Goal: Information Seeking & Learning: Learn about a topic

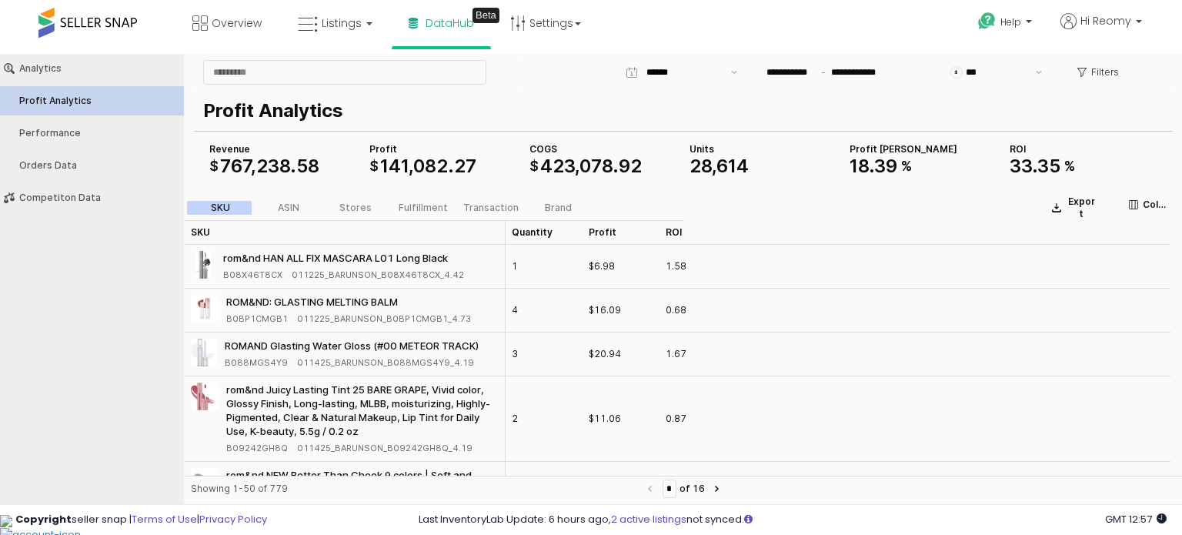
click at [129, 354] on div "Analytics Profit Analytics Performance Orders Data Competiton Data" at bounding box center [92, 276] width 184 height 444
click at [731, 70] on button "Show suggestions" at bounding box center [734, 72] width 18 height 23
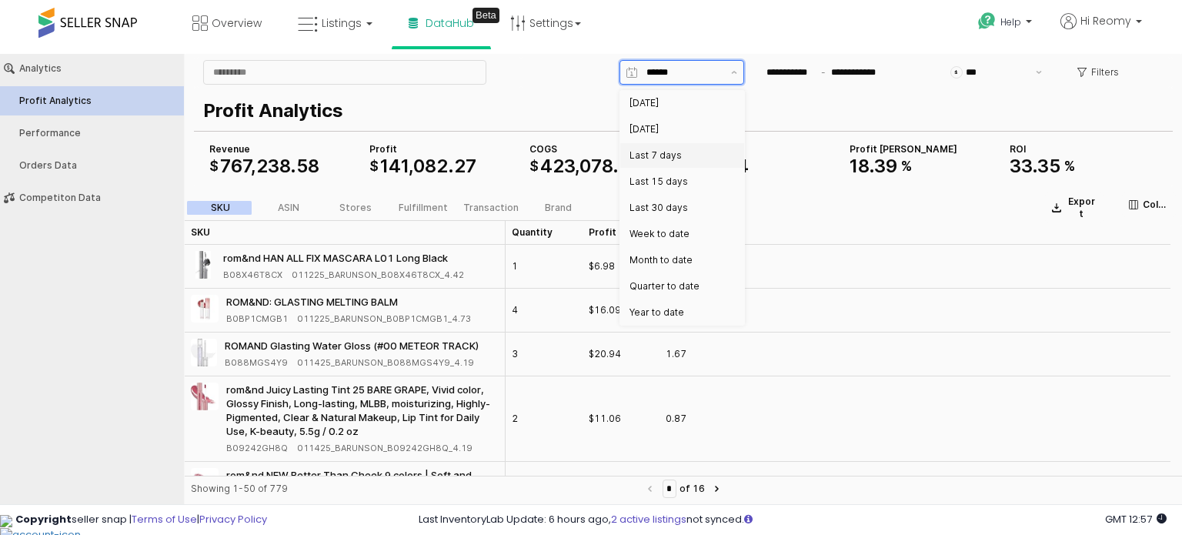
click at [693, 152] on div "Last 7 days" at bounding box center [677, 155] width 96 height 12
type input "**********"
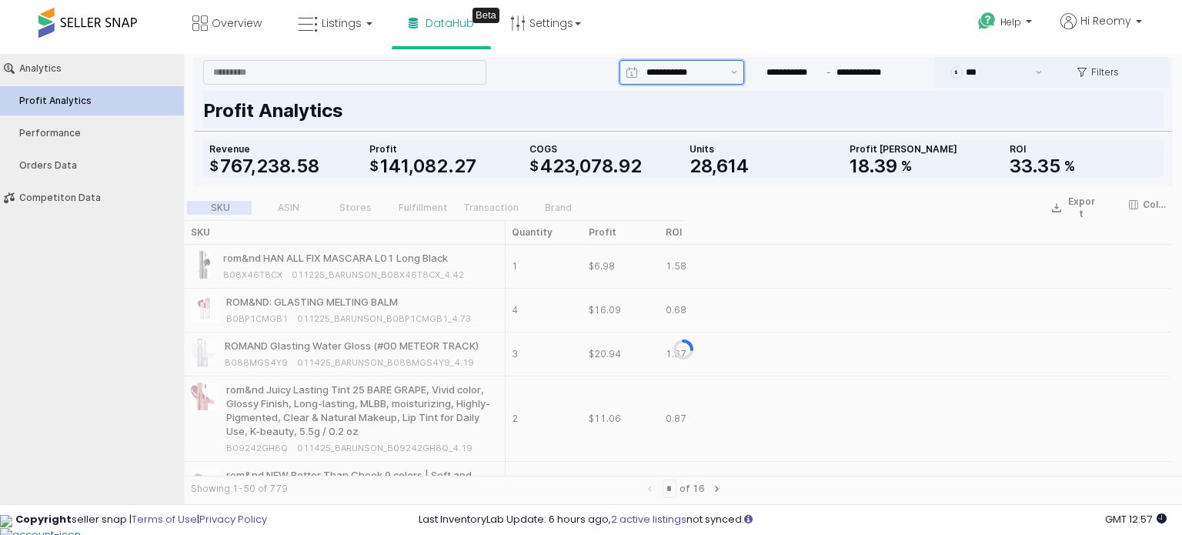
type input "**********"
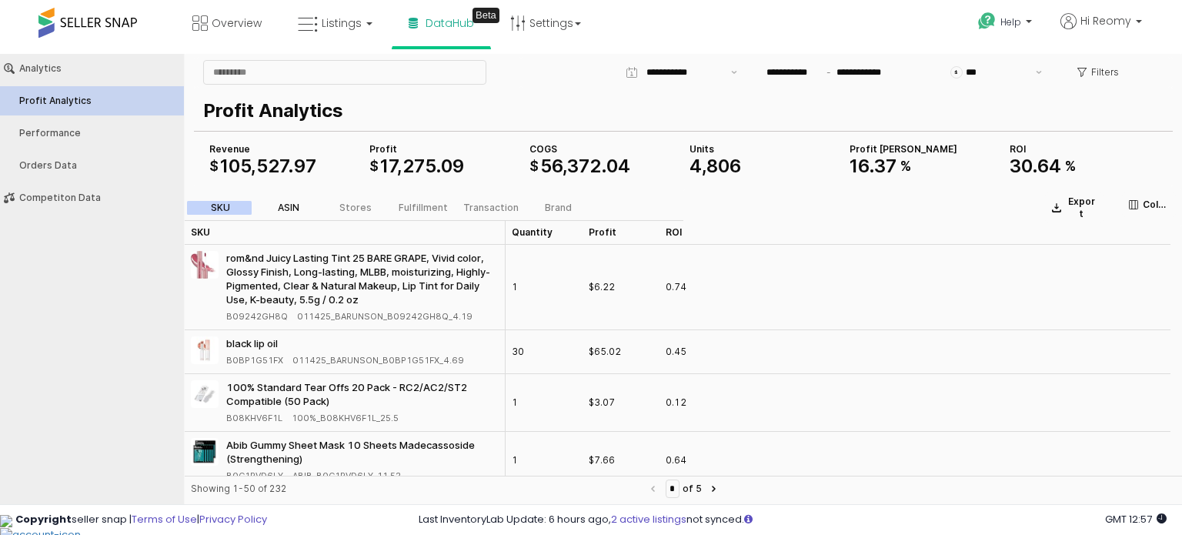
click at [292, 211] on div "ASIN" at bounding box center [289, 207] width 22 height 11
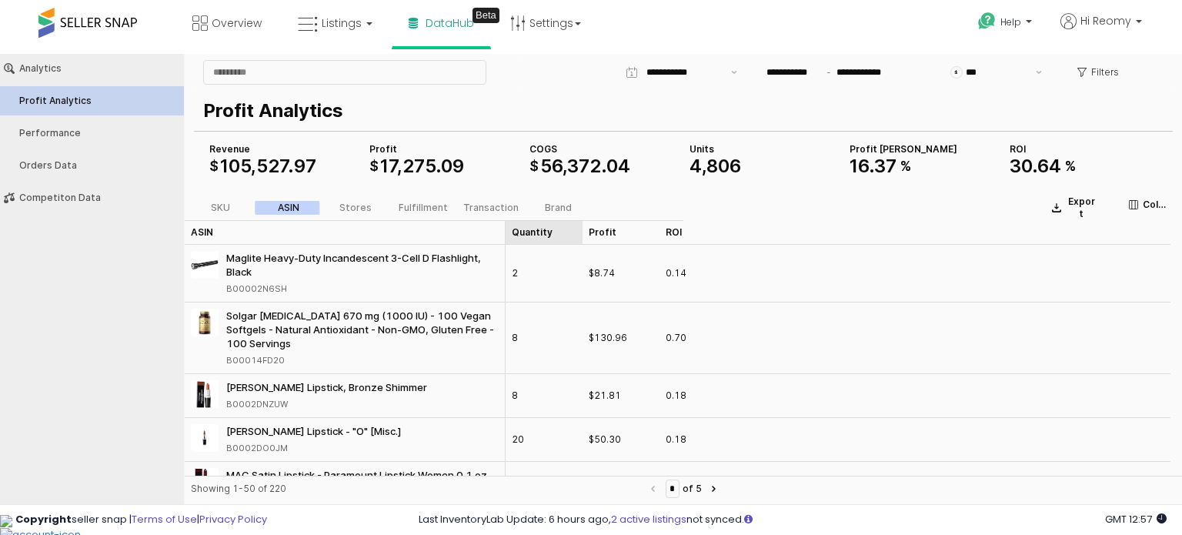
click at [565, 232] on div "Quantity Quantity" at bounding box center [543, 232] width 77 height 25
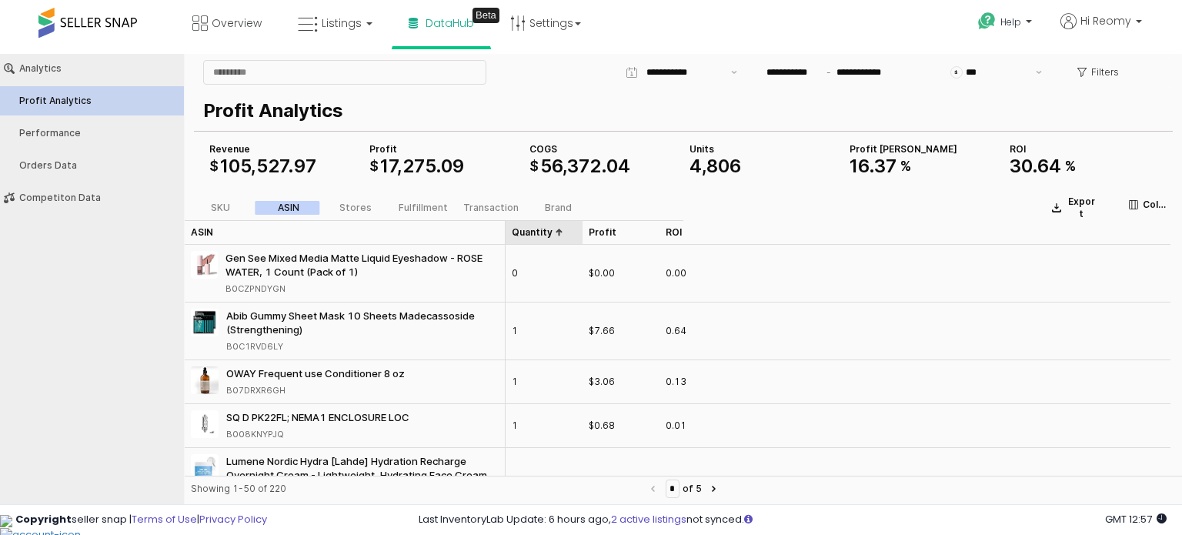
click at [565, 232] on div "Quantity Quantity" at bounding box center [543, 232] width 77 height 25
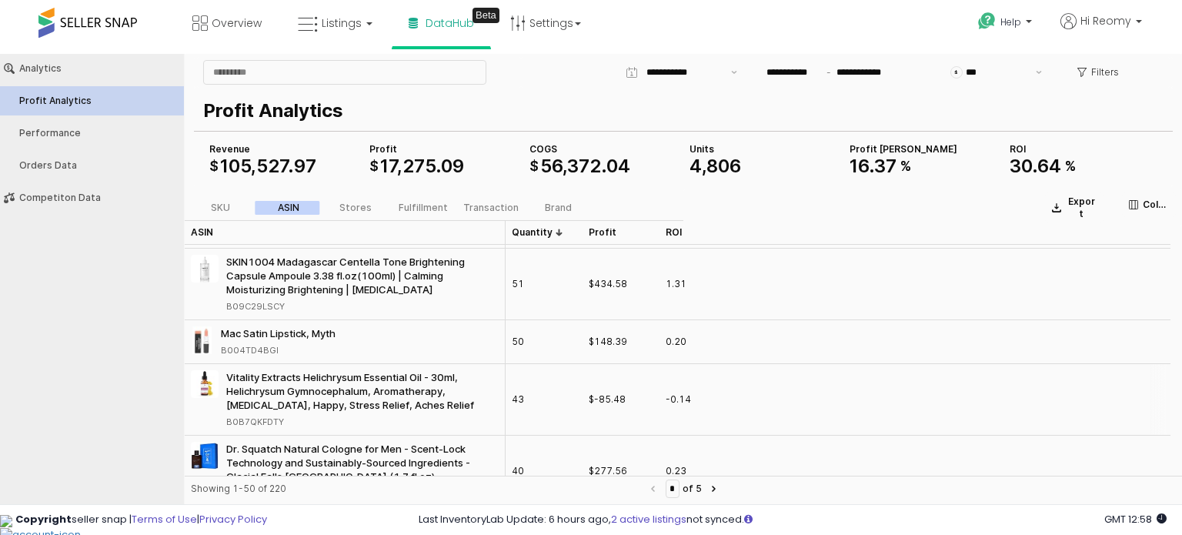
scroll to position [846, 0]
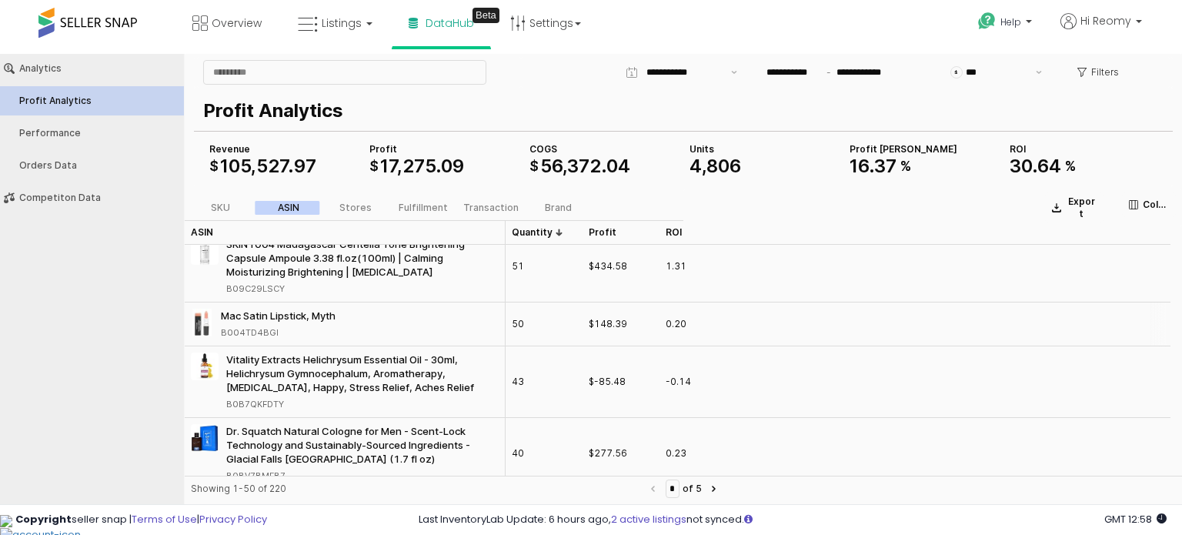
click at [260, 334] on div "B004TD4BGI" at bounding box center [250, 332] width 58 height 14
copy div "B004TD4BGI"
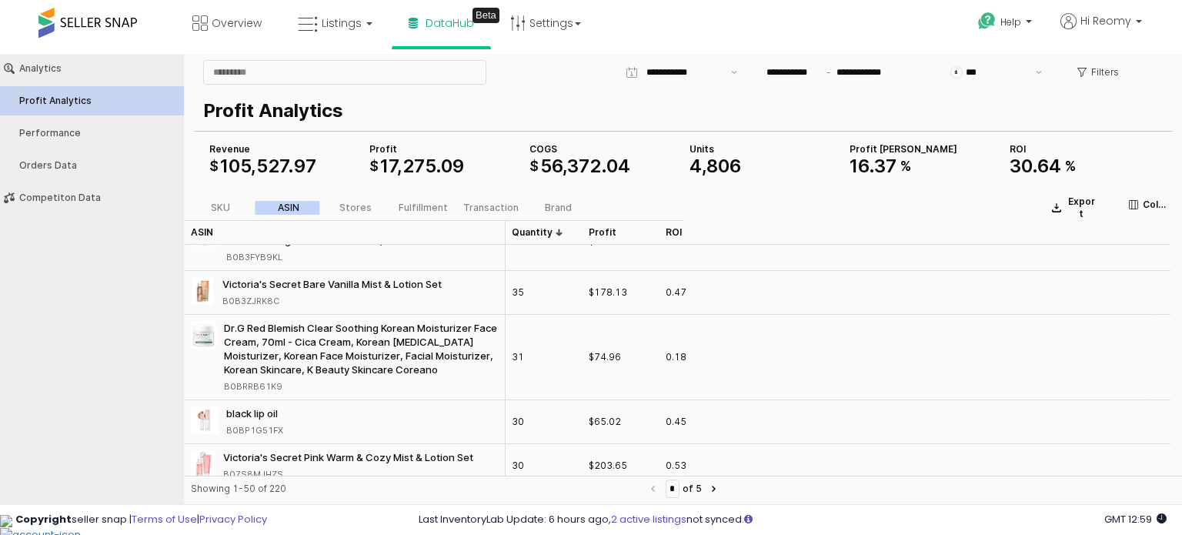
scroll to position [1231, 0]
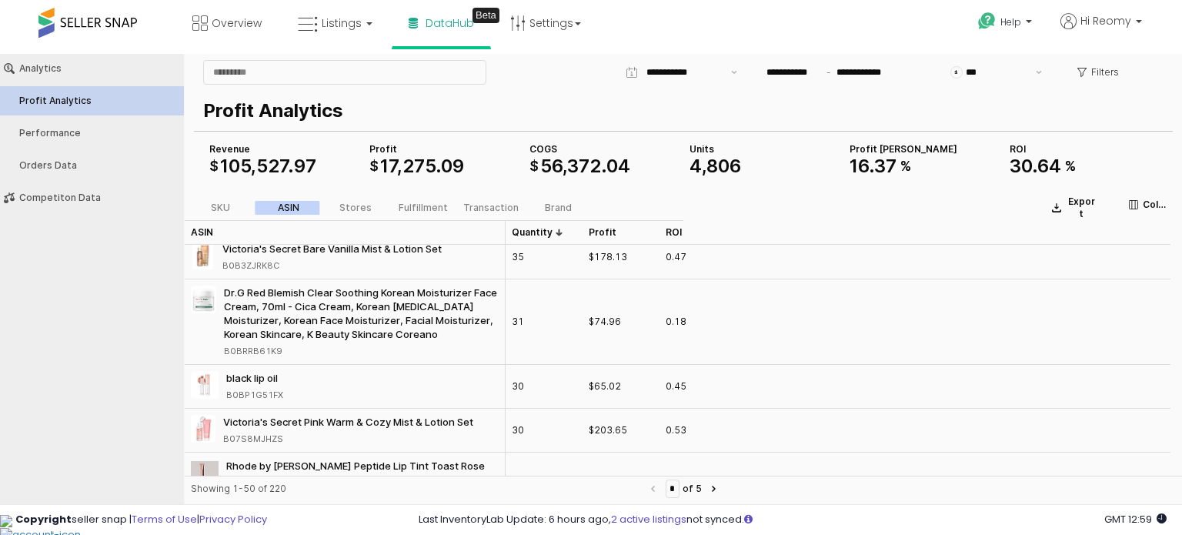
click at [269, 344] on div "B0BRRB61K9" at bounding box center [253, 351] width 58 height 14
copy div "B0BRRB61K9"
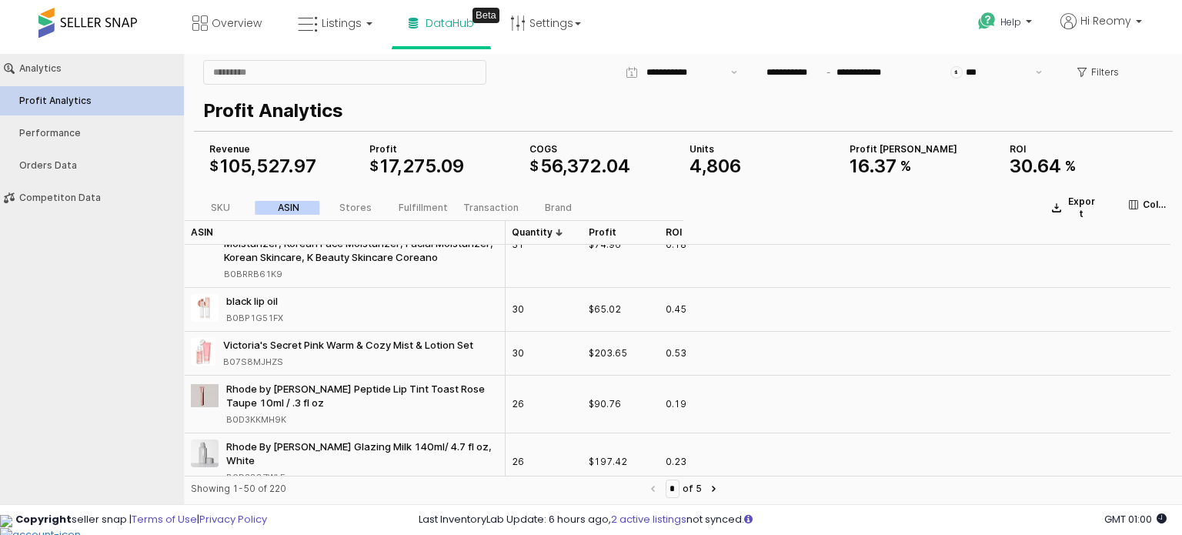
click at [275, 355] on div "B07S8MJHZS" at bounding box center [253, 362] width 60 height 14
copy div "B07S8MJHZS"
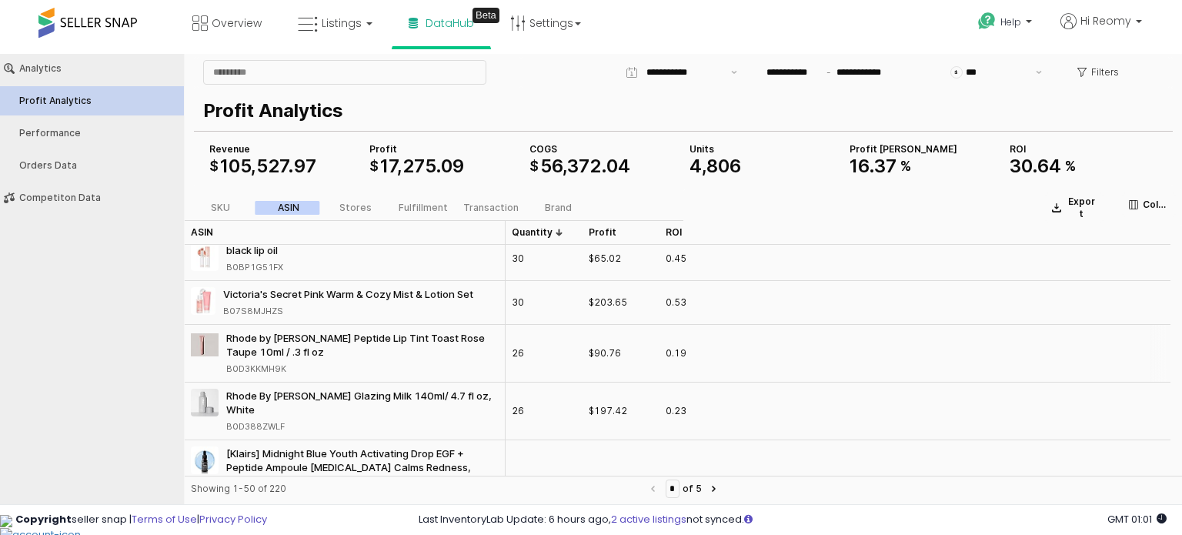
scroll to position [1385, 0]
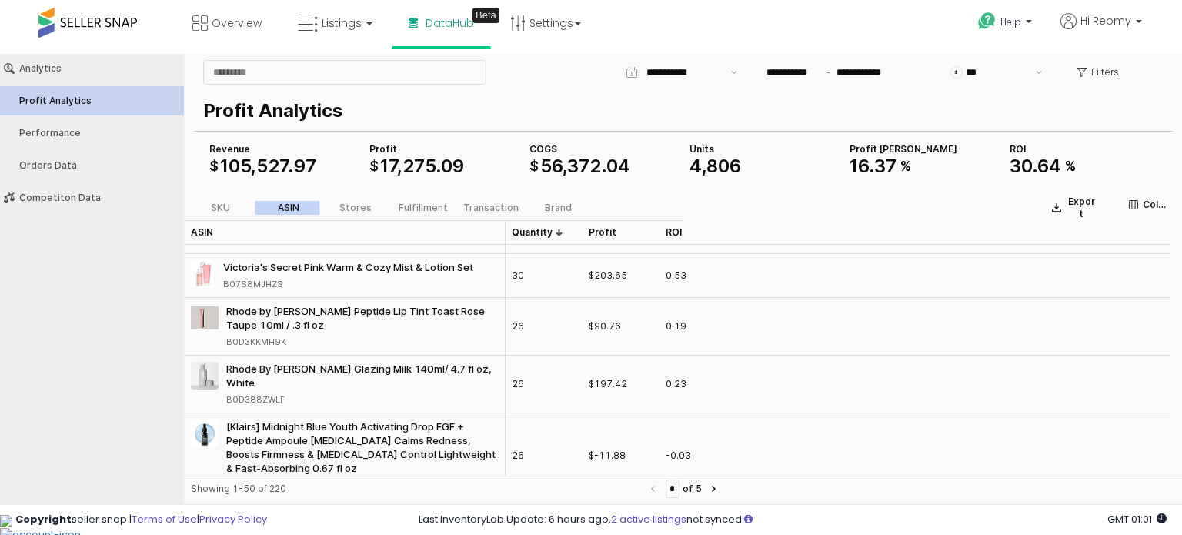
click at [275, 335] on div "B0D3KKMH9K" at bounding box center [256, 342] width 60 height 14
copy div "B0D3KKMH9K"
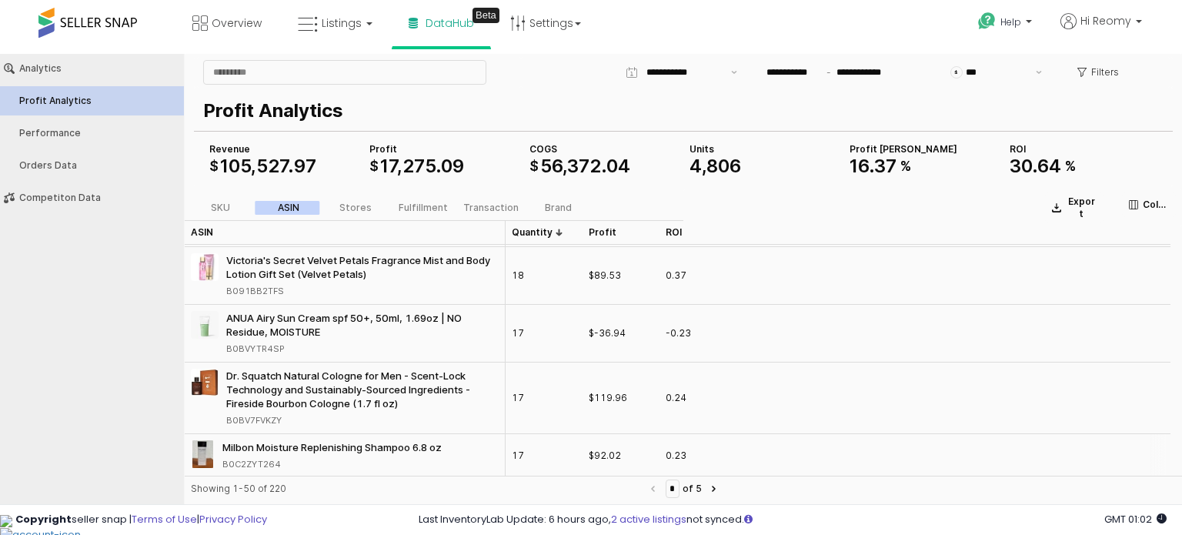
scroll to position [2231, 0]
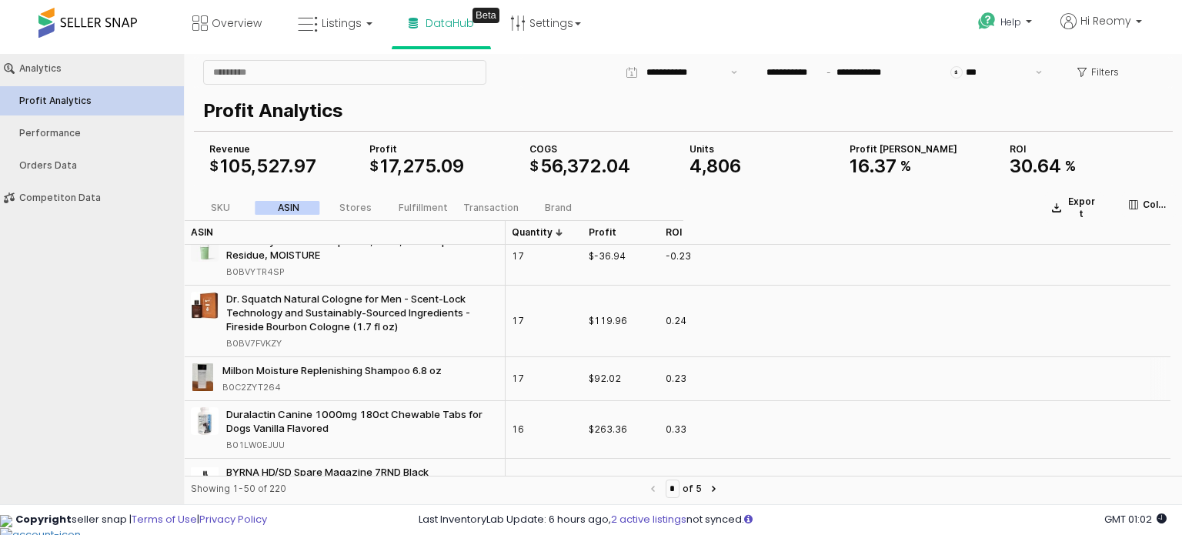
click at [271, 380] on div "B0C2ZYT264" at bounding box center [251, 387] width 58 height 14
copy div "B0C2ZYT264"
click at [123, 402] on div "Analytics Profit Analytics Performance Orders Data Competiton Data" at bounding box center [92, 276] width 184 height 444
click at [219, 363] on div "Milbon Moisture Replenishing Shampoo 6.8 oz B0C2ZYT264" at bounding box center [318, 378] width 255 height 31
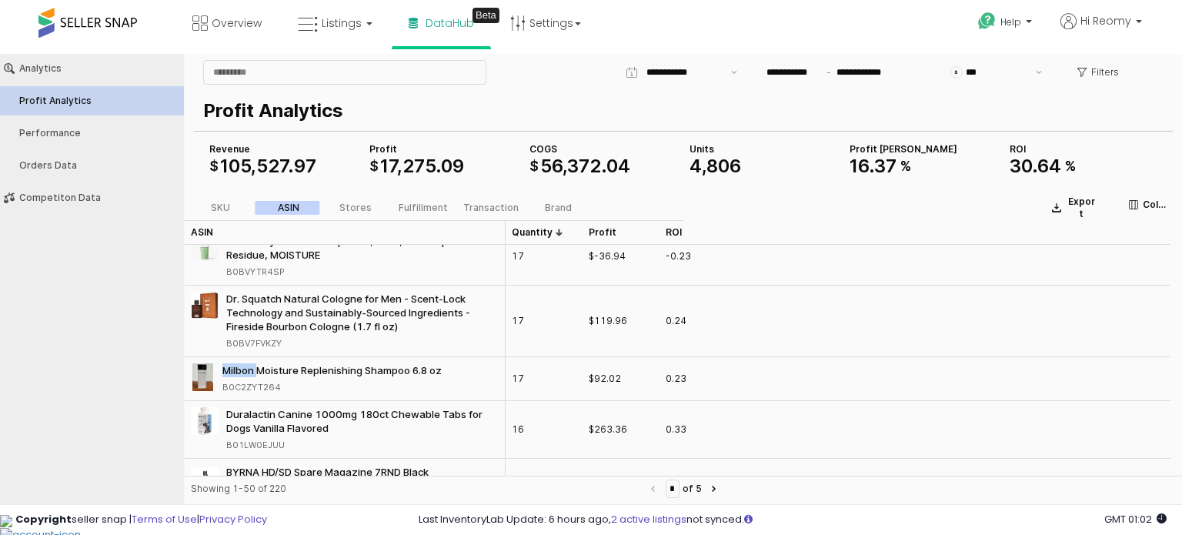
click at [219, 363] on div "Milbon Moisture Replenishing Shampoo 6.8 oz B0C2ZYT264" at bounding box center [318, 378] width 255 height 31
click at [125, 390] on div "Analytics Profit Analytics Performance Orders Data Competiton Data" at bounding box center [92, 276] width 184 height 444
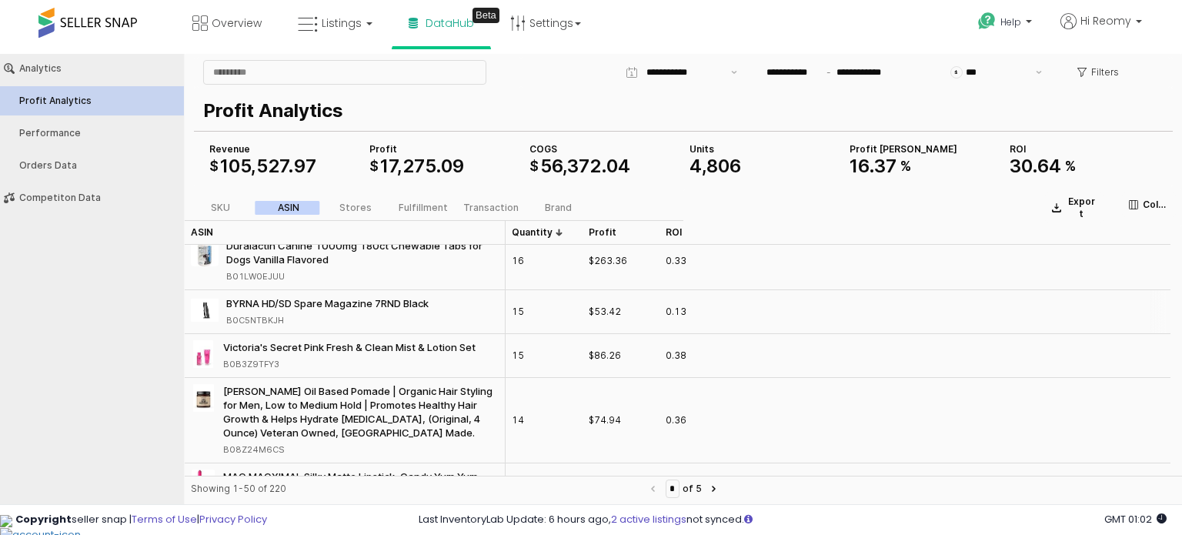
scroll to position [2308, 0]
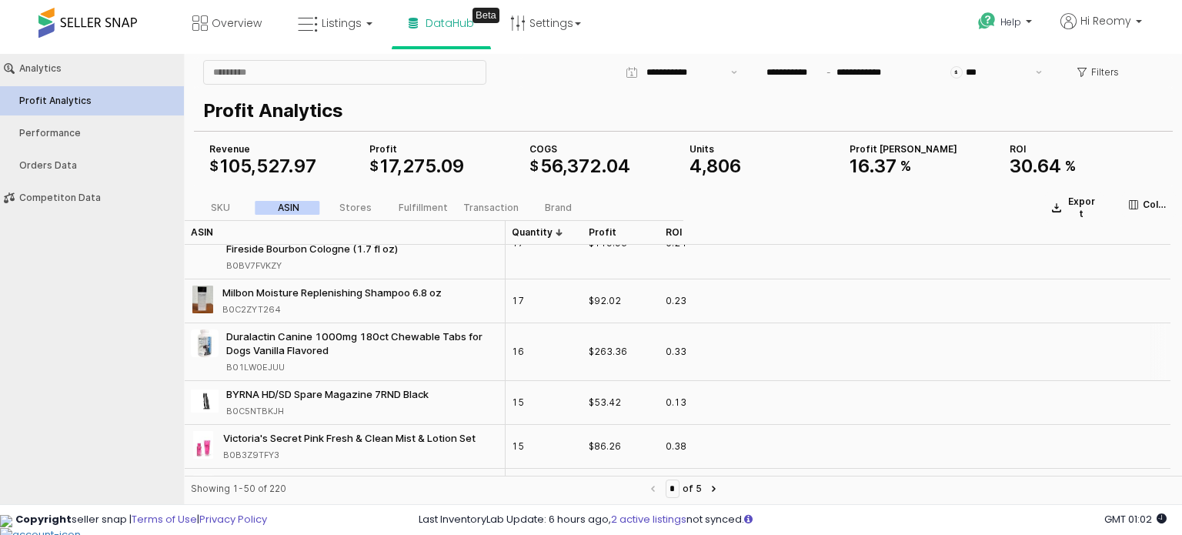
click at [264, 360] on div "B01LW0EJUU" at bounding box center [255, 367] width 58 height 14
copy div "B01LW0EJUU"
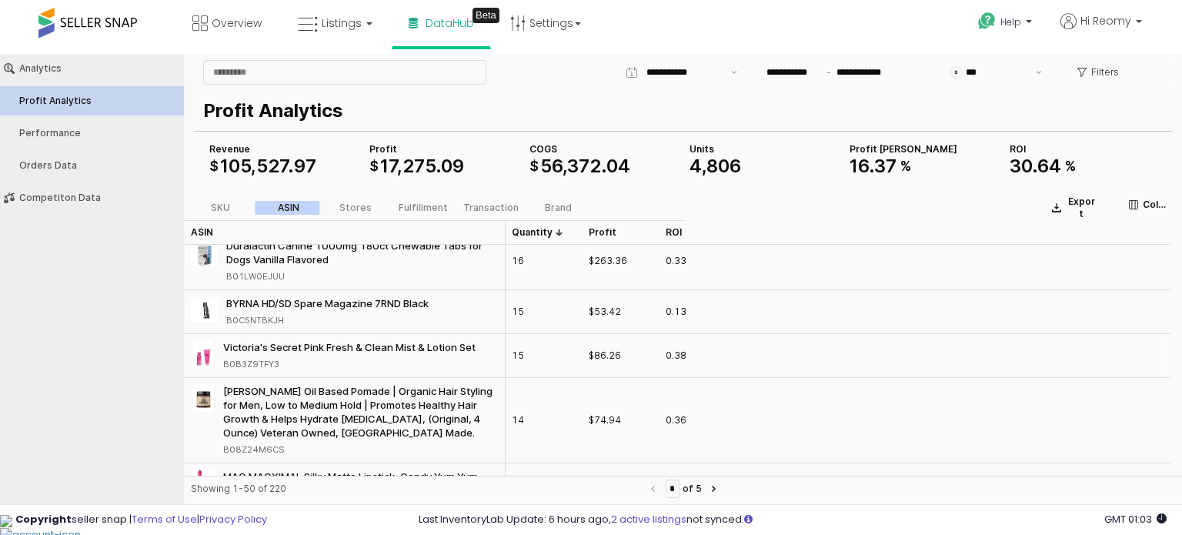
click at [260, 358] on div "B0B3Z9TFY3" at bounding box center [251, 364] width 56 height 14
copy div "B0B3Z9TFY3"
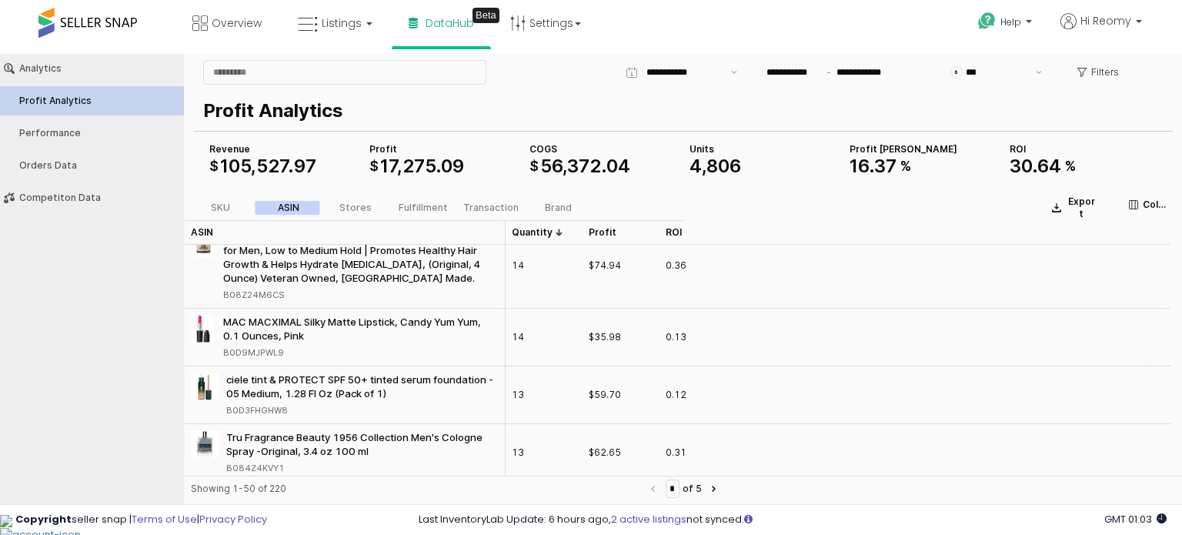
scroll to position [2462, 0]
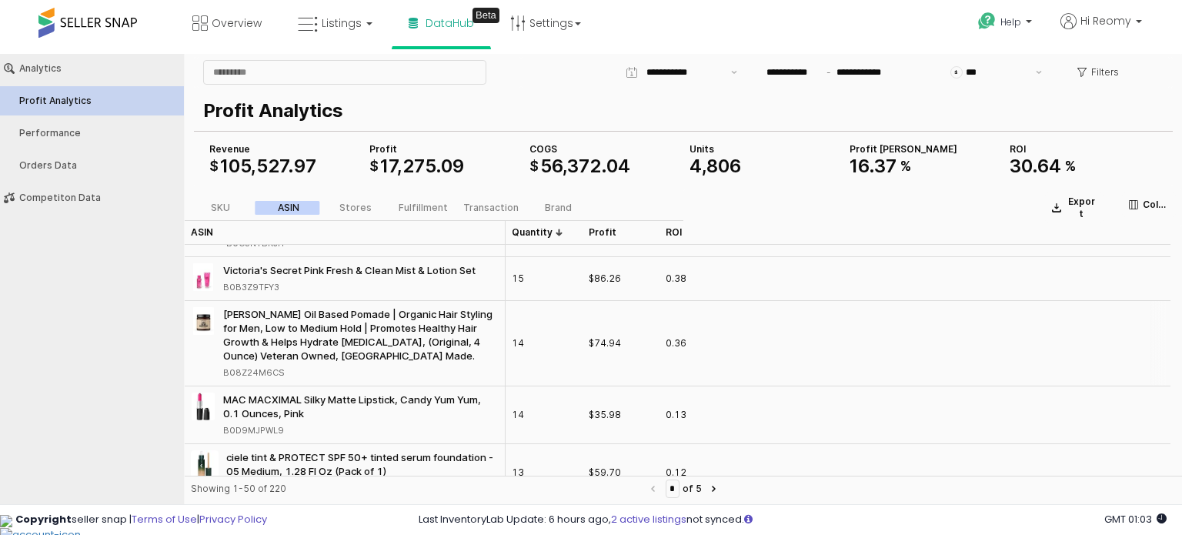
click at [242, 370] on div "B08Z24M6CS" at bounding box center [254, 372] width 62 height 14
copy div "B08Z24M6CS"
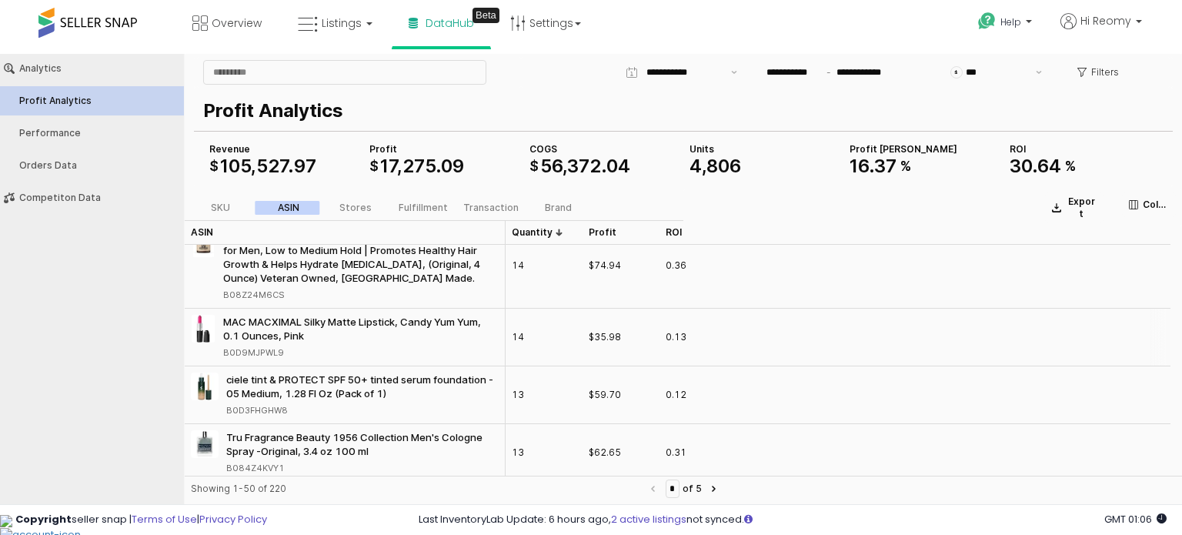
scroll to position [2615, 0]
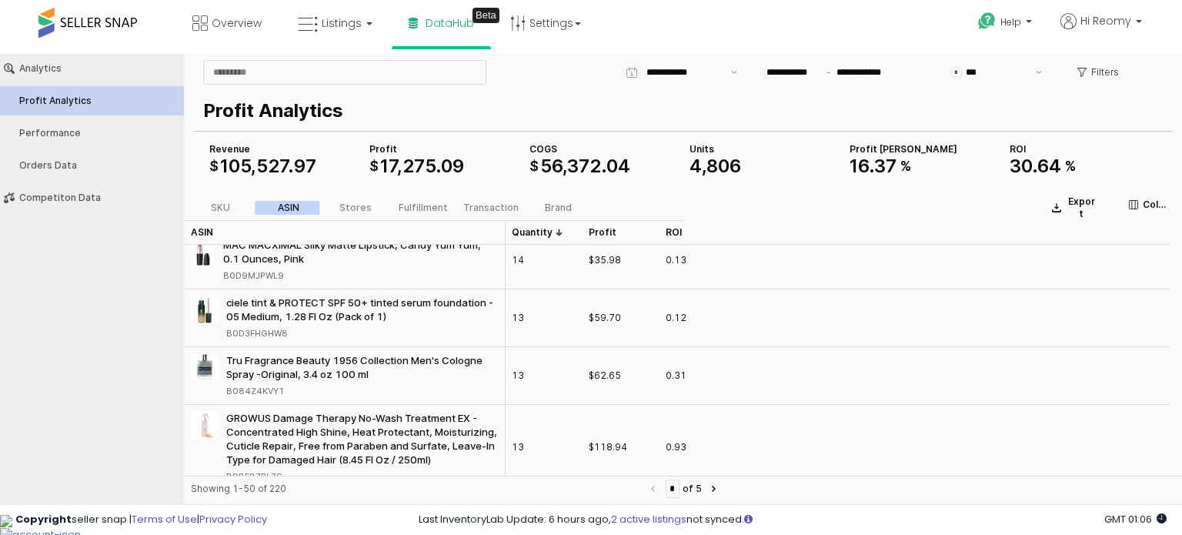
drag, startPoint x: 224, startPoint y: 357, endPoint x: 295, endPoint y: 386, distance: 76.6
click at [295, 386] on div "Tru Fragrance Beauty 1956 Collection Men's Cologne Spray -Original, 3.4 oz 100 …" at bounding box center [345, 375] width 308 height 45
copy div "Tru Fragrance Beauty 1956 Collection Men's Cologne Spray -Original, 3.4 oz 100 …"
click at [88, 384] on div "Analytics Profit Analytics Performance Orders Data Competiton Data" at bounding box center [92, 276] width 184 height 444
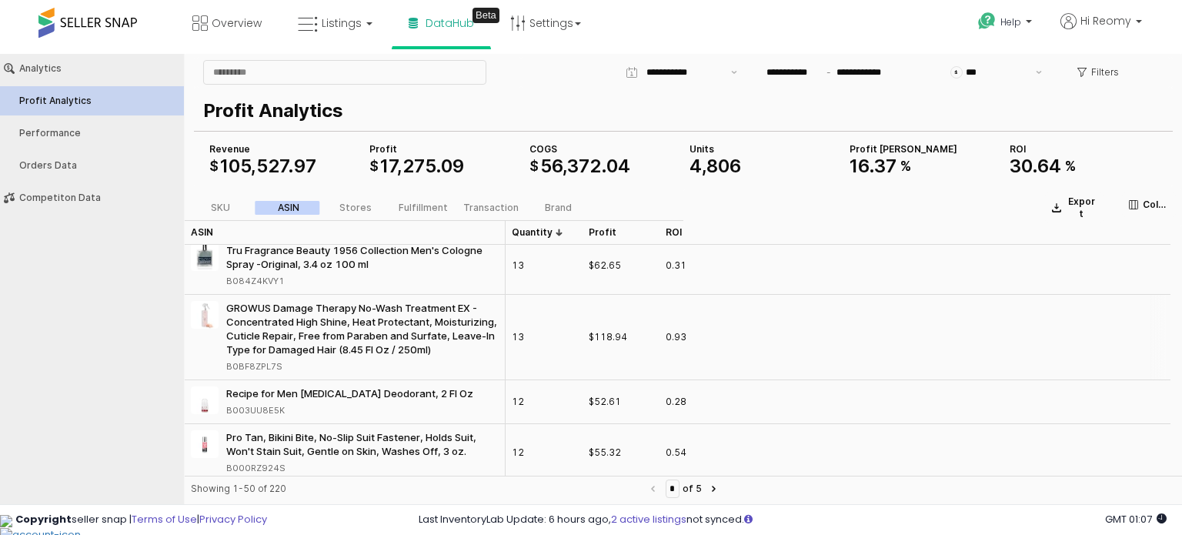
scroll to position [2714, 0]
click at [250, 366] on div "B0BF8ZPL7S" at bounding box center [254, 364] width 56 height 14
copy div "B0BF8ZPL7S"
drag, startPoint x: 222, startPoint y: 304, endPoint x: 283, endPoint y: 360, distance: 82.7
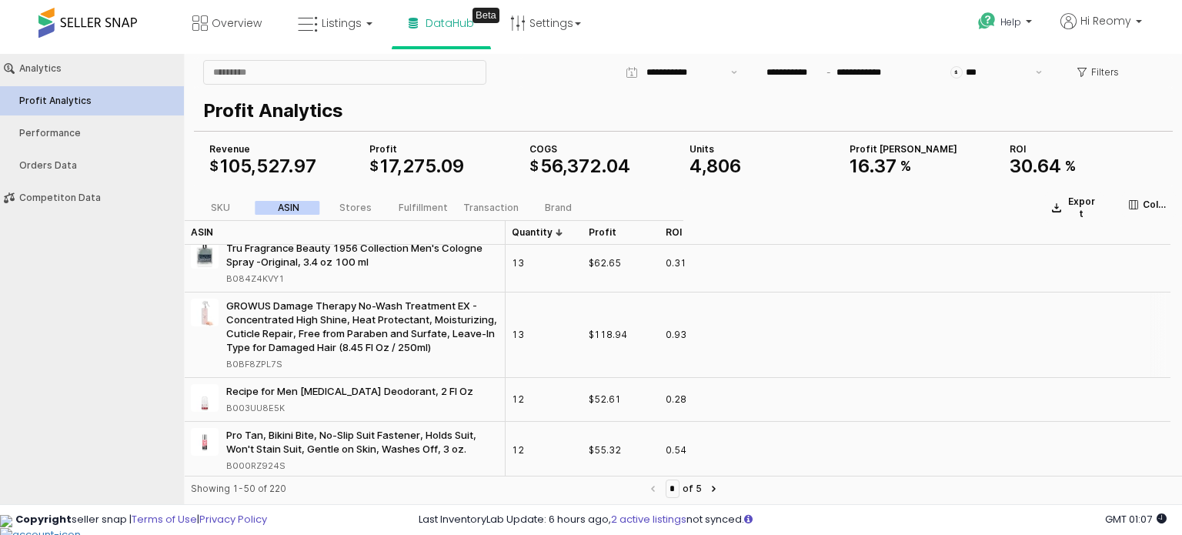
click at [283, 360] on div "GROWUS Damage Therapy No-Wash Treatment EX - Concentrated High Shine, Heat Prot…" at bounding box center [345, 334] width 308 height 72
click at [76, 343] on div "Analytics Profit Analytics Performance Orders Data Competiton Data" at bounding box center [92, 276] width 184 height 444
click at [248, 404] on div "B003UU8E5K" at bounding box center [255, 408] width 58 height 14
drag, startPoint x: 222, startPoint y: 387, endPoint x: 283, endPoint y: 403, distance: 63.6
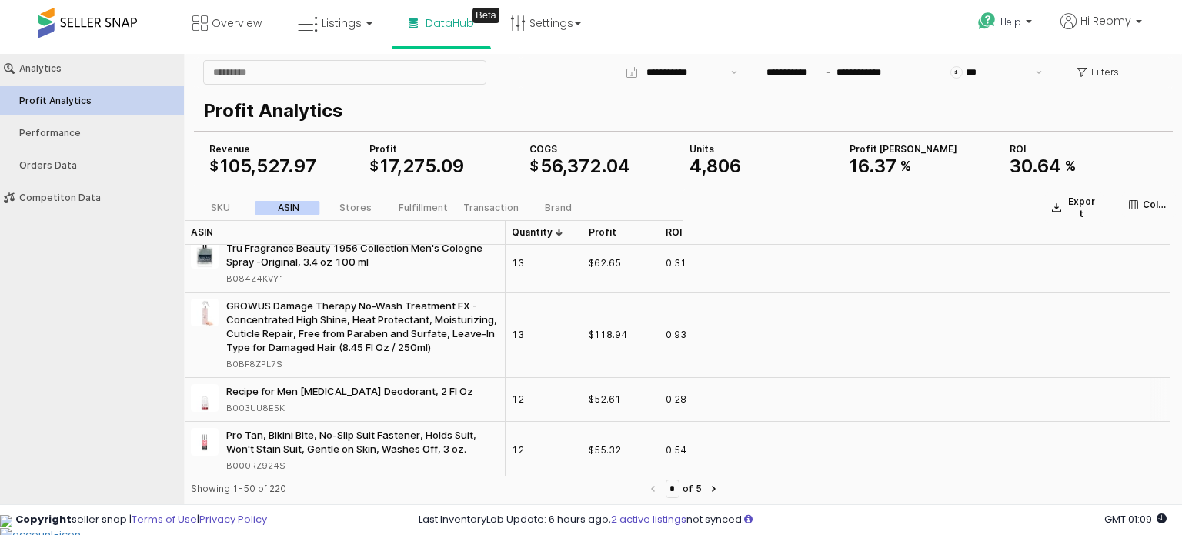
click at [283, 403] on div "Recipe for Men [MEDICAL_DATA] Deodorant, 2 Fl Oz B003UU8E5K" at bounding box center [332, 399] width 282 height 31
click at [145, 393] on div "Analytics Profit Analytics Performance Orders Data Competiton Data" at bounding box center [92, 276] width 184 height 444
click at [262, 461] on div "B000RZ924S" at bounding box center [255, 465] width 59 height 14
drag, startPoint x: 221, startPoint y: 430, endPoint x: 280, endPoint y: 456, distance: 64.8
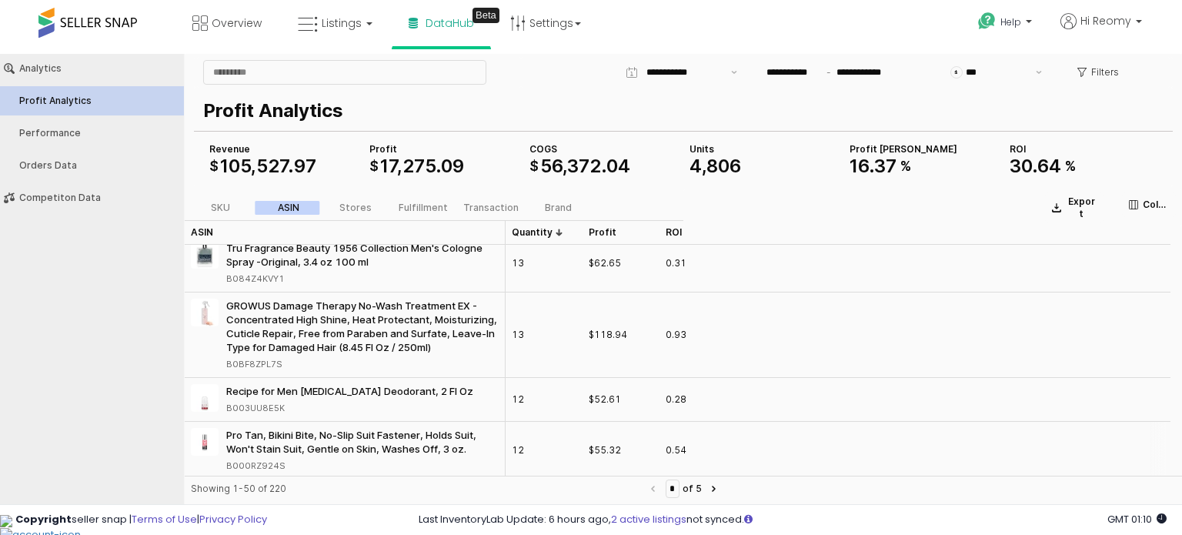
click at [280, 456] on div "Pro Tan, Bikini Bite, No-Slip Suit Fastener, Holds Suit, Won't Stain Suit, Gent…" at bounding box center [345, 450] width 308 height 45
click at [109, 400] on div "Analytics Profit Analytics Performance Orders Data Competiton Data" at bounding box center [92, 276] width 184 height 444
click at [723, 493] on button "Next page" at bounding box center [714, 488] width 18 height 18
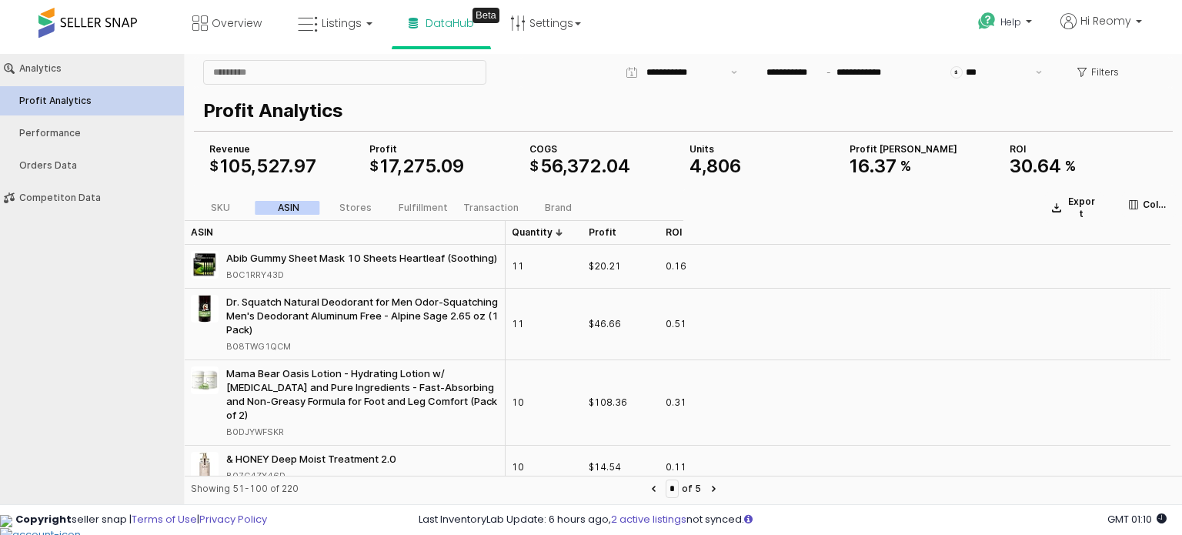
click at [268, 347] on div "B08TWG1QCM" at bounding box center [258, 346] width 65 height 14
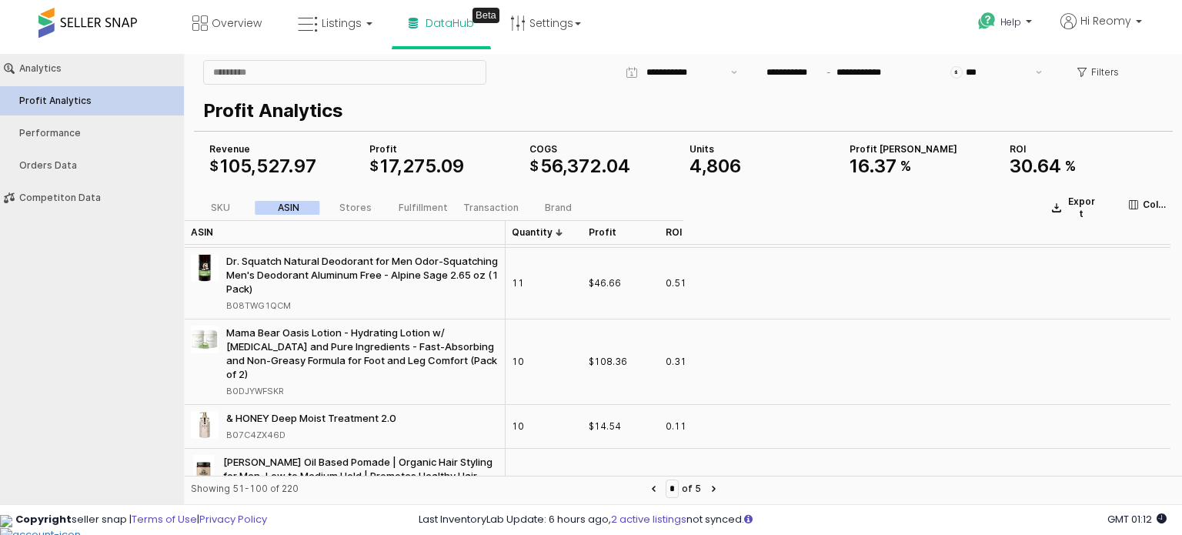
scroll to position [77, 0]
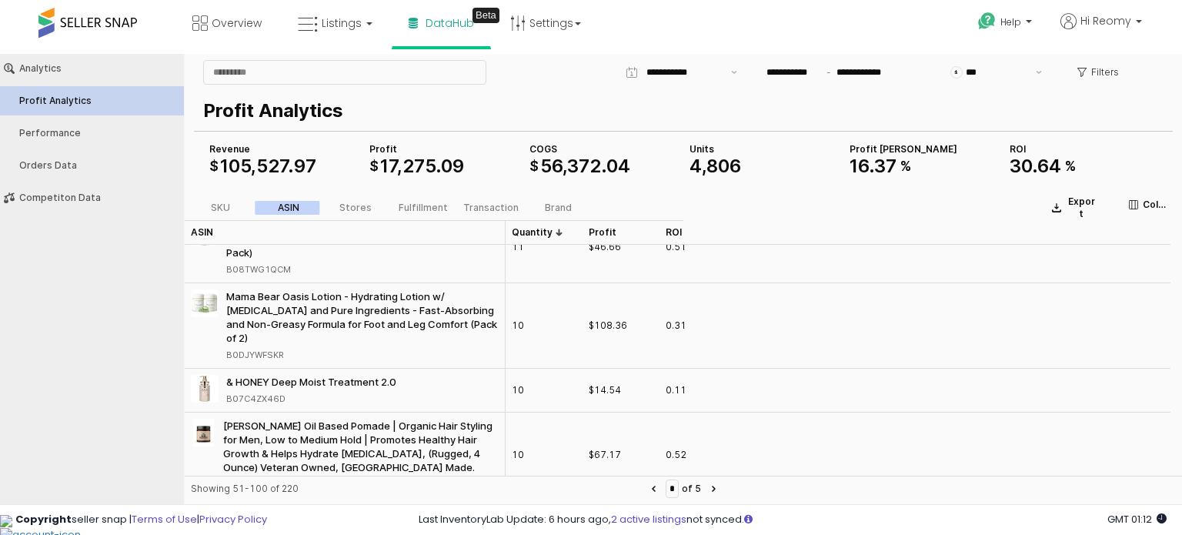
click at [270, 353] on div "B0DJYWFSKR" at bounding box center [255, 355] width 58 height 14
drag, startPoint x: 222, startPoint y: 298, endPoint x: 284, endPoint y: 350, distance: 81.4
click at [284, 350] on div "Mama Bear Oasis Lotion - Hydrating Lotion w/ [MEDICAL_DATA] and Pure Ingredient…" at bounding box center [345, 325] width 308 height 72
click at [163, 327] on div "Analytics Profit Analytics Performance Orders Data Competiton Data" at bounding box center [92, 276] width 184 height 444
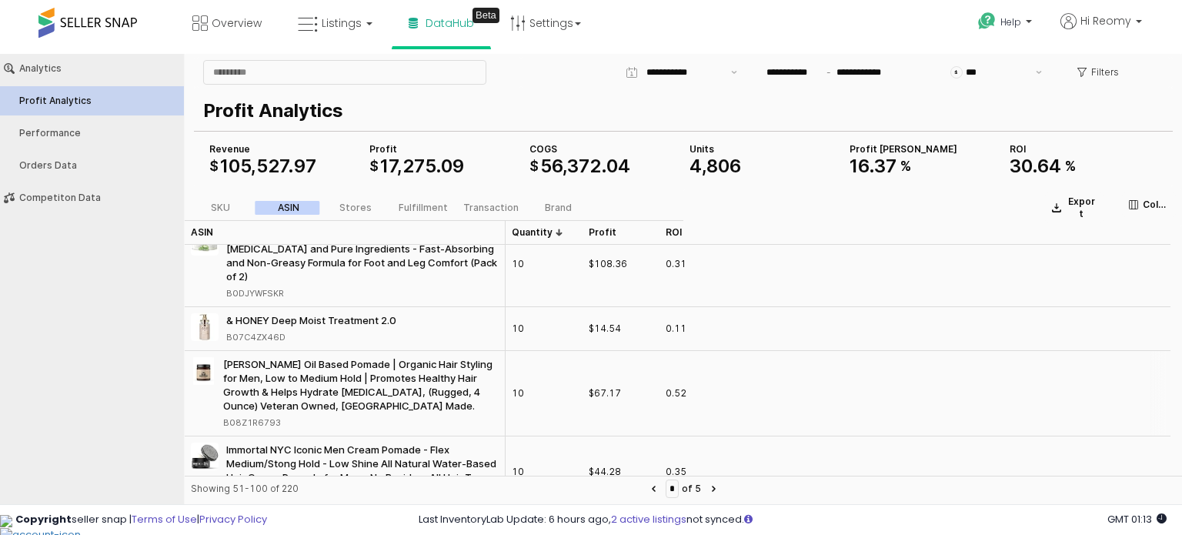
scroll to position [231, 0]
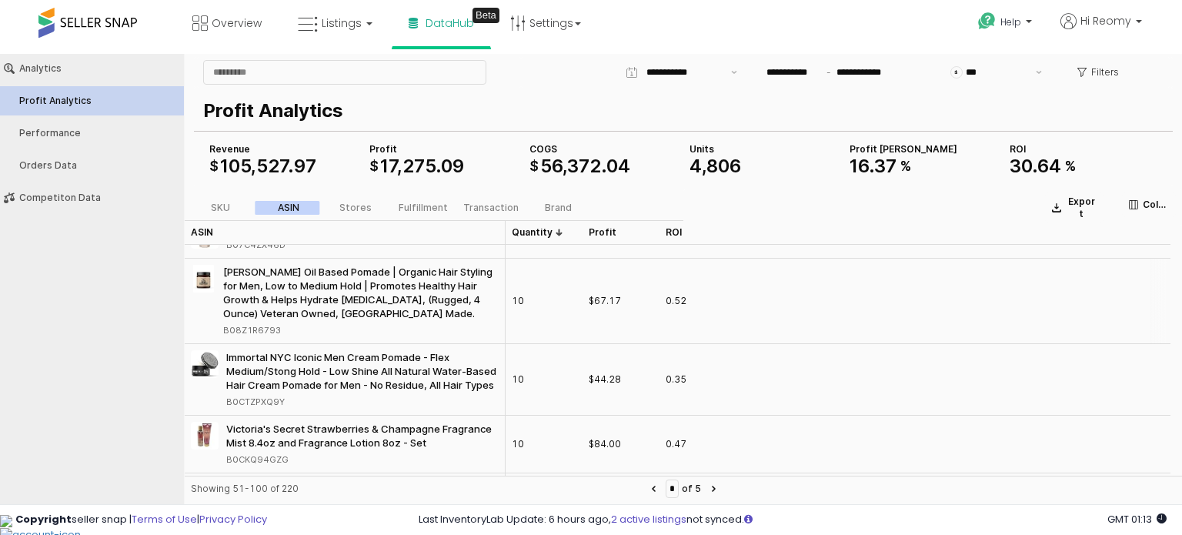
click at [269, 332] on div "B08Z1R6793" at bounding box center [252, 330] width 58 height 14
drag, startPoint x: 222, startPoint y: 271, endPoint x: 283, endPoint y: 325, distance: 82.3
click at [283, 325] on div "[PERSON_NAME] Oil Based Pomade | Organic Hair Styling for Men, Low to Medium Ho…" at bounding box center [345, 301] width 308 height 72
click at [103, 396] on div "Analytics Profit Analytics Performance Orders Data Competiton Data" at bounding box center [92, 276] width 184 height 444
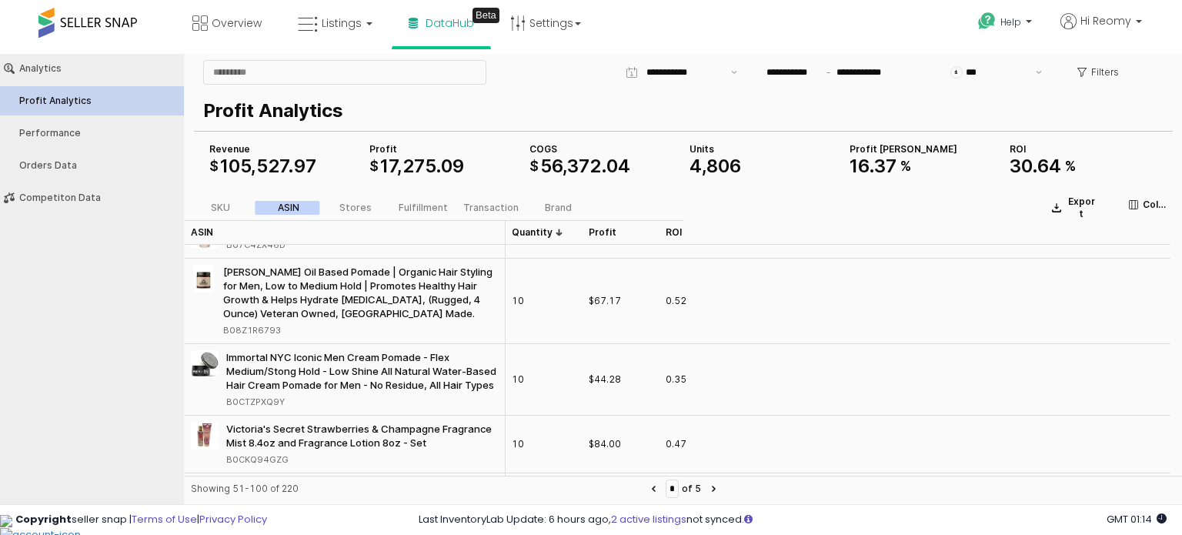
click at [271, 402] on div "B0CTZPXQ9Y" at bounding box center [255, 402] width 58 height 14
drag, startPoint x: 222, startPoint y: 351, endPoint x: 283, endPoint y: 402, distance: 79.2
click at [283, 402] on div "Immortal NYC Iconic Men Cream Pomade - Flex Medium/Stong Hold - Low Shine All N…" at bounding box center [345, 379] width 308 height 58
click at [164, 348] on div "Analytics Profit Analytics Performance Orders Data Competiton Data" at bounding box center [92, 276] width 184 height 444
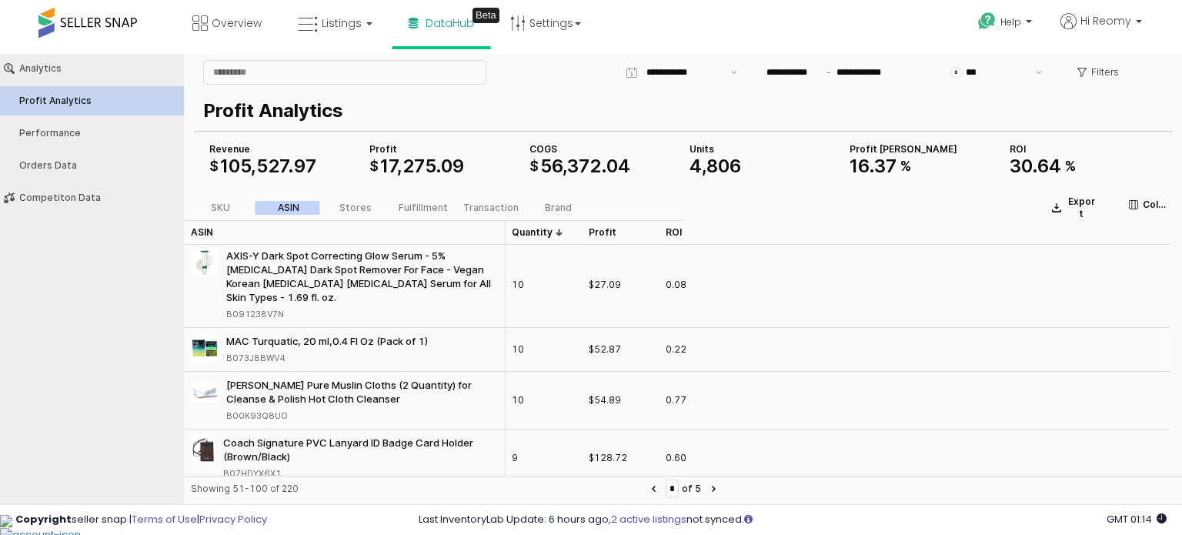
scroll to position [538, 0]
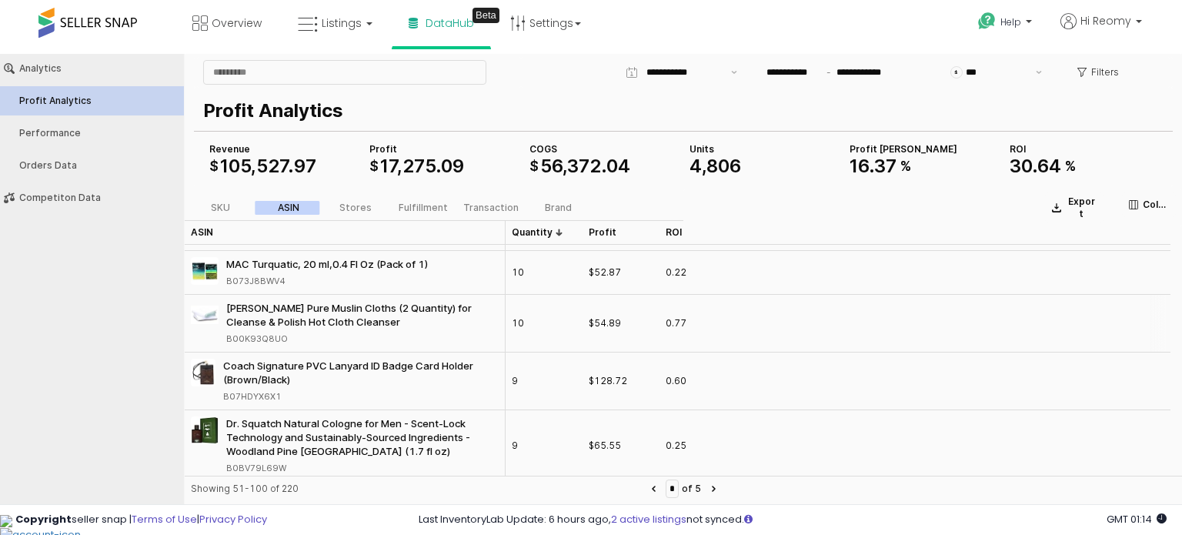
click at [246, 338] on div "B00K93Q8UO" at bounding box center [257, 339] width 62 height 14
drag, startPoint x: 221, startPoint y: 305, endPoint x: 284, endPoint y: 331, distance: 68.3
click at [284, 331] on div "[PERSON_NAME] Pure Muslin Cloths (2 Quantity) for Cleanse & Polish Hot Cloth Cl…" at bounding box center [345, 323] width 308 height 45
click at [130, 313] on div "Analytics Profit Analytics Performance Orders Data Competiton Data" at bounding box center [92, 276] width 184 height 444
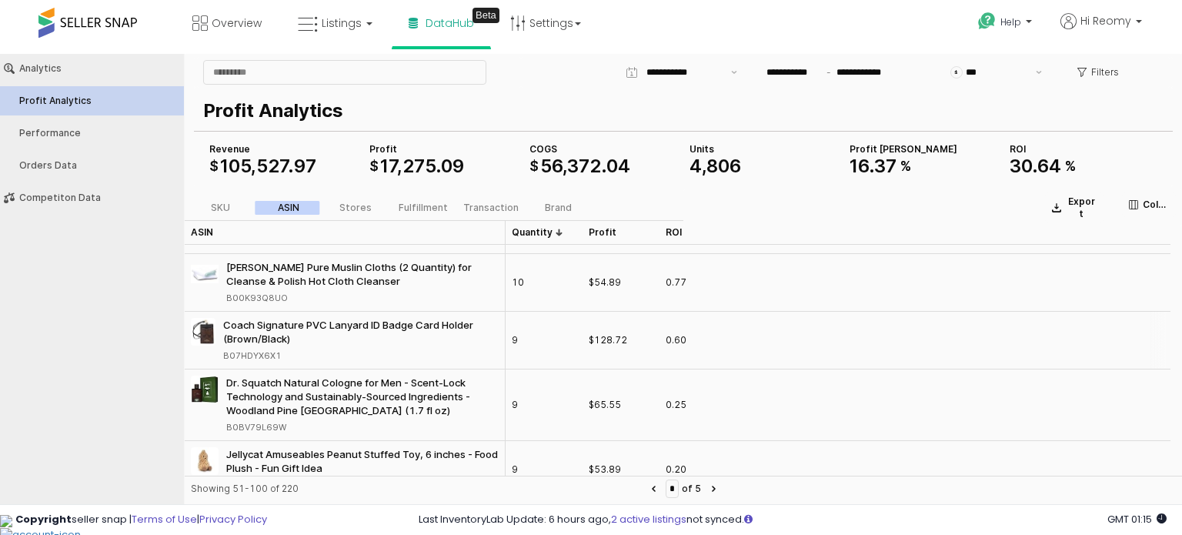
scroll to position [692, 0]
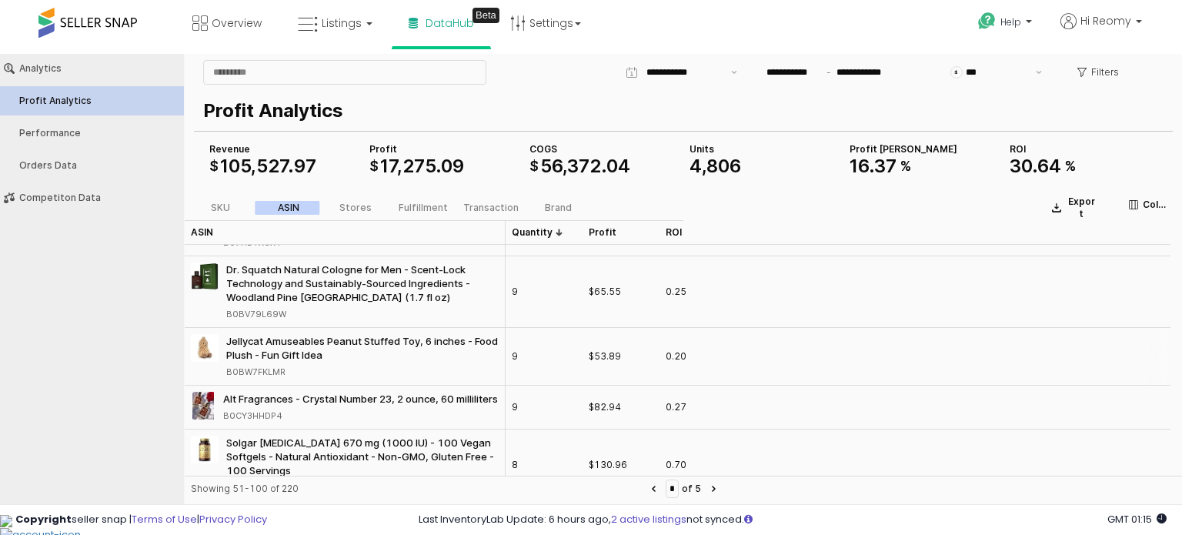
click at [277, 370] on div "B0BW7FKLMR" at bounding box center [255, 372] width 59 height 14
drag, startPoint x: 222, startPoint y: 338, endPoint x: 288, endPoint y: 365, distance: 71.4
click at [288, 365] on div "Jellycat Amuseables Peanut Stuffed Toy, 6 inches - Food Plush - Fun Gift Idea B…" at bounding box center [345, 356] width 308 height 45
click at [110, 342] on div "Analytics Profit Analytics Performance Orders Data Competiton Data" at bounding box center [92, 276] width 184 height 444
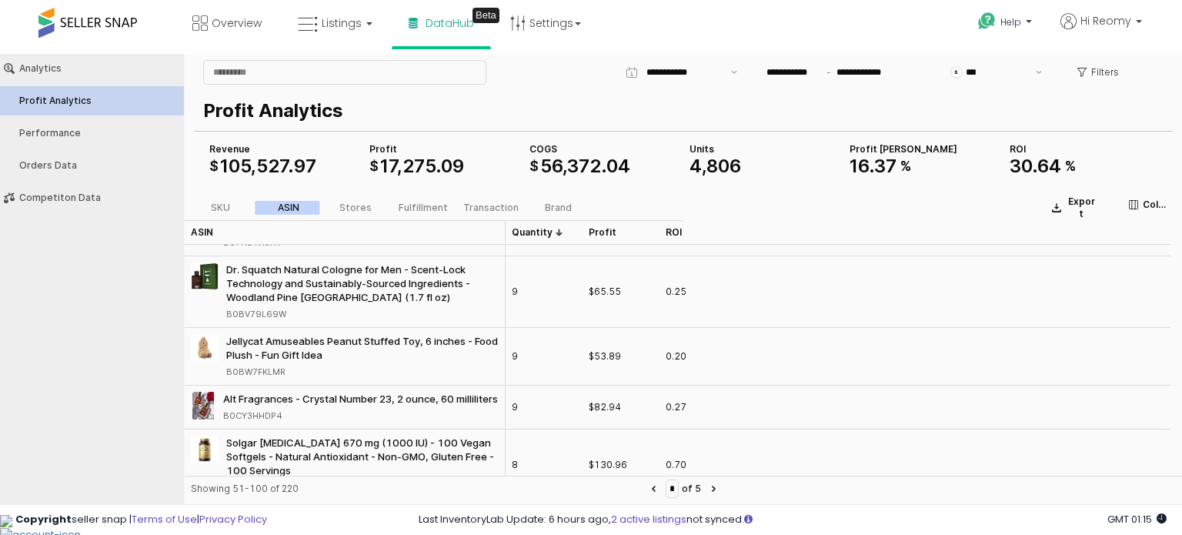
click at [252, 422] on div "B0CY3HHDP4" at bounding box center [252, 415] width 59 height 14
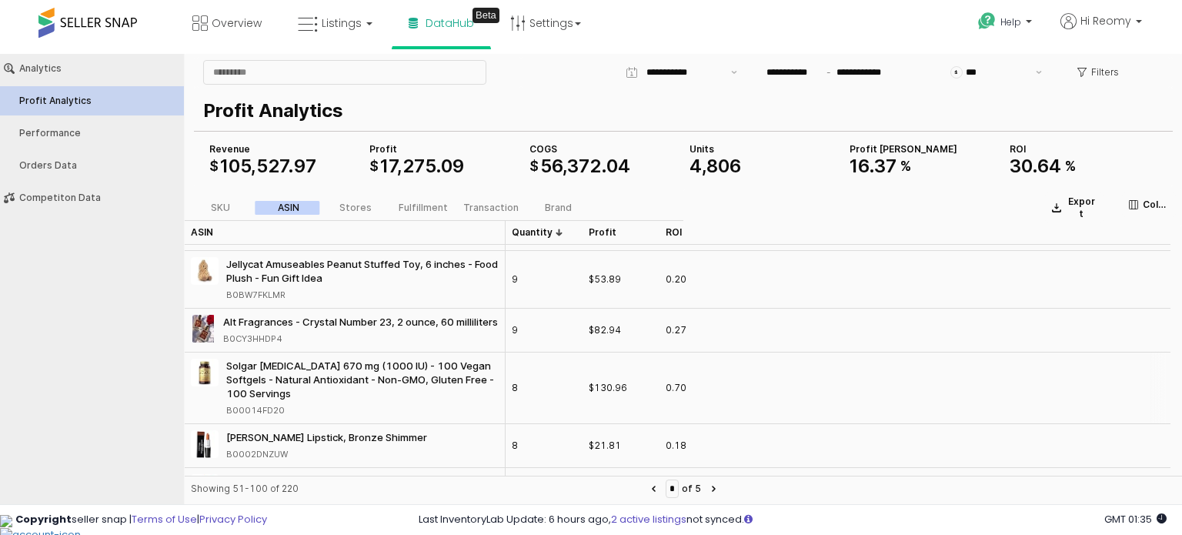
click at [272, 417] on div "B00014FD20" at bounding box center [255, 410] width 58 height 14
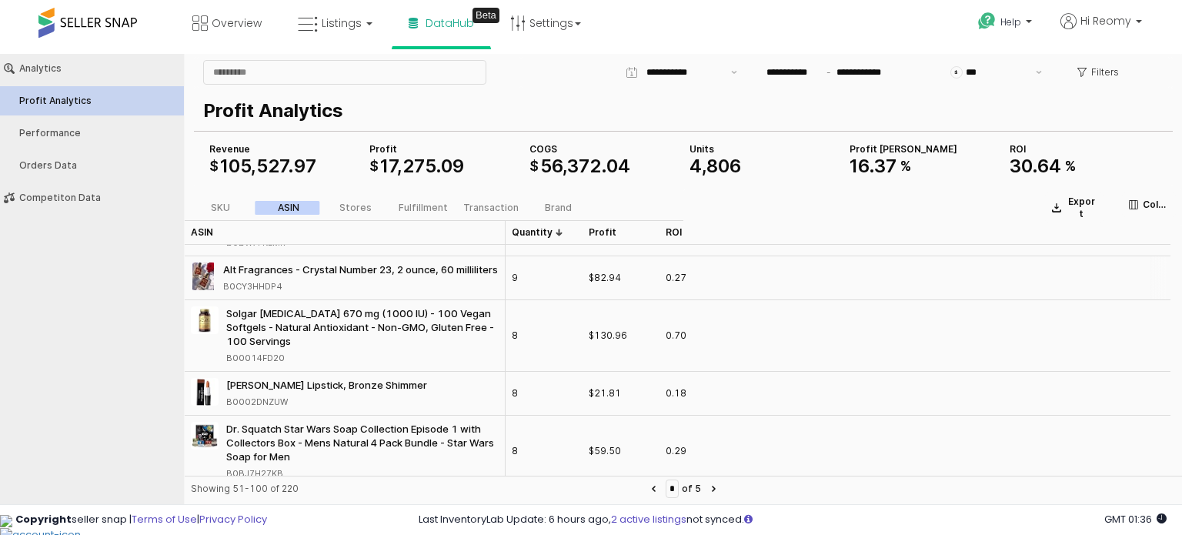
scroll to position [923, 0]
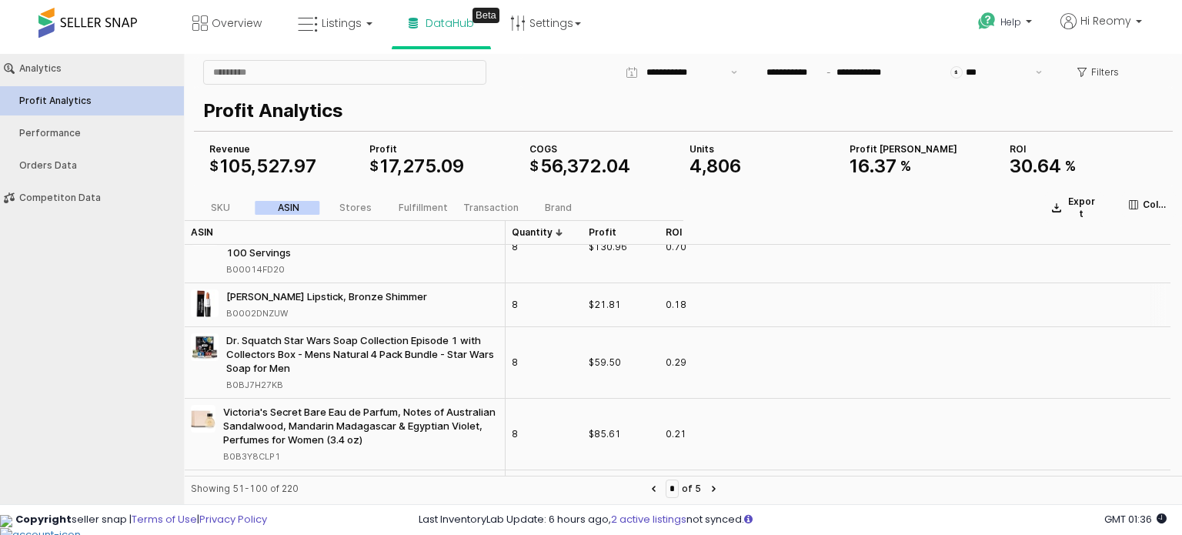
click at [283, 320] on div "B0002DNZUW" at bounding box center [257, 313] width 62 height 14
click at [282, 320] on div "B0002DNZUW" at bounding box center [257, 313] width 62 height 14
click at [268, 320] on div "B0002DNZUW" at bounding box center [257, 313] width 62 height 14
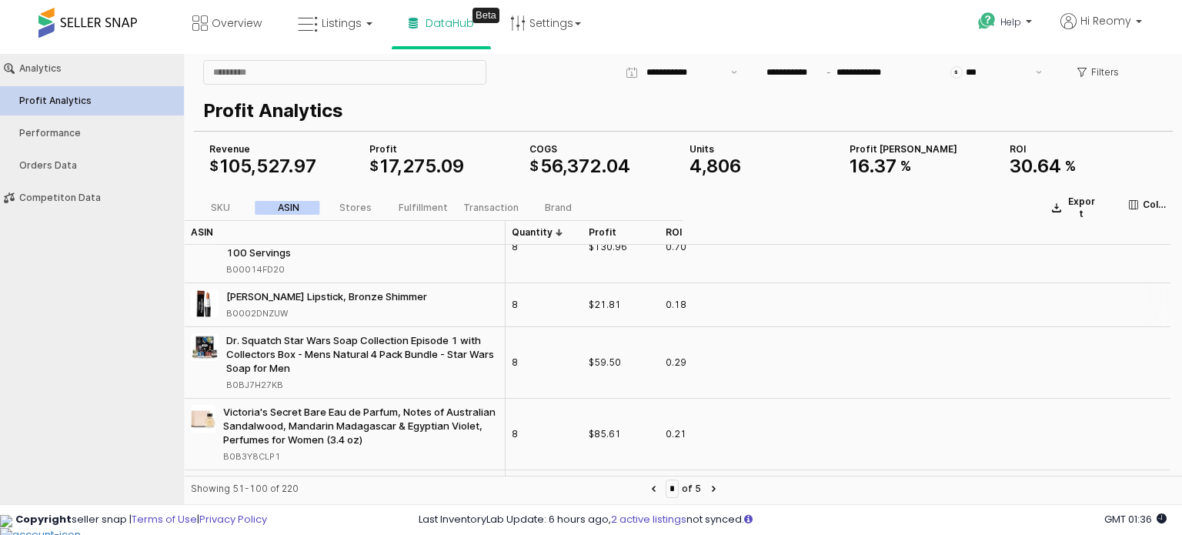
click at [268, 320] on div "B0002DNZUW" at bounding box center [257, 313] width 62 height 14
click at [269, 392] on div "B0BJ7H27KB" at bounding box center [254, 385] width 57 height 14
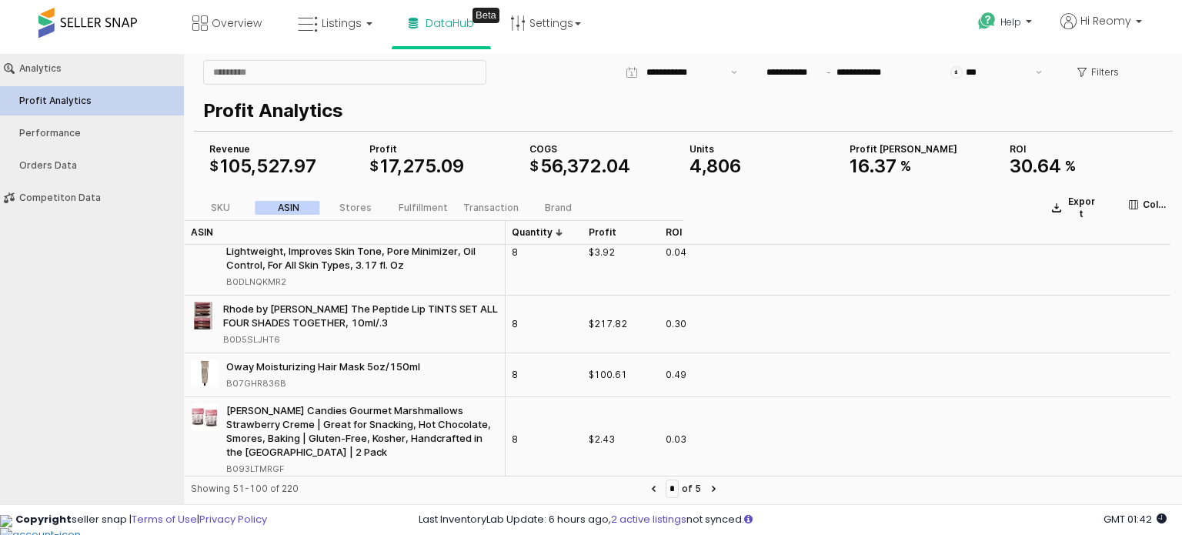
scroll to position [1231, 0]
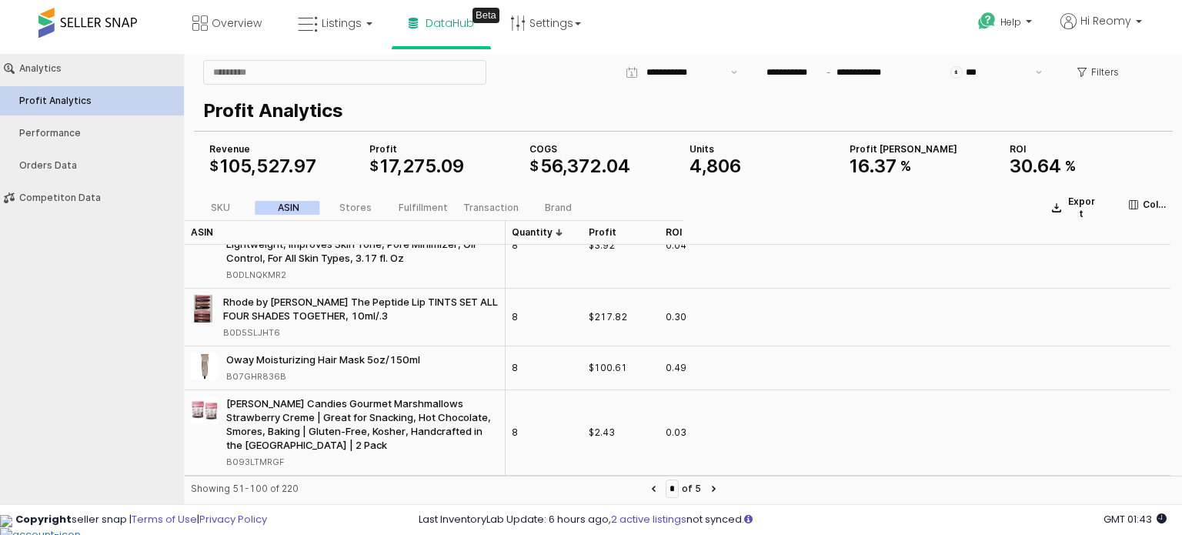
click at [262, 339] on div "B0D5SLJHT6" at bounding box center [251, 332] width 57 height 14
drag, startPoint x: 218, startPoint y: 312, endPoint x: 282, endPoint y: 342, distance: 70.9
click at [282, 339] on div "Rhode by [PERSON_NAME] The Peptide Lip TINTS SET ALL FOUR SHADES TOGETHER, 10ml…" at bounding box center [345, 317] width 308 height 45
click at [262, 383] on div "B07GHR836B" at bounding box center [256, 376] width 60 height 14
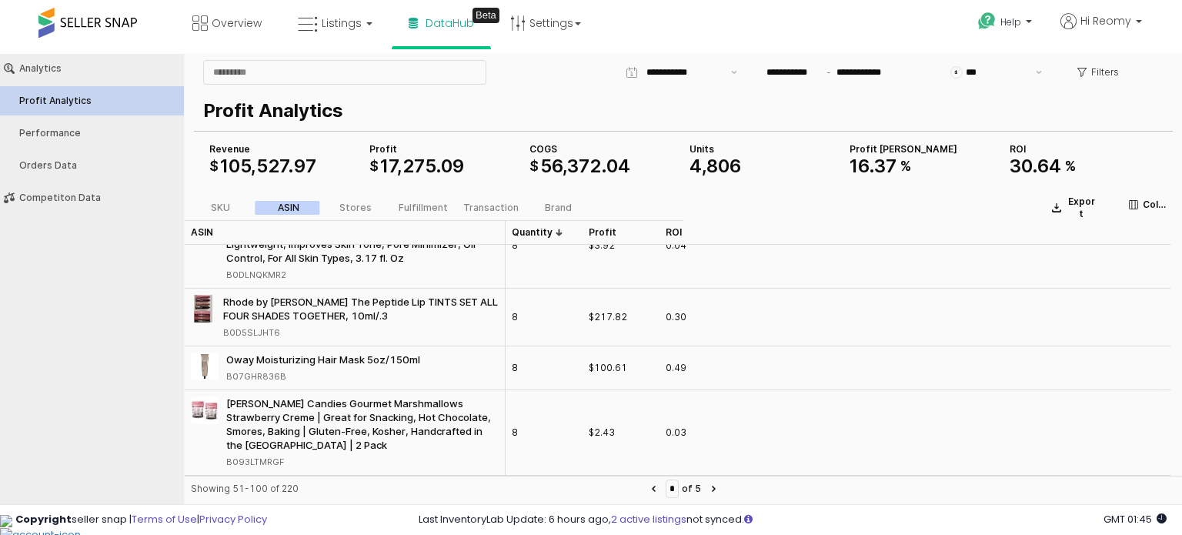
click at [262, 383] on div "B07GHR836B" at bounding box center [256, 376] width 60 height 14
drag, startPoint x: 222, startPoint y: 368, endPoint x: 284, endPoint y: 384, distance: 64.4
click at [284, 383] on div "Oway Moisturizing Hair Mask 5oz/150ml B07GHR836B" at bounding box center [305, 367] width 229 height 31
click at [126, 348] on div "Analytics Profit Analytics Performance Orders Data Competiton Data" at bounding box center [92, 276] width 184 height 444
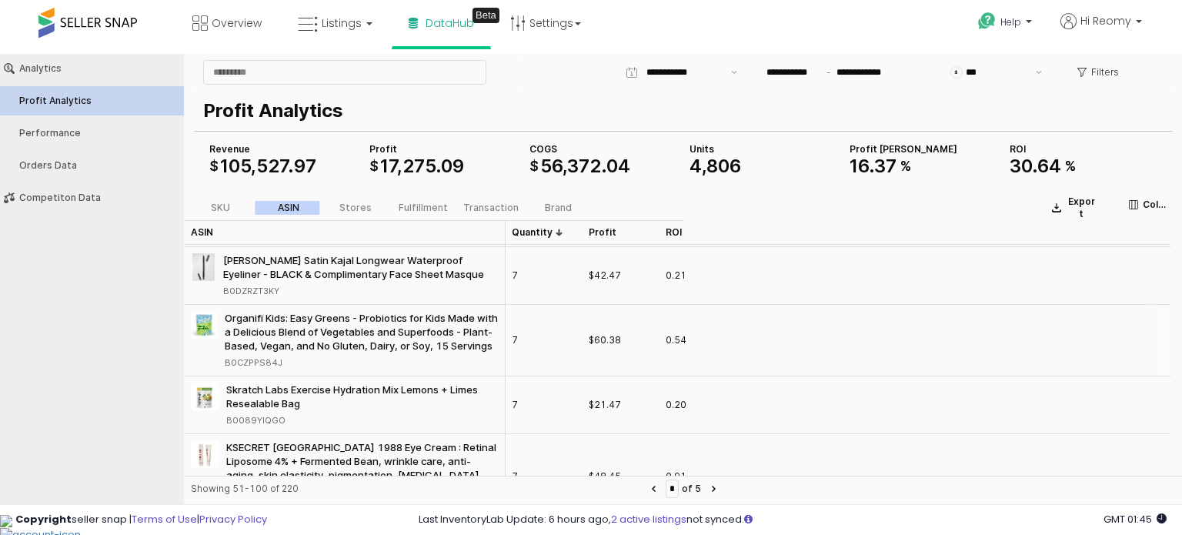
scroll to position [1615, 0]
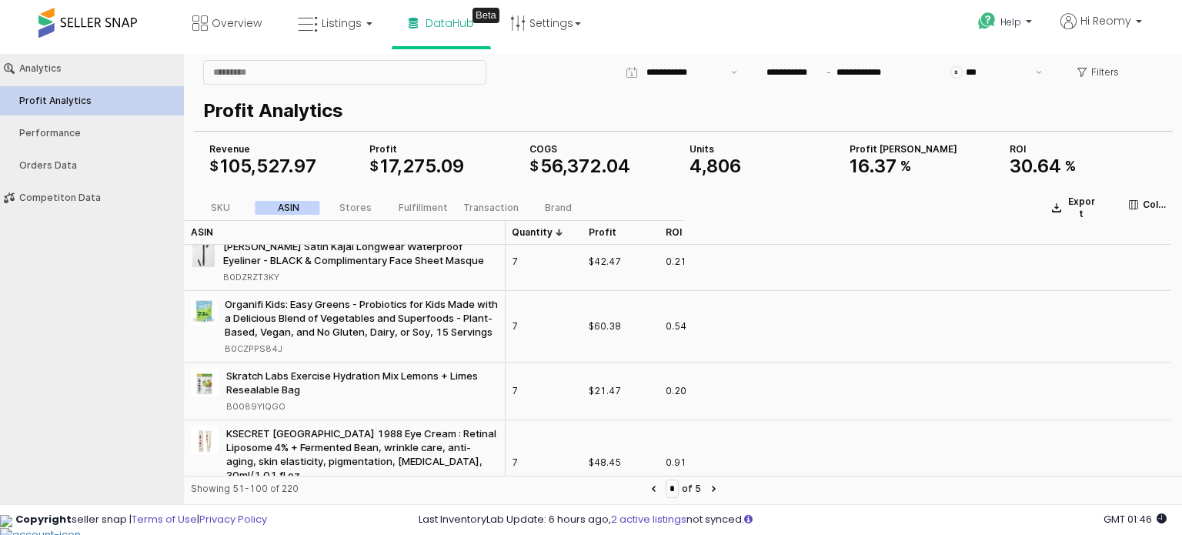
click at [261, 355] on div "B0CZPPS84J" at bounding box center [254, 349] width 58 height 14
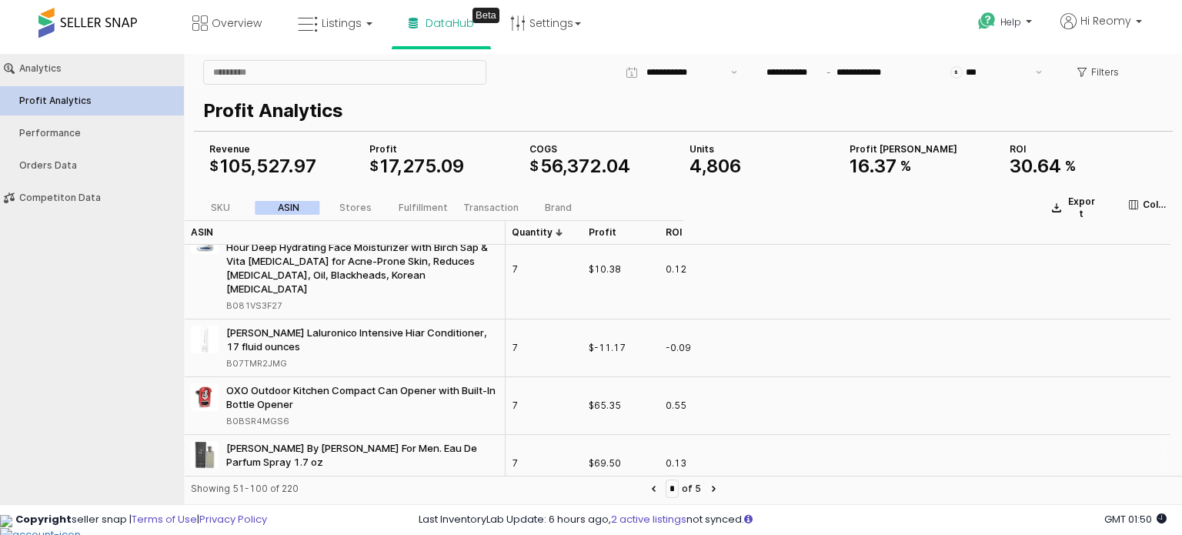
scroll to position [1923, 0]
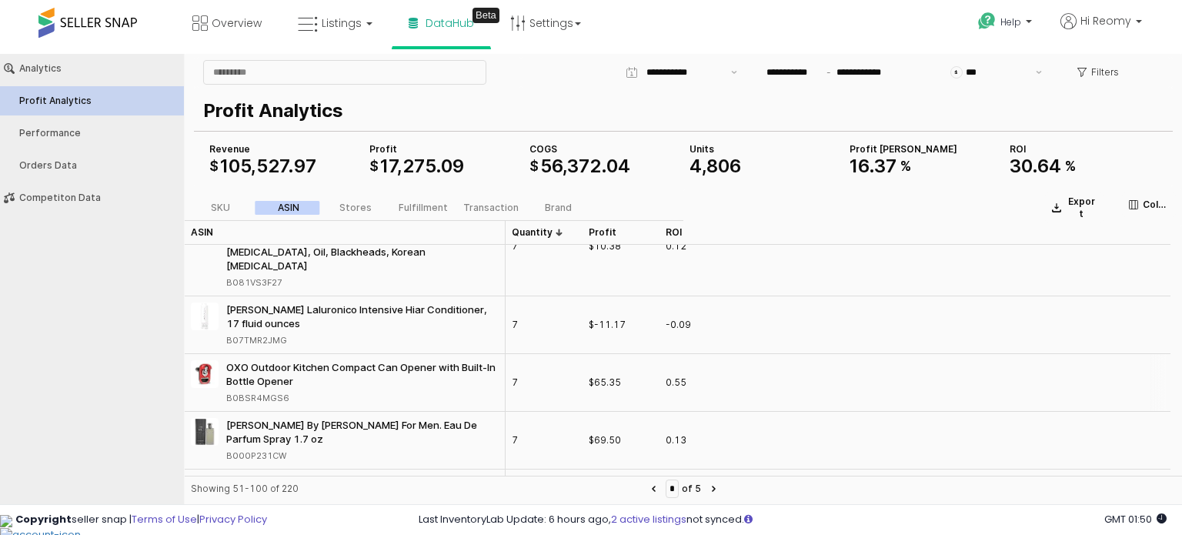
click at [279, 391] on div "B0BSR4MGS6" at bounding box center [257, 398] width 63 height 14
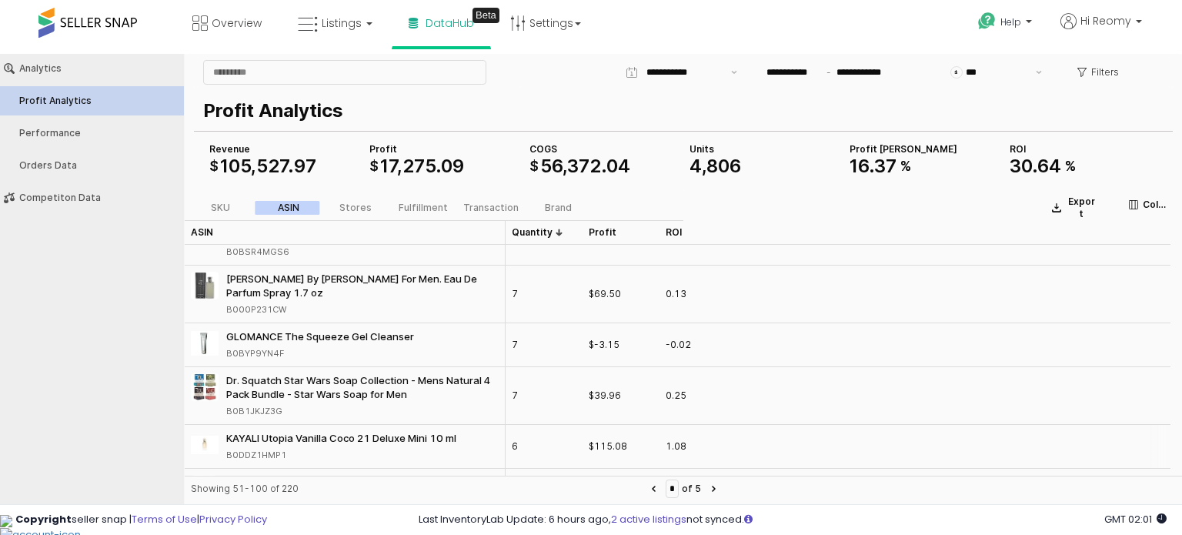
scroll to position [2077, 0]
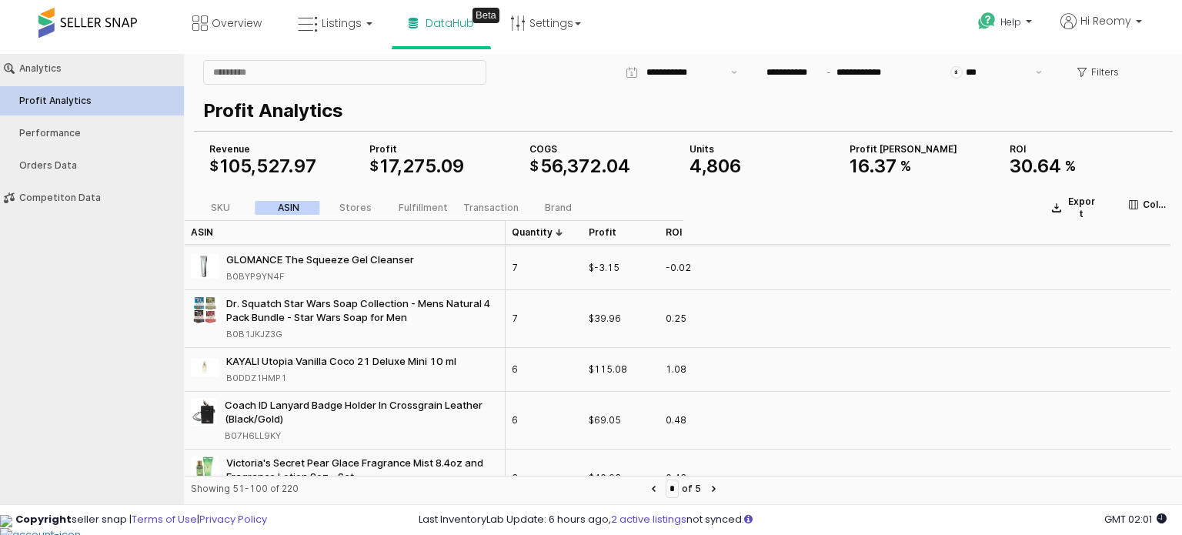
click at [277, 371] on div "B0DDZ1HMP1" at bounding box center [256, 378] width 60 height 14
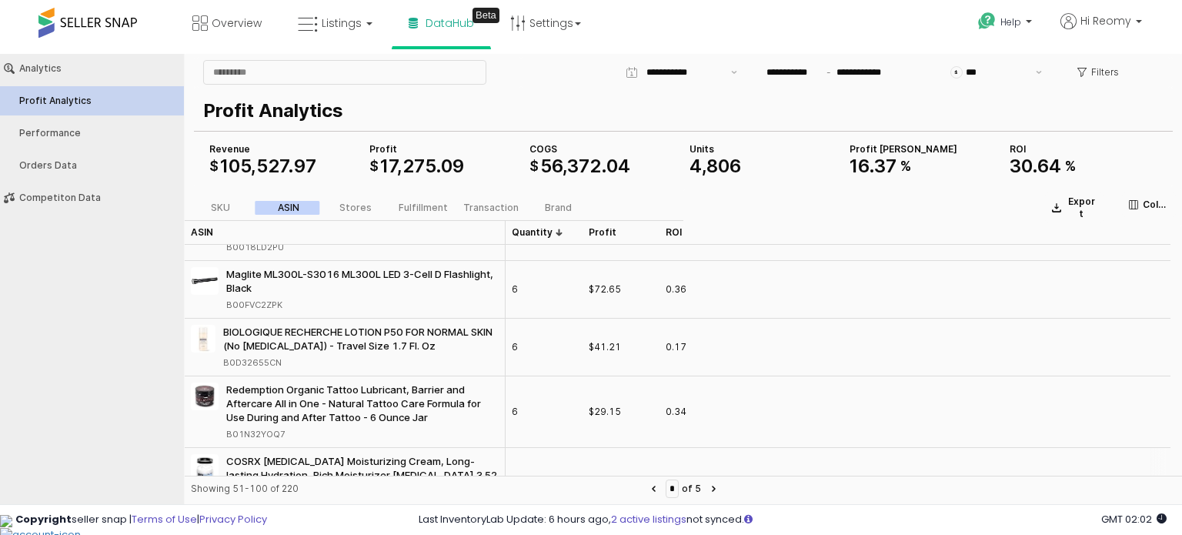
scroll to position [2462, 0]
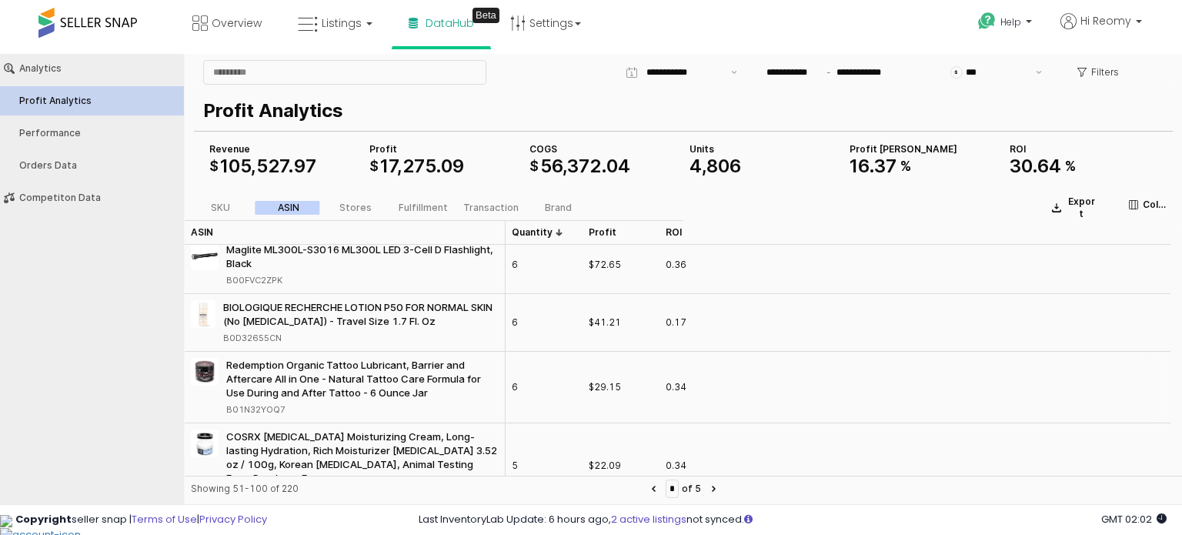
click at [272, 402] on div "B01N32YOQ7" at bounding box center [255, 409] width 59 height 14
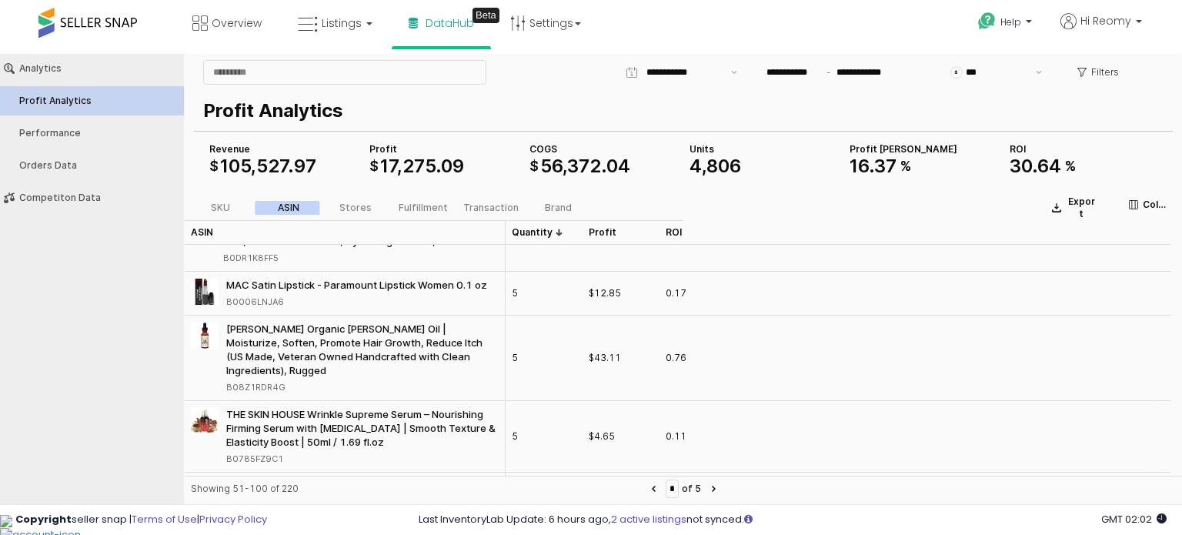
scroll to position [2692, 0]
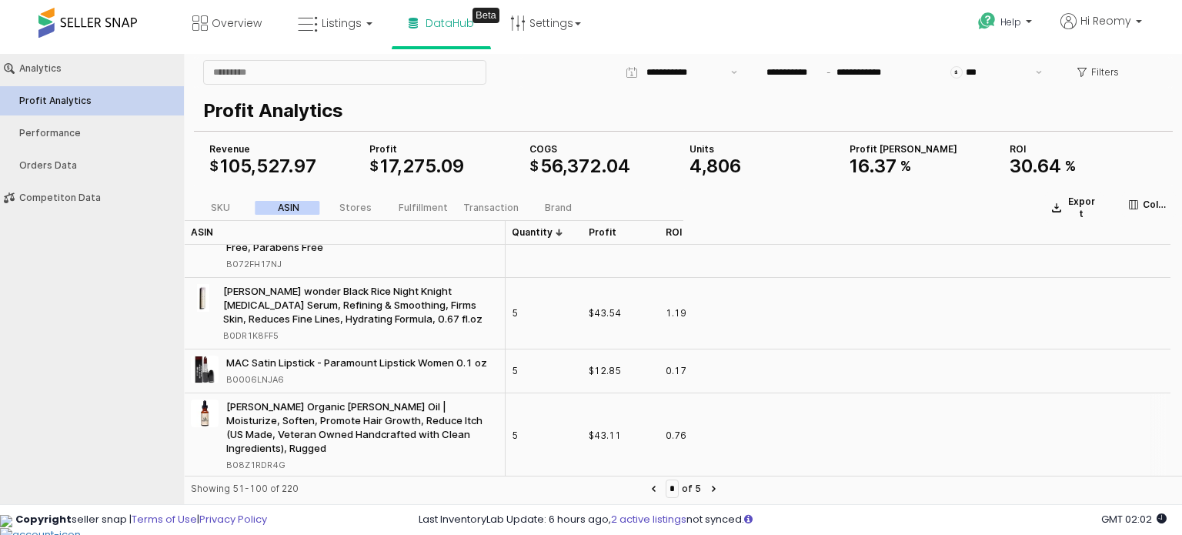
click at [248, 458] on div "B08Z1RDR4G" at bounding box center [255, 465] width 59 height 14
drag, startPoint x: 220, startPoint y: 388, endPoint x: 286, endPoint y: 431, distance: 78.9
click at [286, 431] on div "[PERSON_NAME] Organic [PERSON_NAME] Oil | Moisturize, Soften, Promote Hair Grow…" at bounding box center [345, 435] width 308 height 72
click at [89, 371] on div "Analytics Profit Analytics Performance Orders Data Competiton Data" at bounding box center [92, 276] width 184 height 444
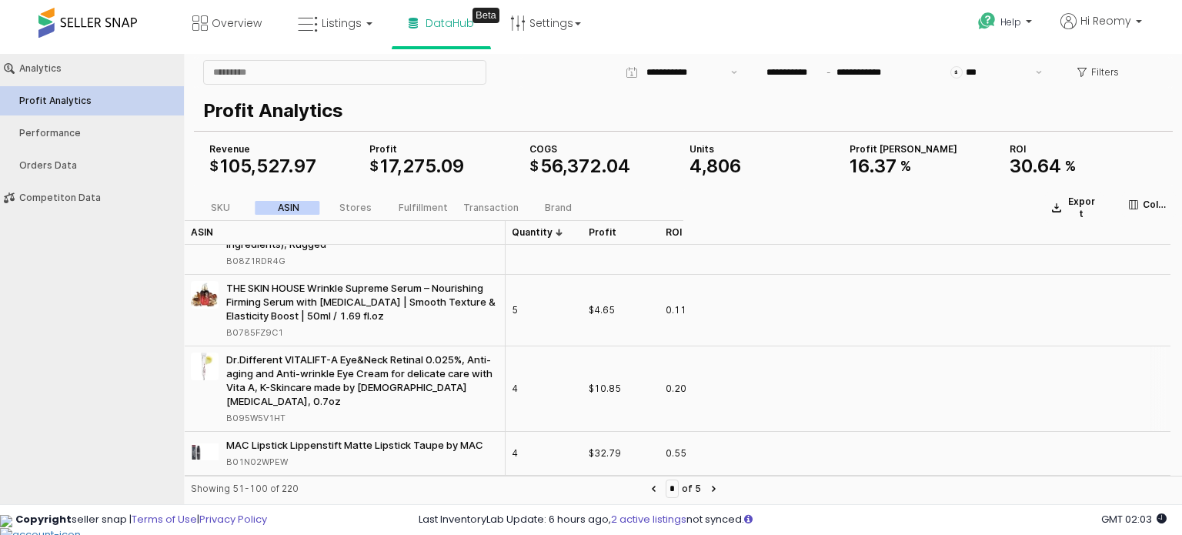
scroll to position [2922, 0]
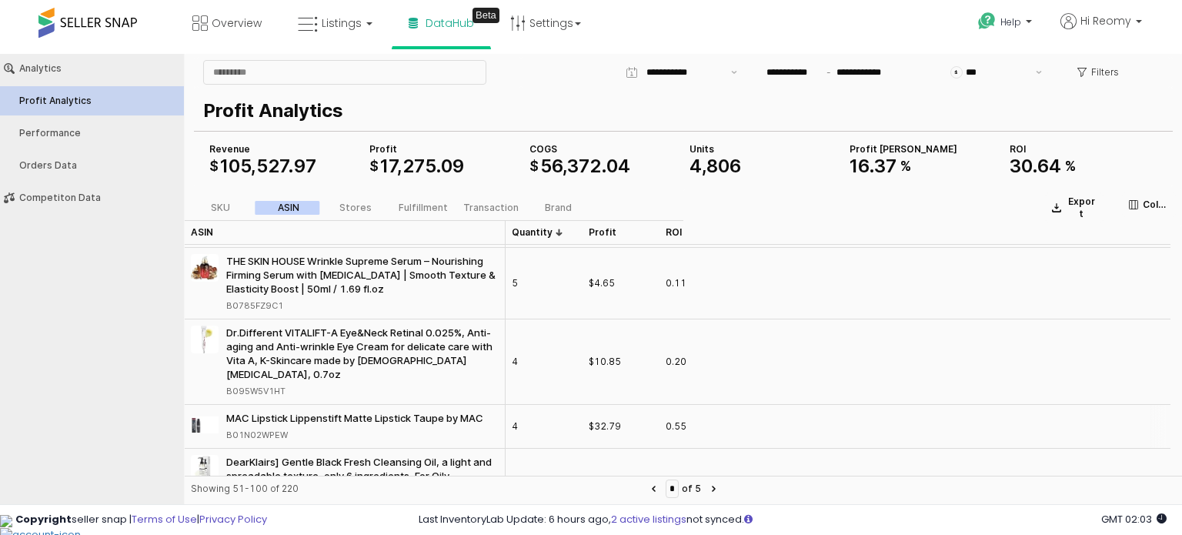
click at [260, 428] on div "B01N02WPEW" at bounding box center [257, 435] width 62 height 14
click at [722, 482] on button "Next page" at bounding box center [713, 488] width 18 height 18
type input "*"
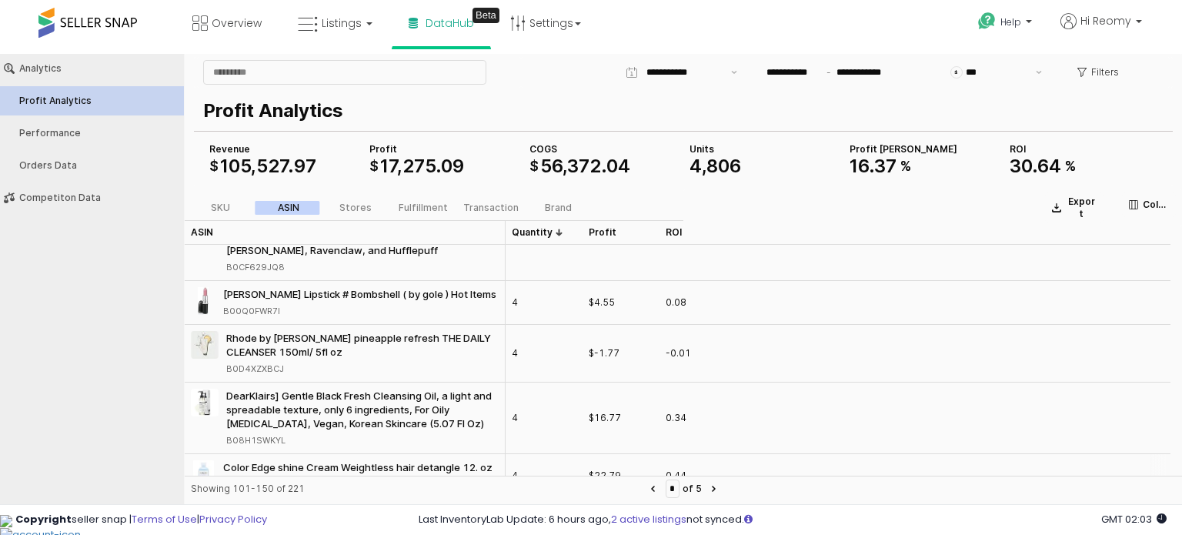
scroll to position [462, 0]
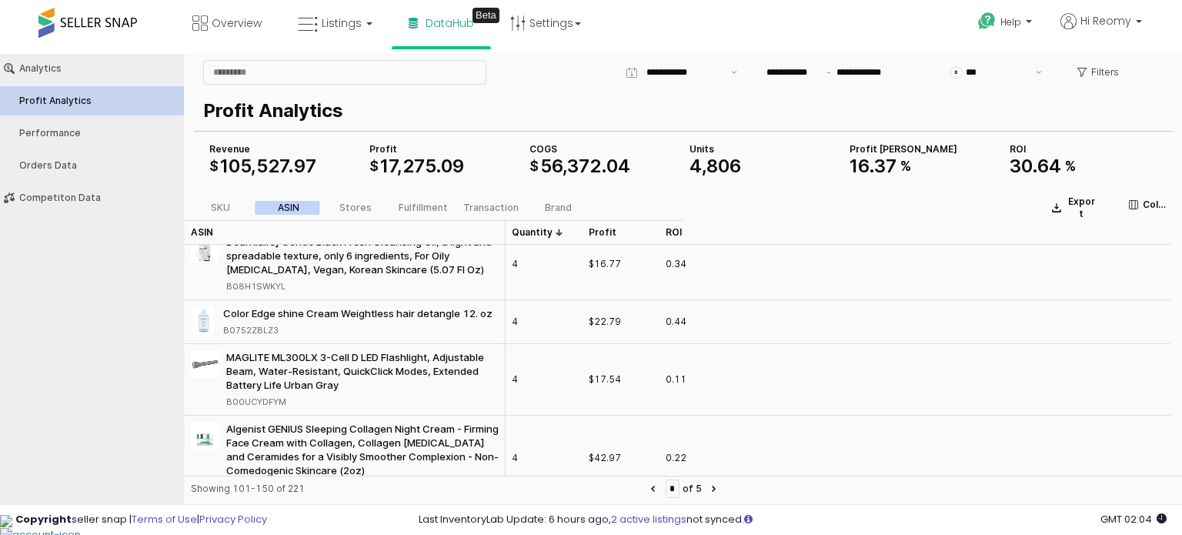
click at [264, 323] on div "B0752ZBLZ3" at bounding box center [250, 330] width 55 height 14
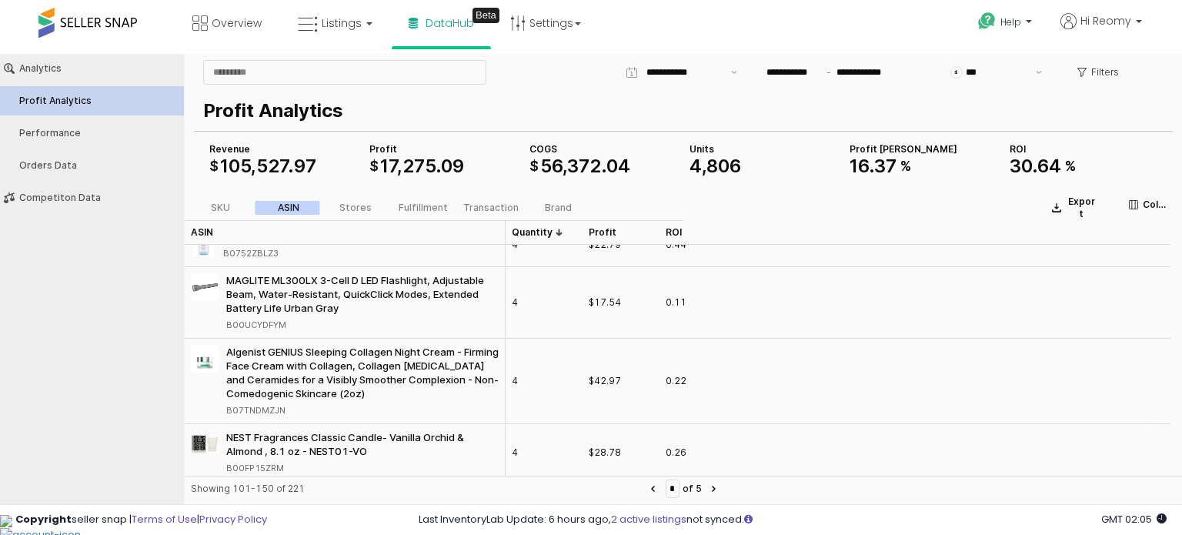
scroll to position [615, 0]
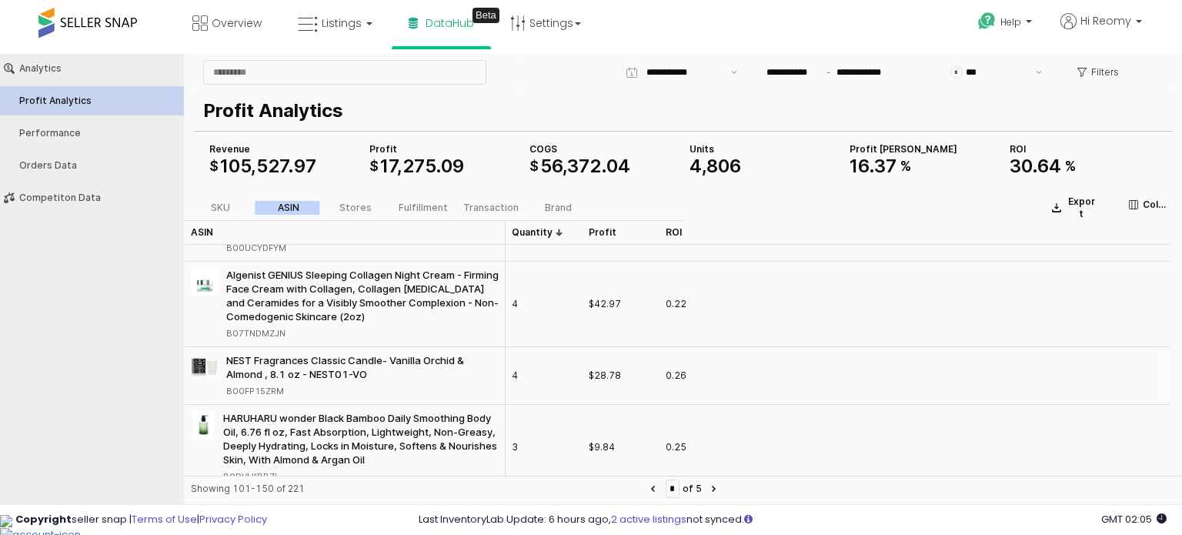
click at [268, 384] on div "B00FP15ZRM" at bounding box center [255, 391] width 58 height 14
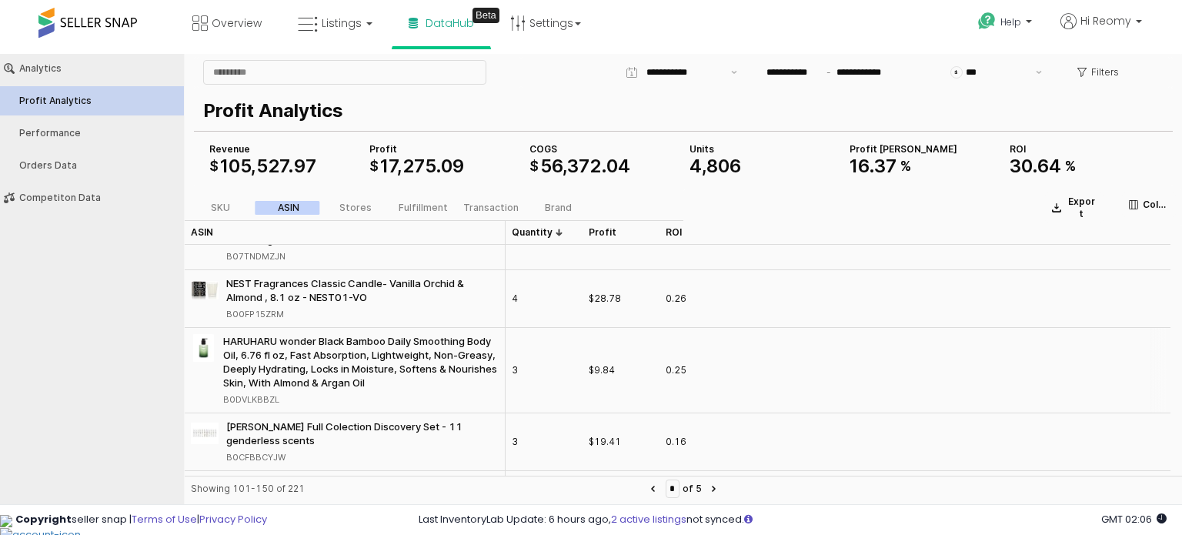
click at [269, 392] on div "B0DVLKBBZL" at bounding box center [251, 399] width 56 height 14
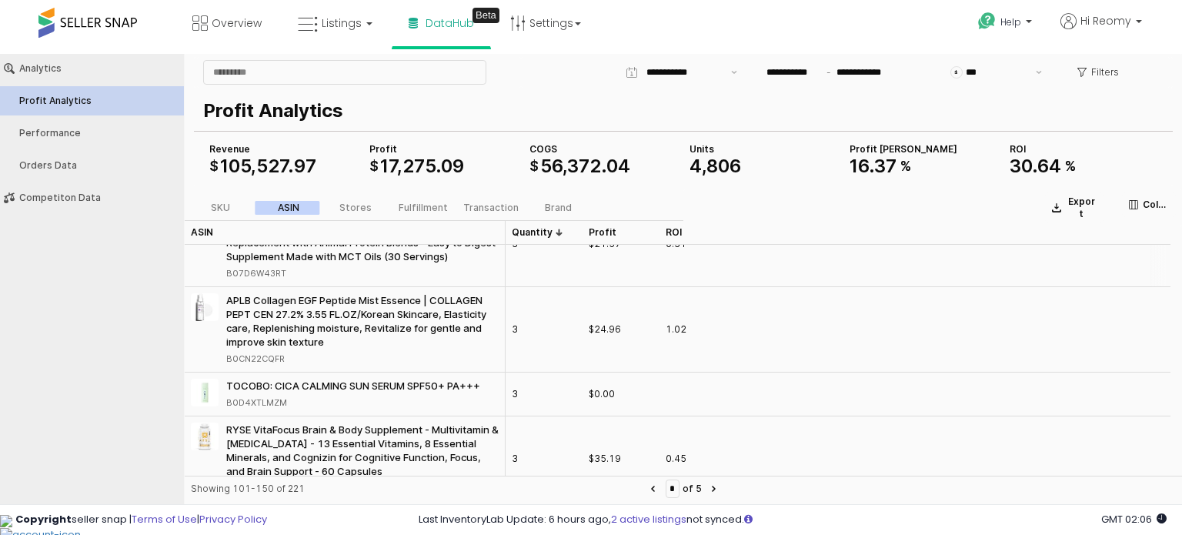
scroll to position [1077, 0]
click at [278, 356] on div "B0CN22CQFR" at bounding box center [255, 358] width 58 height 14
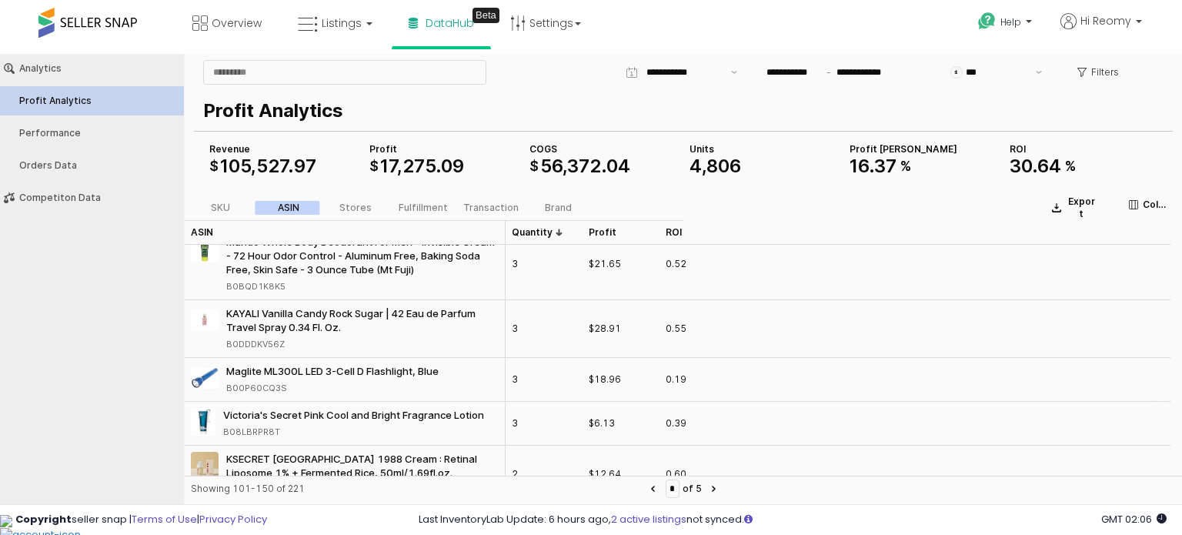
scroll to position [1769, 0]
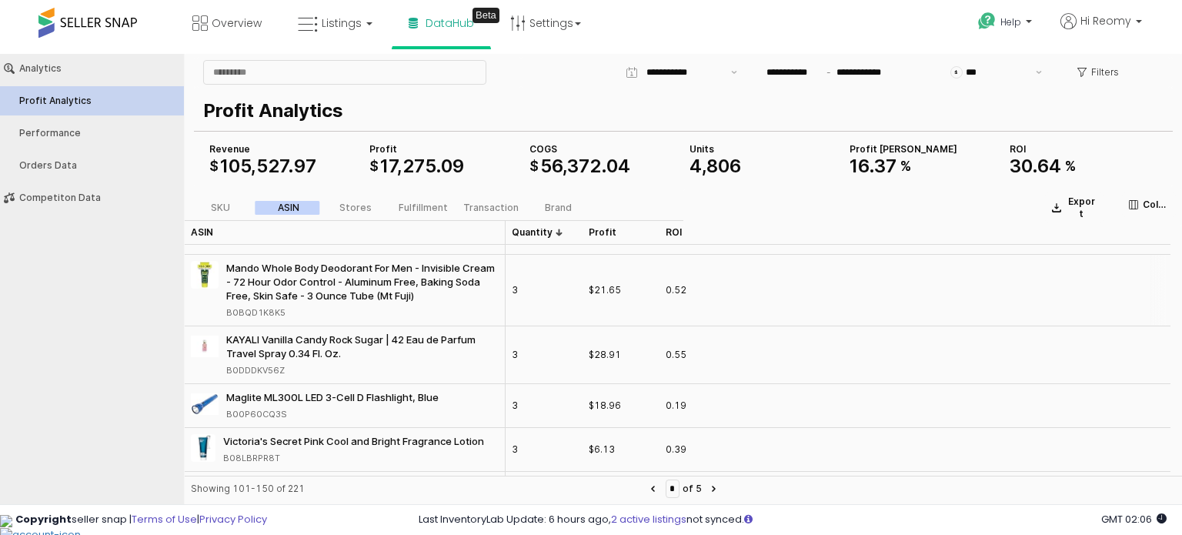
click at [274, 310] on div "B0BQD1K8K5" at bounding box center [255, 312] width 59 height 14
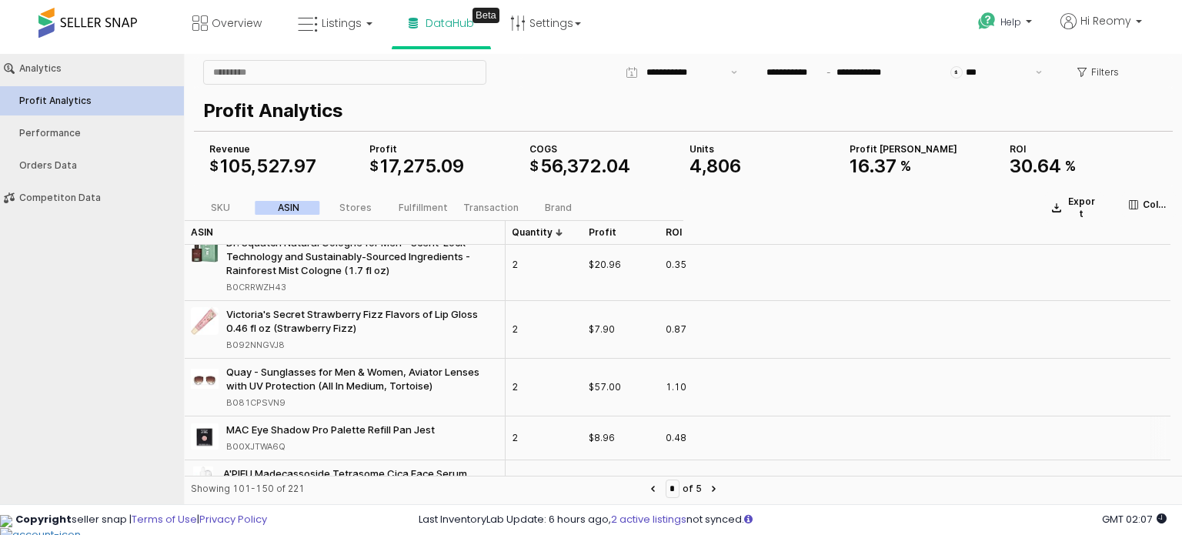
scroll to position [2867, 0]
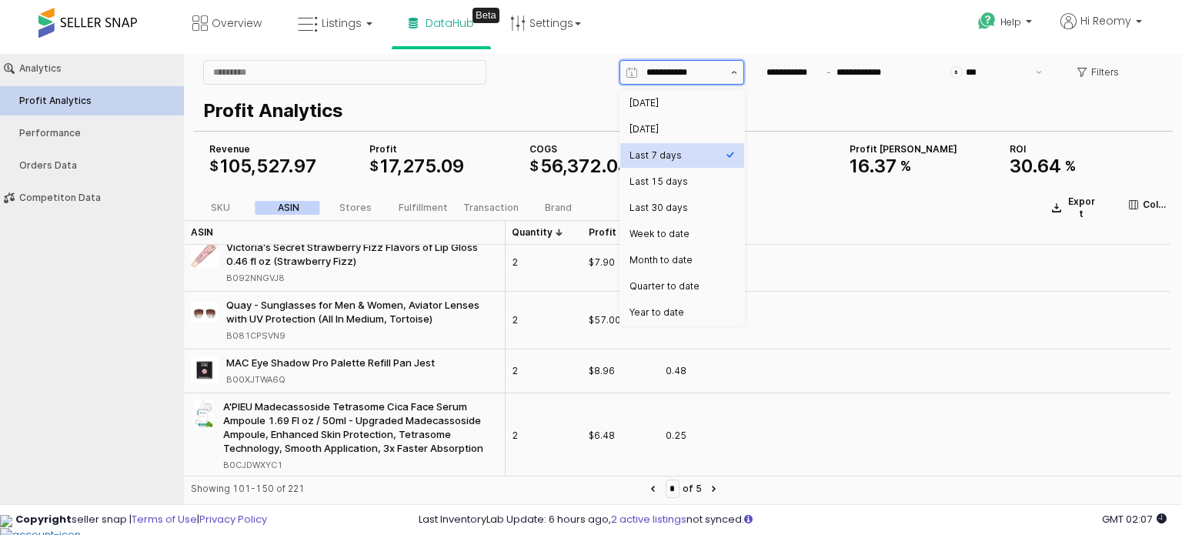
click at [737, 73] on button "Show suggestions" at bounding box center [734, 72] width 18 height 23
click at [686, 257] on div "Month to date" at bounding box center [677, 260] width 96 height 12
type input "**********"
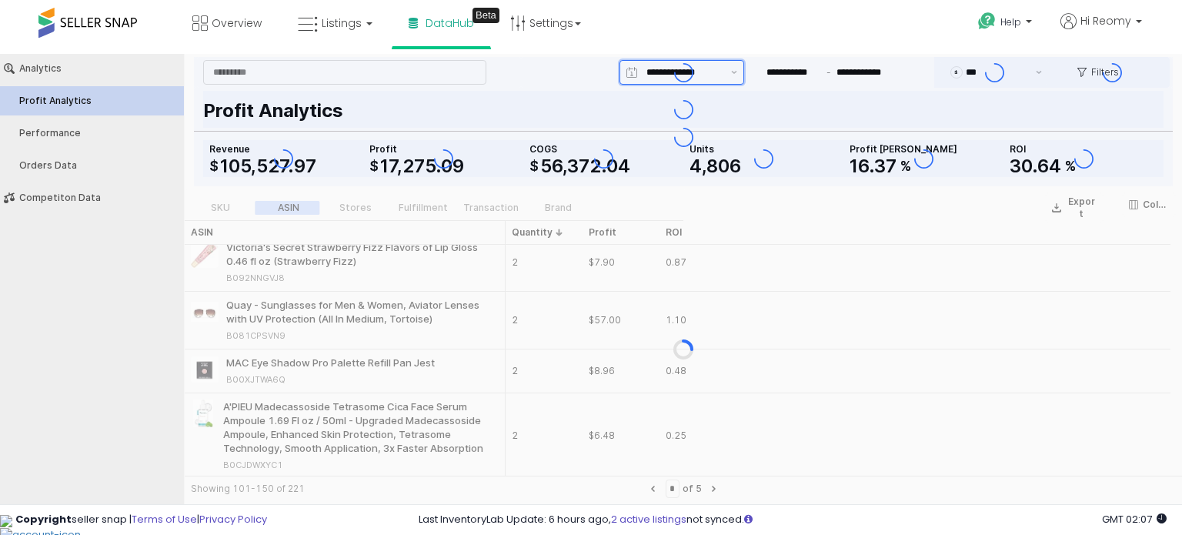
type input "**********"
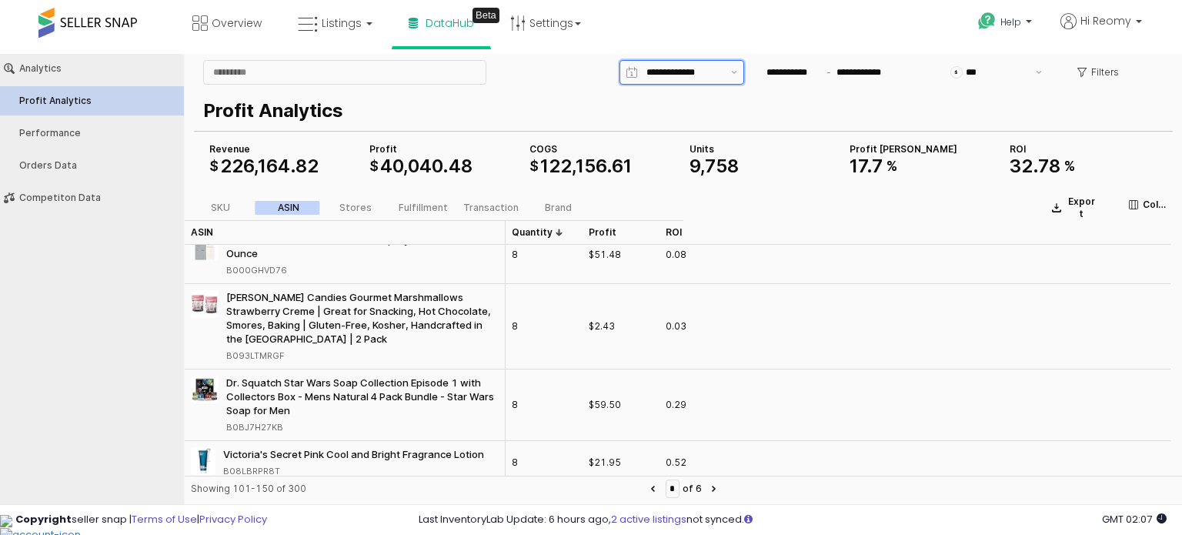
scroll to position [1665, 0]
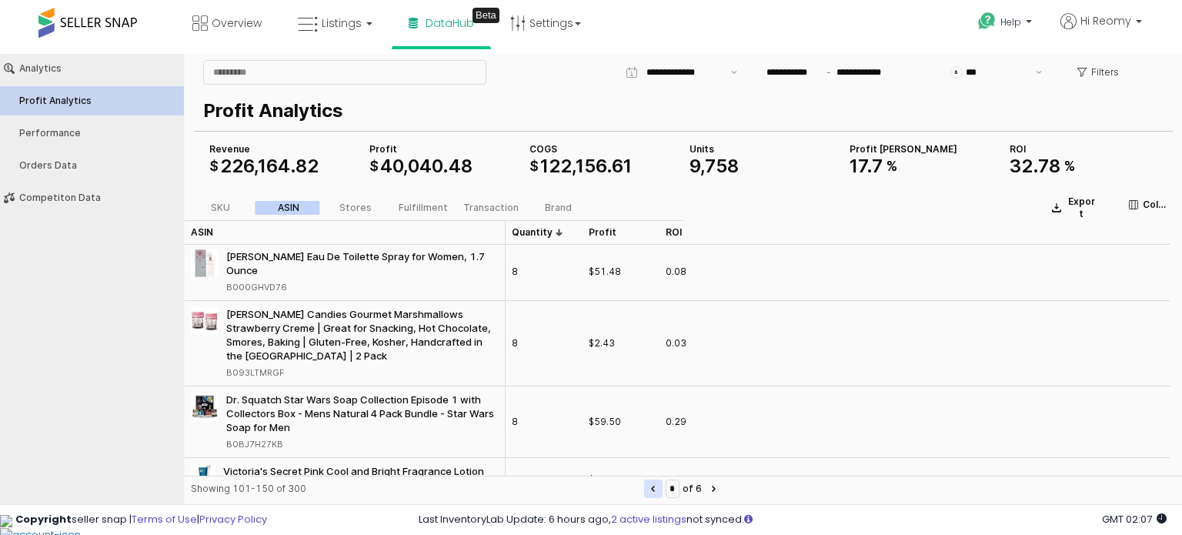
click at [649, 488] on button "Previous page" at bounding box center [653, 488] width 18 height 18
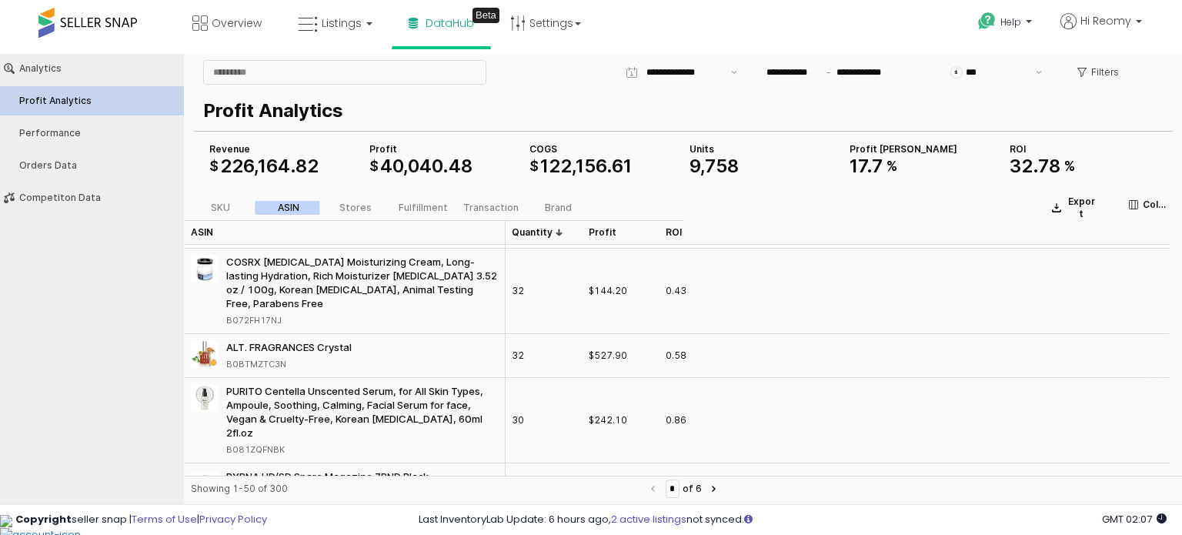
scroll to position [2385, 0]
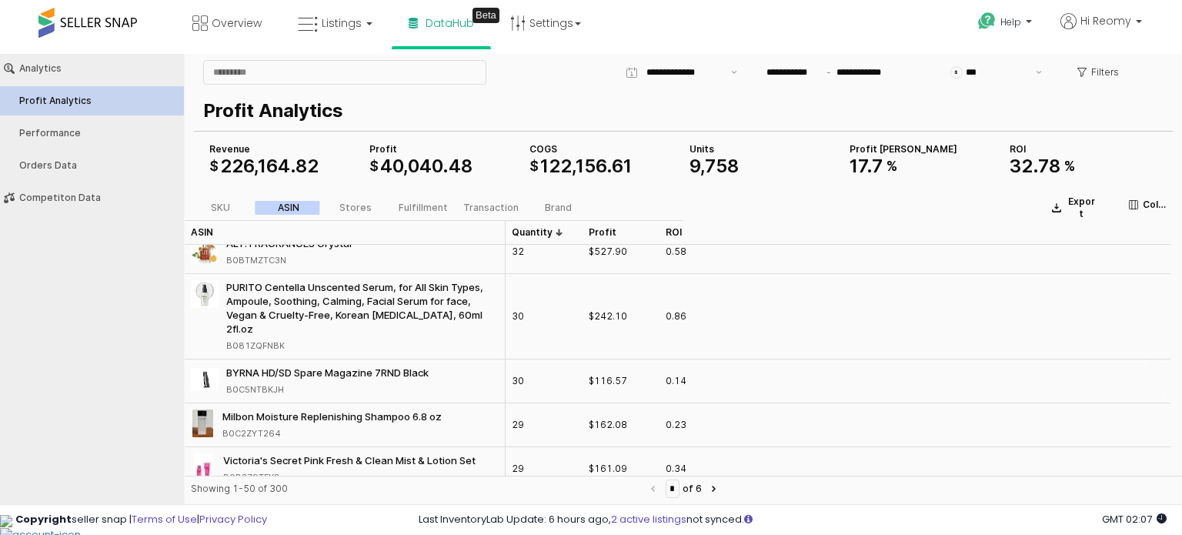
click at [268, 382] on div "B0C5NTBKJH" at bounding box center [255, 389] width 58 height 14
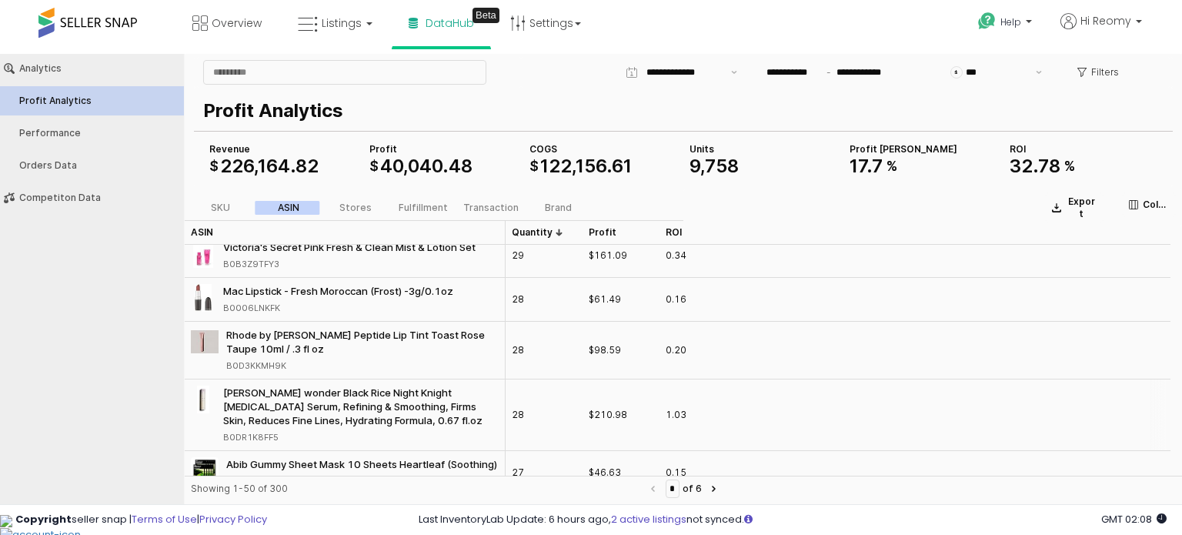
scroll to position [2615, 0]
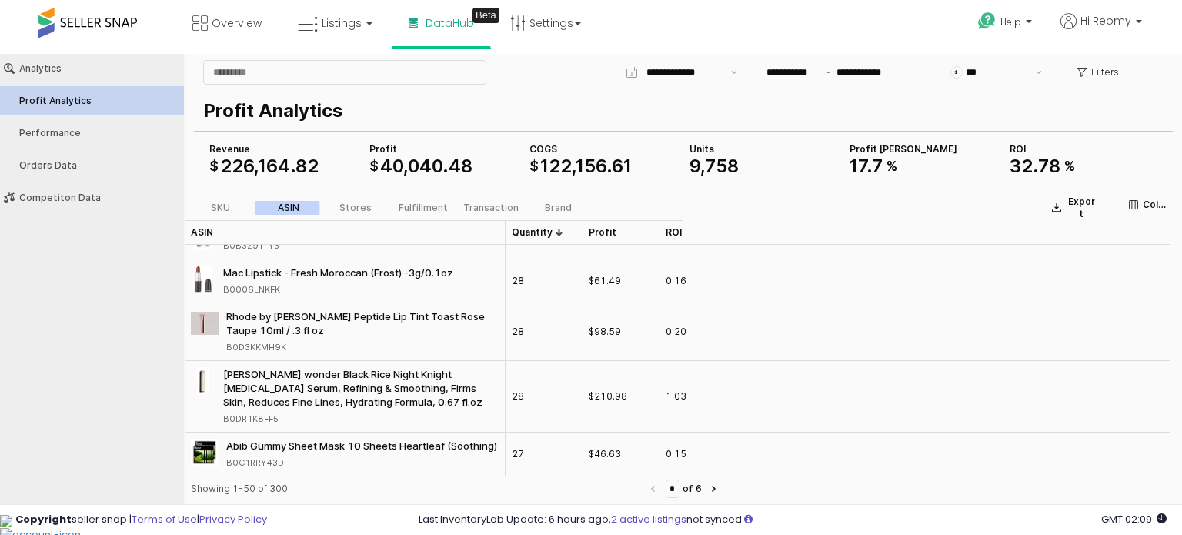
click at [266, 340] on div "B0D3KKMH9K" at bounding box center [256, 347] width 60 height 14
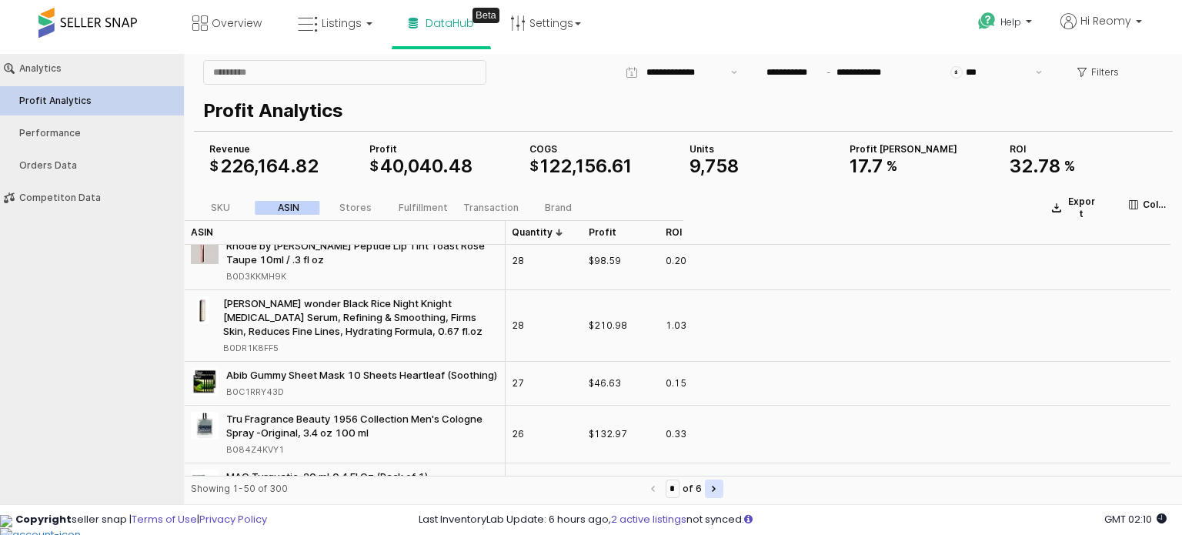
click at [718, 488] on button "Next page" at bounding box center [714, 488] width 18 height 18
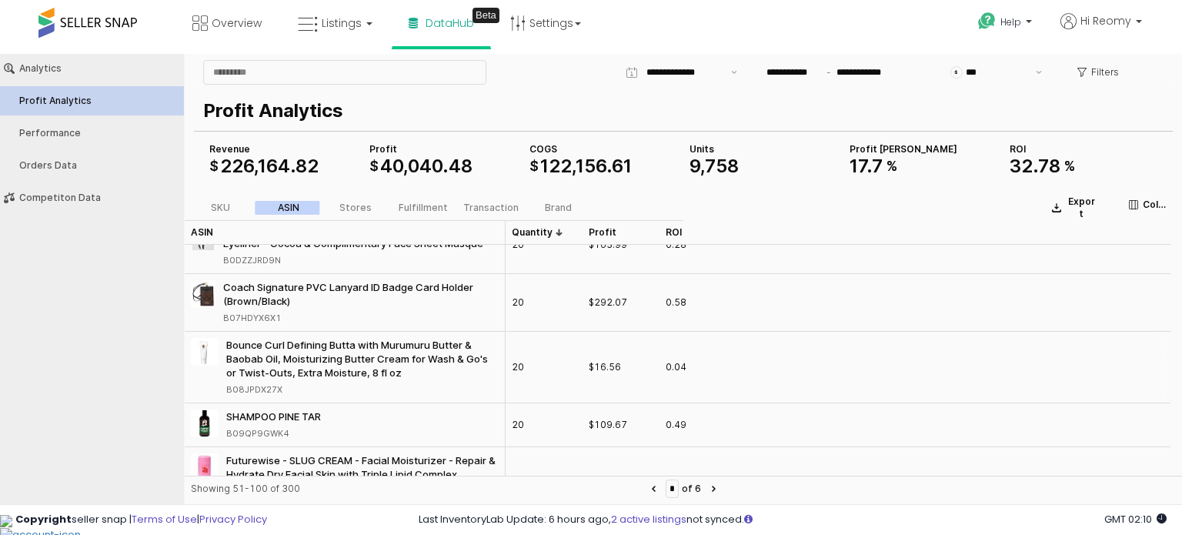
scroll to position [462, 0]
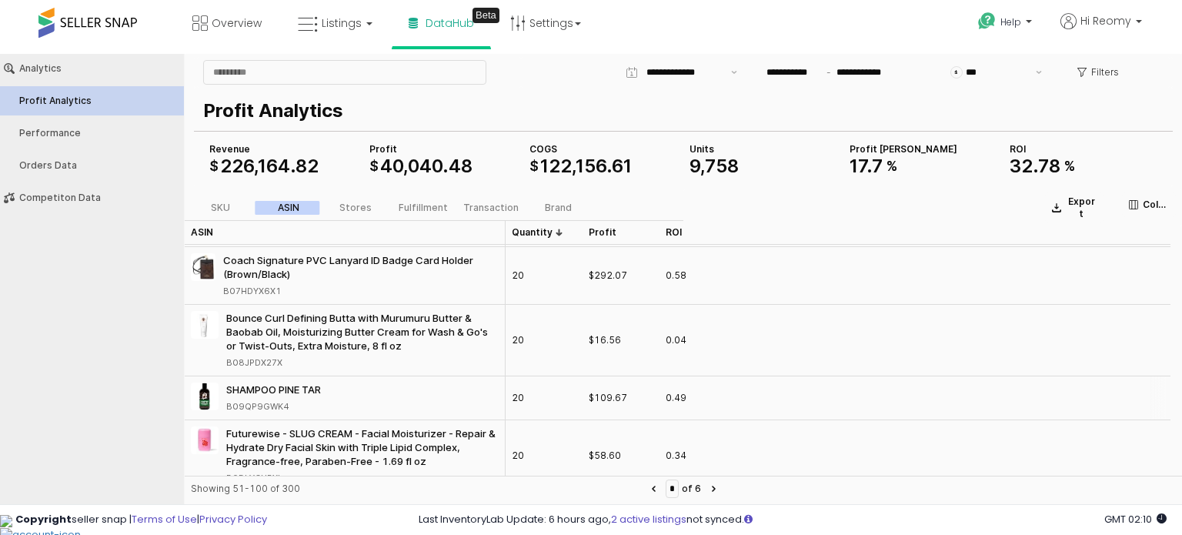
click at [252, 405] on div "B09QP9GWK4" at bounding box center [257, 406] width 63 height 14
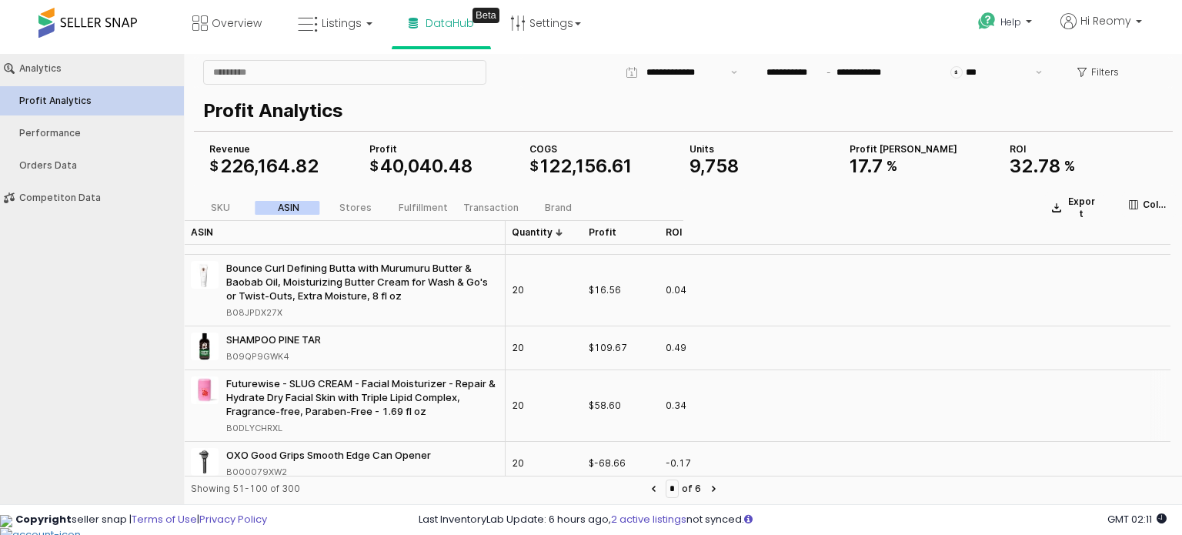
scroll to position [615, 0]
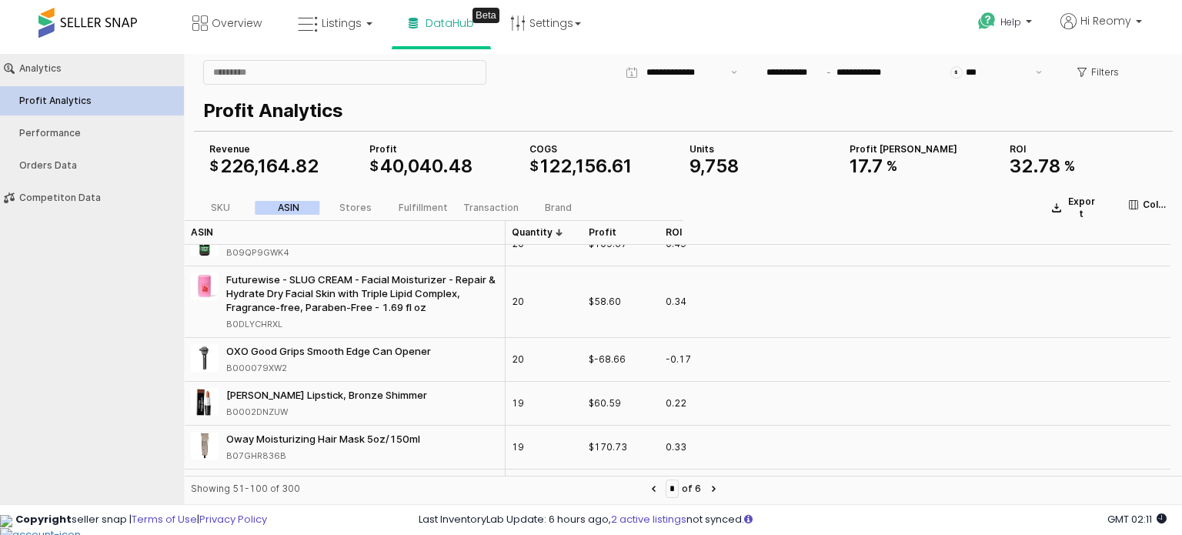
click at [128, 332] on div "Analytics Profit Analytics Performance Orders Data Competiton Data" at bounding box center [92, 276] width 184 height 444
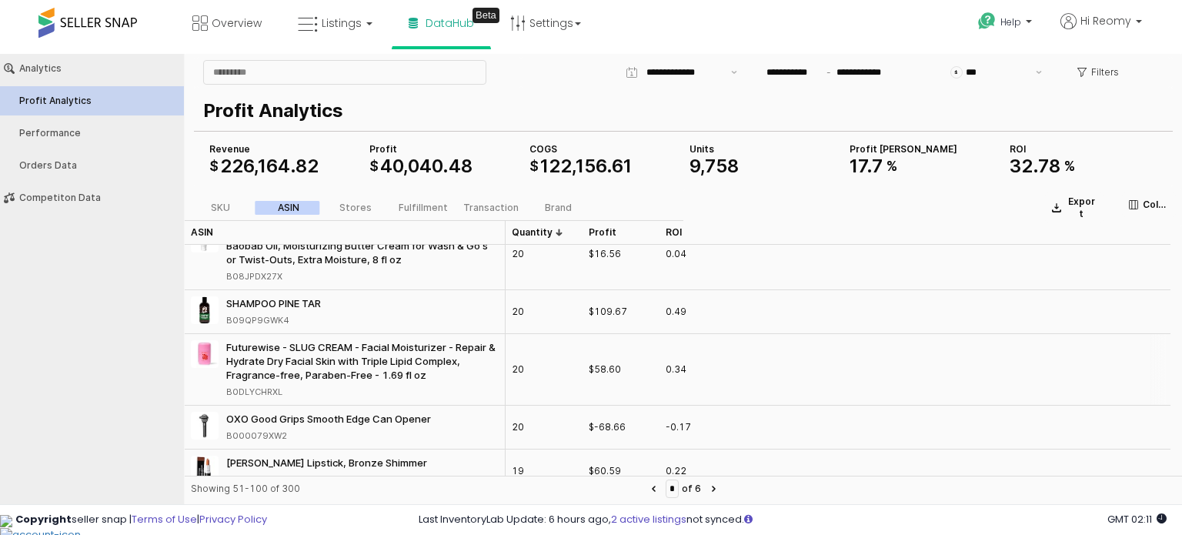
scroll to position [462, 0]
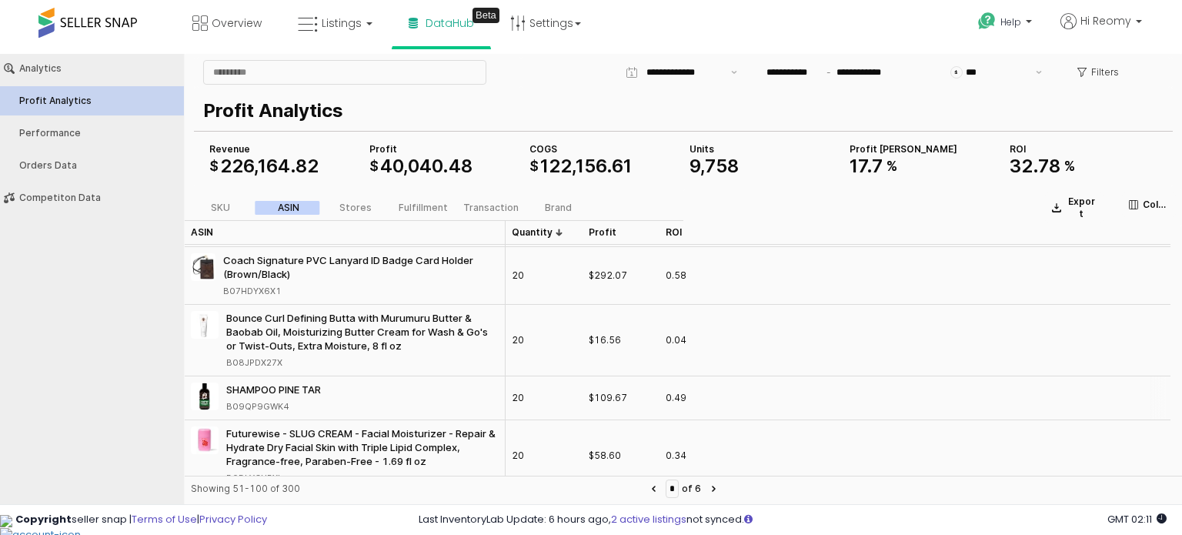
drag, startPoint x: 223, startPoint y: 388, endPoint x: 287, endPoint y: 403, distance: 65.7
click at [287, 403] on div "SHAMPOO PINE TAR B09QP9GWK4" at bounding box center [256, 397] width 130 height 31
click at [278, 403] on div "B09QP9GWK4" at bounding box center [257, 406] width 63 height 14
click at [148, 402] on div "Analytics Profit Analytics Performance Orders Data Competiton Data" at bounding box center [92, 276] width 184 height 444
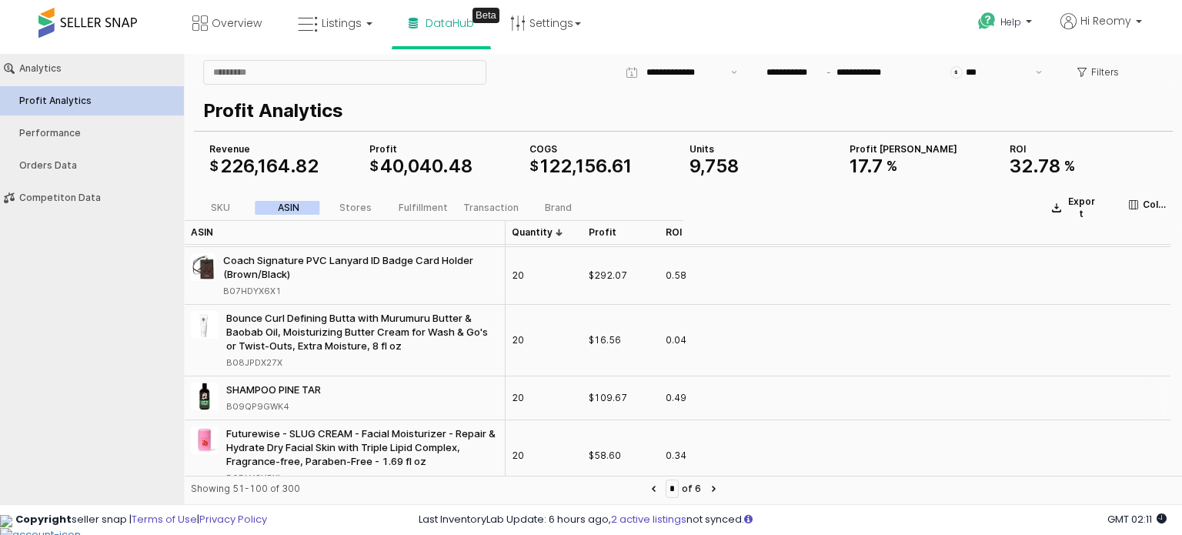
drag, startPoint x: 225, startPoint y: 386, endPoint x: 288, endPoint y: 404, distance: 66.3
click at [288, 404] on div "SHAMPOO PINE TAR B09QP9GWK4" at bounding box center [256, 397] width 130 height 31
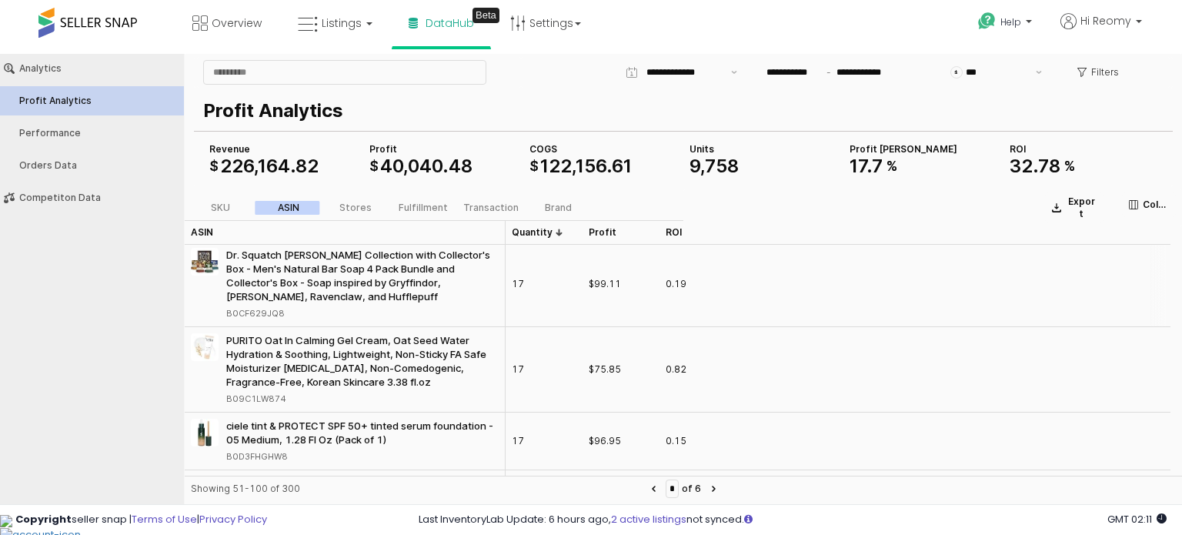
scroll to position [1154, 0]
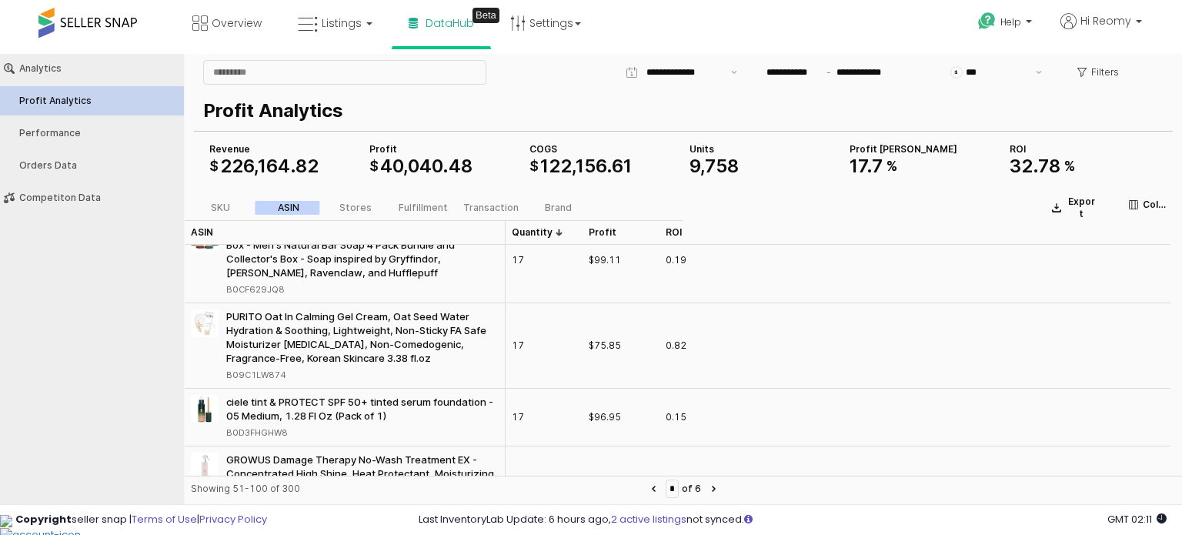
click at [270, 374] on div "B09C1LW874" at bounding box center [256, 375] width 60 height 14
drag, startPoint x: 222, startPoint y: 313, endPoint x: 296, endPoint y: 366, distance: 91.6
click at [296, 366] on div "PURITO Oat In Calming Gel Cream, Oat Seed Water Hydration & Soothing, Lightweig…" at bounding box center [345, 345] width 308 height 72
click at [140, 358] on div "Analytics Profit Analytics Performance Orders Data Competiton Data" at bounding box center [92, 276] width 184 height 444
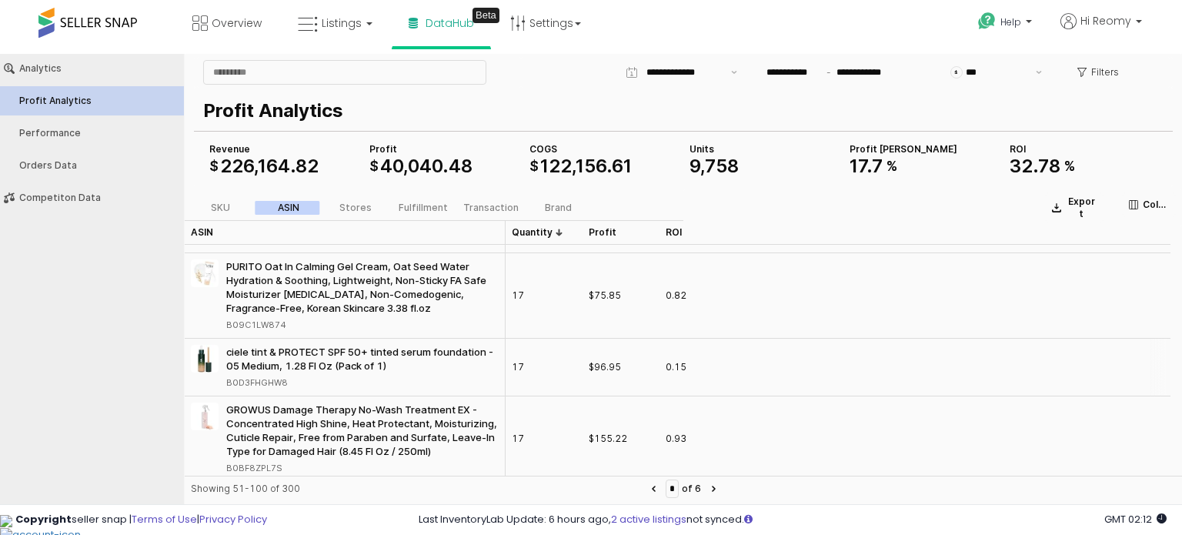
scroll to position [1231, 0]
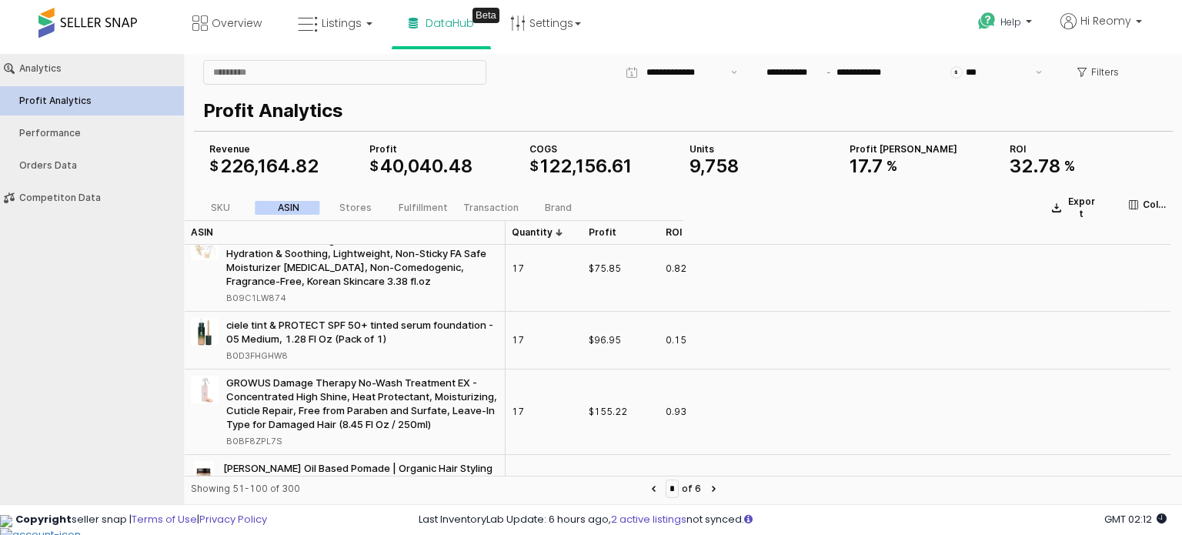
click at [275, 355] on div "B0D3FHGHW8" at bounding box center [257, 355] width 62 height 14
drag, startPoint x: 223, startPoint y: 326, endPoint x: 388, endPoint y: 340, distance: 166.0
click at [388, 340] on div "ciele tint & PROTECT SPF 50+ tinted serum foundation - 05 Medium, 1.28 Fl Oz (P…" at bounding box center [345, 340] width 308 height 45
click at [136, 299] on div "Analytics Profit Analytics Performance Orders Data Competiton Data" at bounding box center [92, 276] width 184 height 444
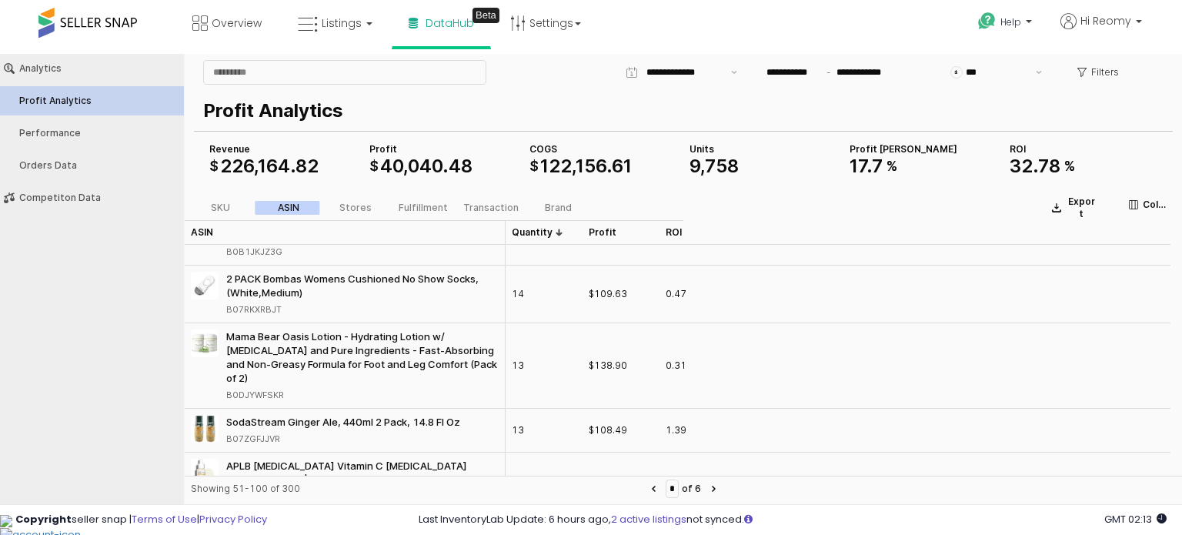
scroll to position [2000, 0]
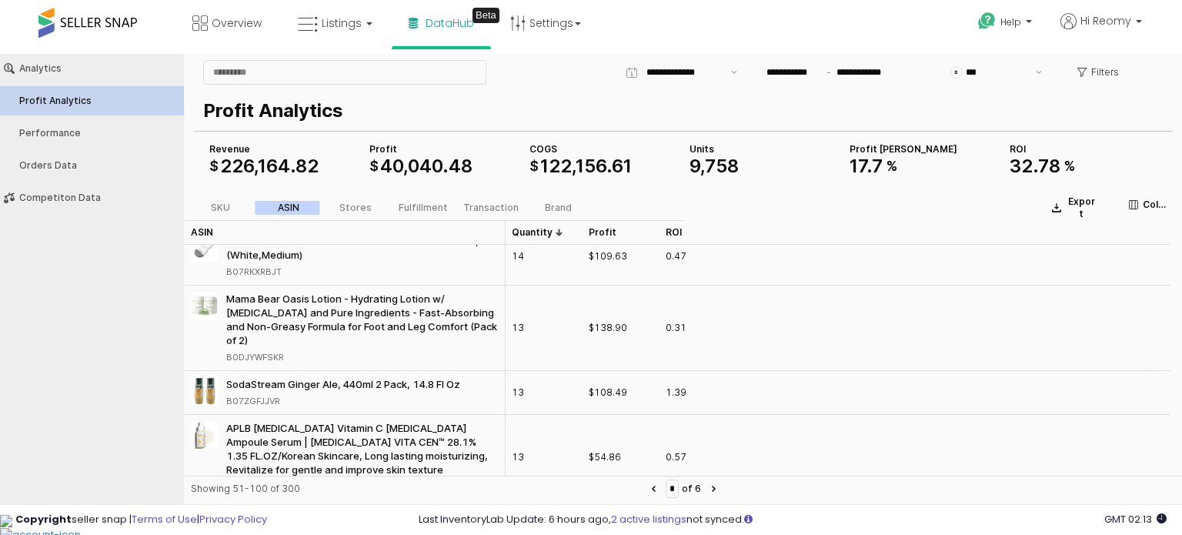
click at [277, 364] on div "B0DJYWFSKR" at bounding box center [255, 357] width 58 height 14
click at [154, 327] on div "Analytics Profit Analytics Performance Orders Data Competiton Data" at bounding box center [92, 276] width 184 height 444
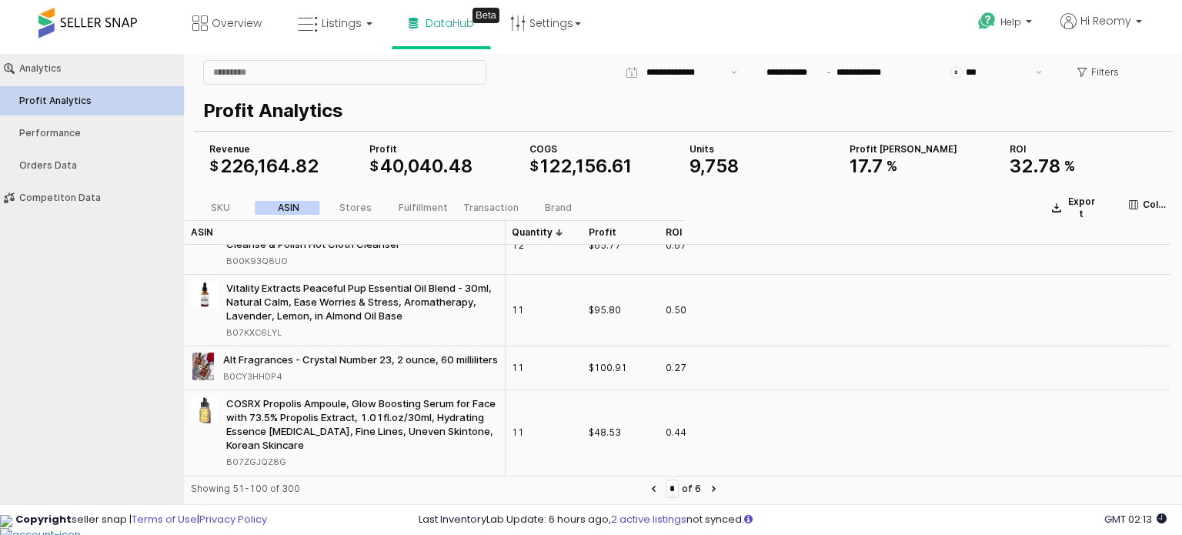
scroll to position [2825, 0]
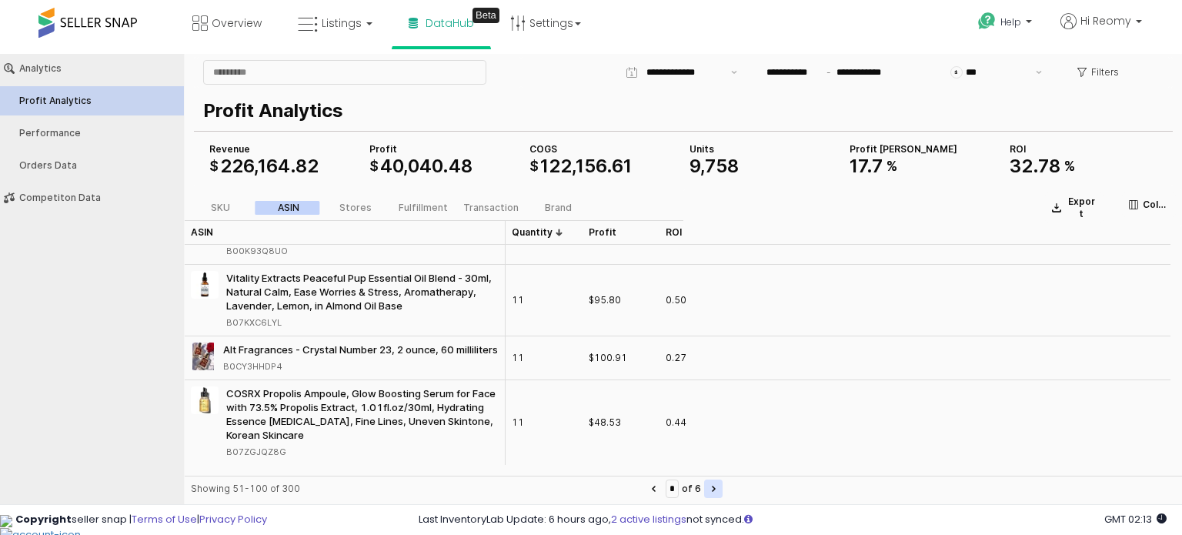
click at [722, 489] on button "Next page" at bounding box center [713, 488] width 18 height 18
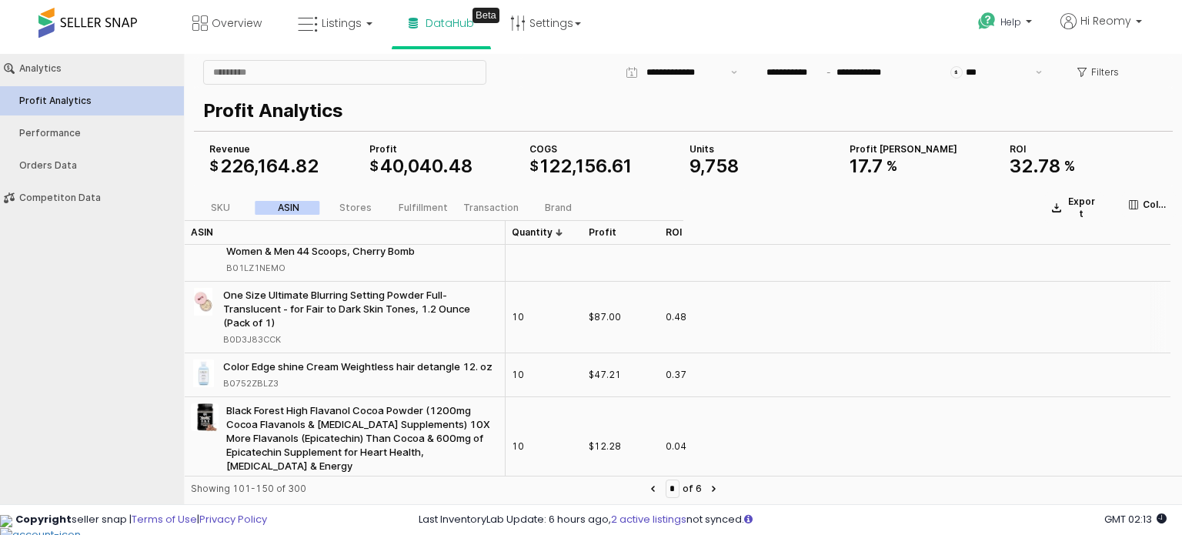
scroll to position [308, 0]
click at [265, 339] on div "B0D3J83CCK" at bounding box center [252, 339] width 58 height 14
drag, startPoint x: 219, startPoint y: 295, endPoint x: 280, endPoint y: 335, distance: 72.8
click at [280, 335] on div "One Size Ultimate Blurring Setting Powder Full- Translucent - for Fair to Dark …" at bounding box center [345, 316] width 308 height 58
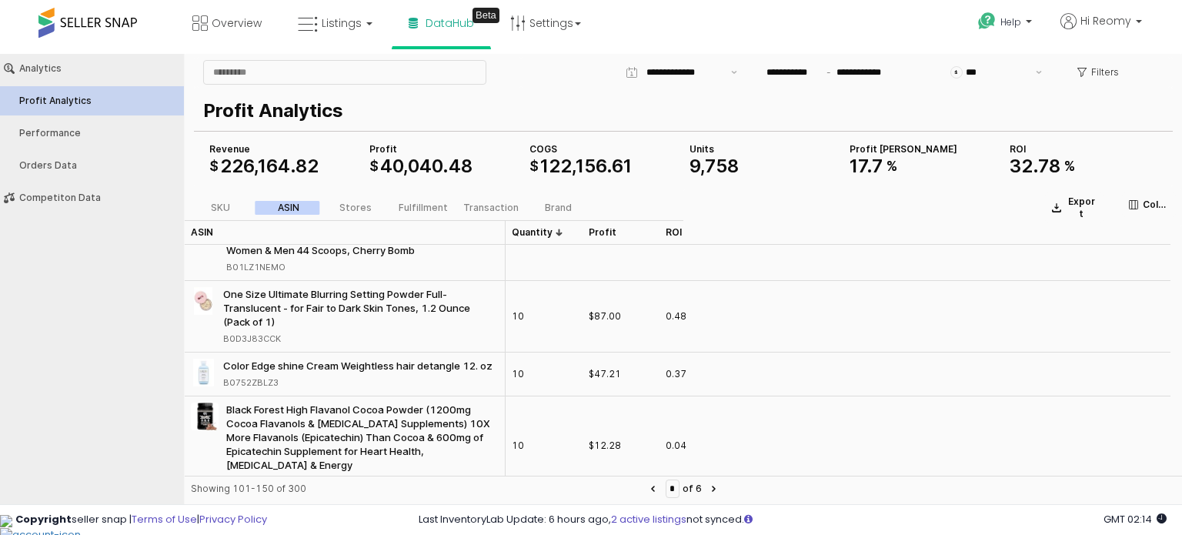
click at [159, 390] on div "Analytics Profit Analytics Performance Orders Data Competiton Data" at bounding box center [92, 276] width 184 height 444
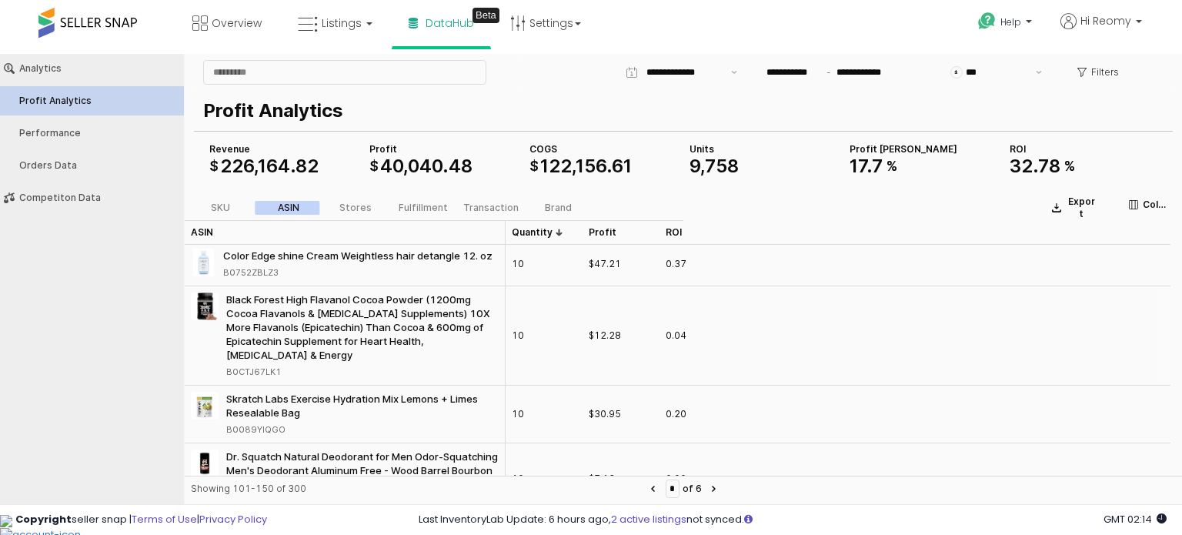
scroll to position [462, 0]
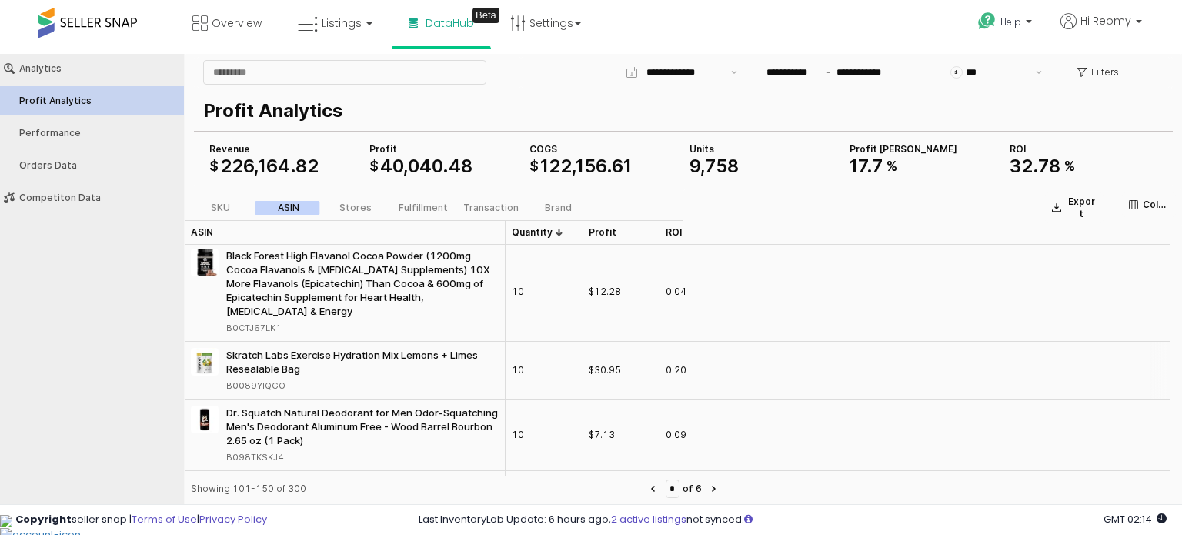
click at [265, 386] on div "B0089YIQGO" at bounding box center [255, 385] width 59 height 14
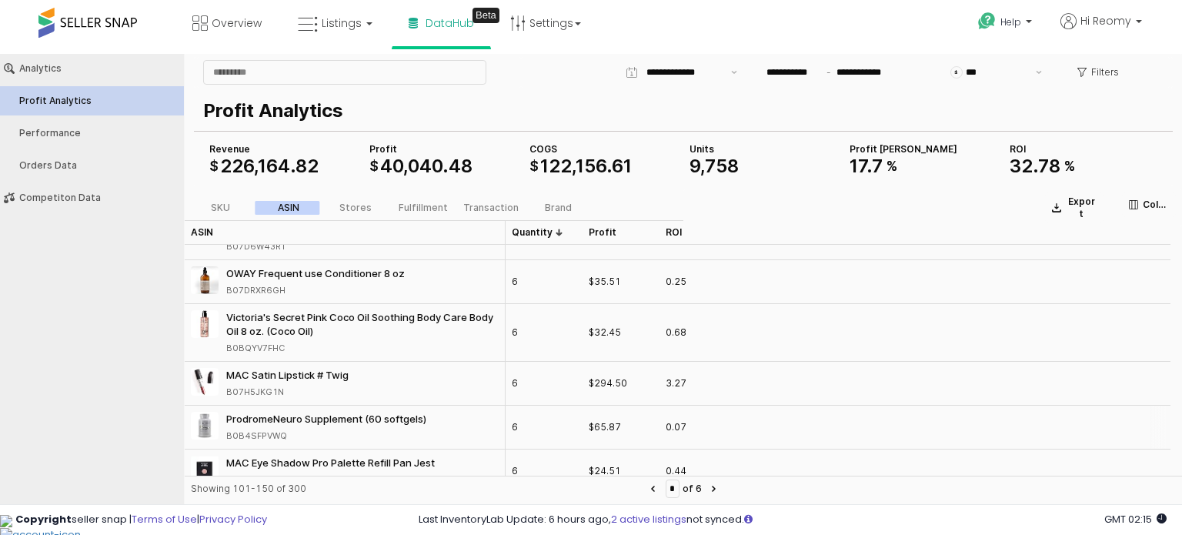
scroll to position [2756, 0]
click at [718, 493] on button "Next page" at bounding box center [714, 488] width 18 height 18
type input "*"
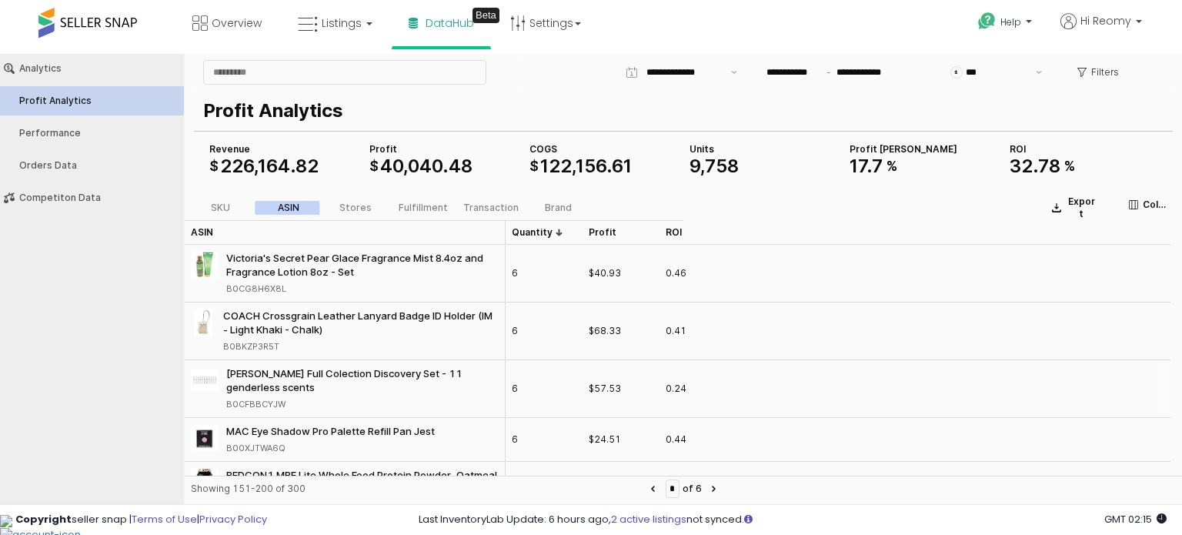
scroll to position [77, 0]
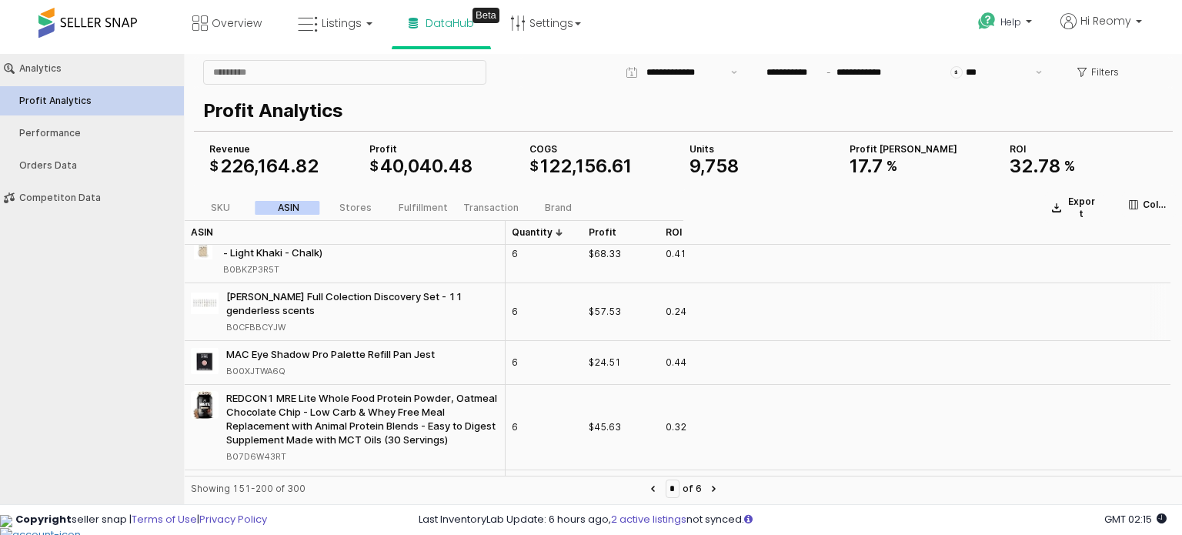
click at [282, 325] on div "B0CFBBCYJW" at bounding box center [255, 327] width 59 height 14
click at [277, 325] on div "B0CFBBCYJW" at bounding box center [255, 327] width 59 height 14
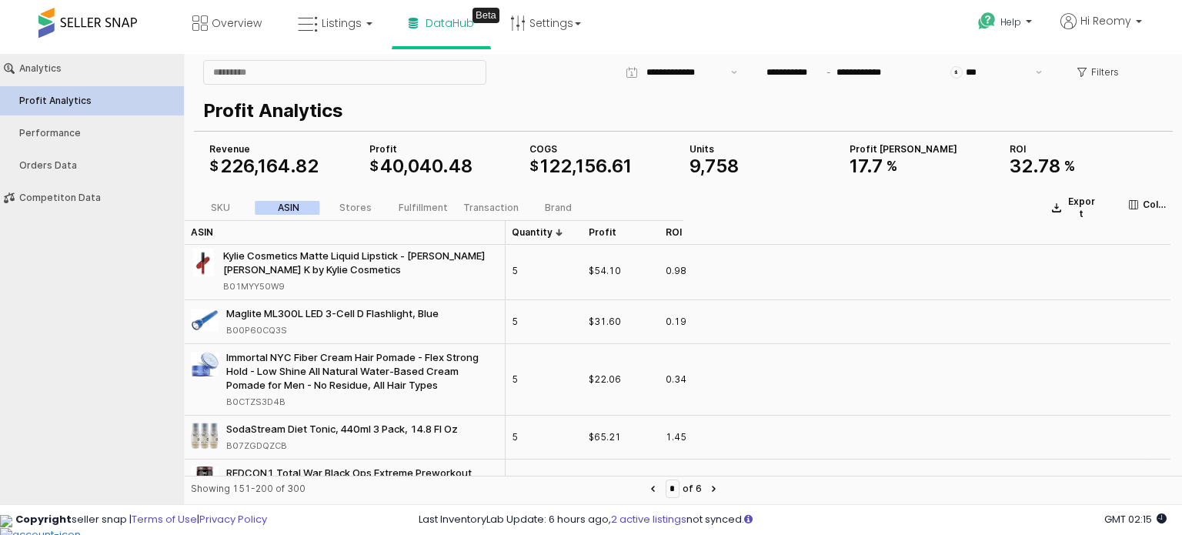
scroll to position [615, 0]
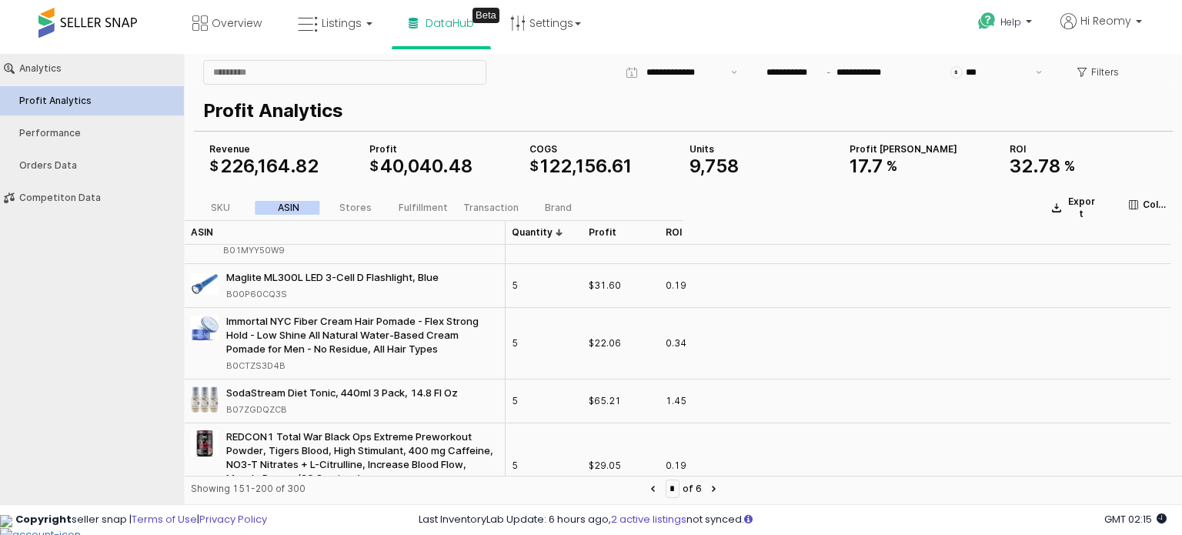
drag, startPoint x: 225, startPoint y: 321, endPoint x: 282, endPoint y: 359, distance: 68.7
click at [282, 359] on div "Immortal NYC Fiber Cream Hair Pomade - Flex Strong Hold - Low Shine All Natural…" at bounding box center [345, 343] width 308 height 58
click at [275, 364] on div "B0CTZS3D4B" at bounding box center [255, 365] width 59 height 14
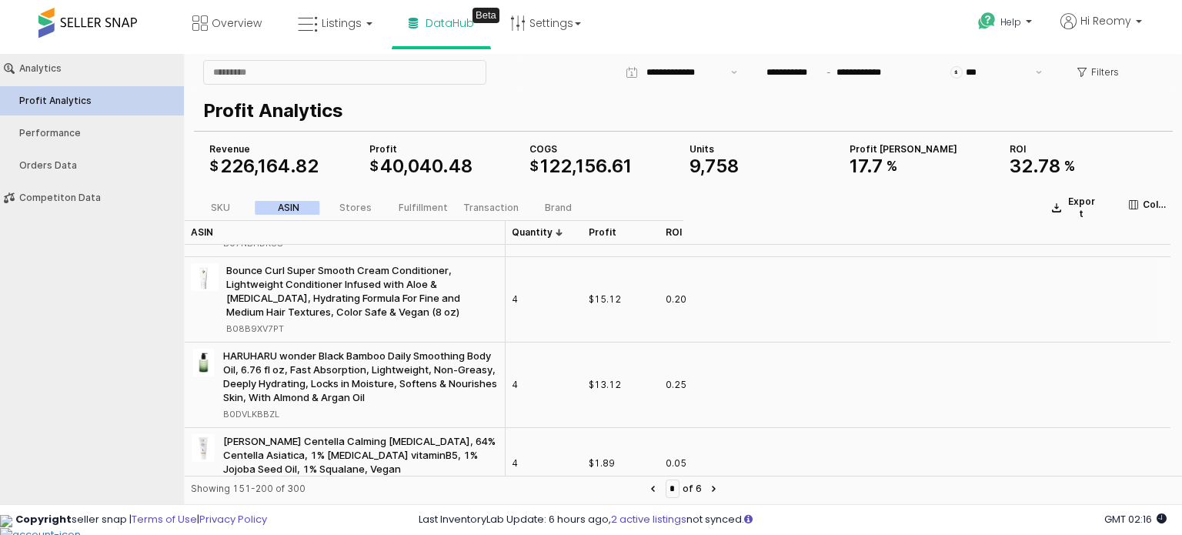
scroll to position [2231, 0]
